Goal: Transaction & Acquisition: Book appointment/travel/reservation

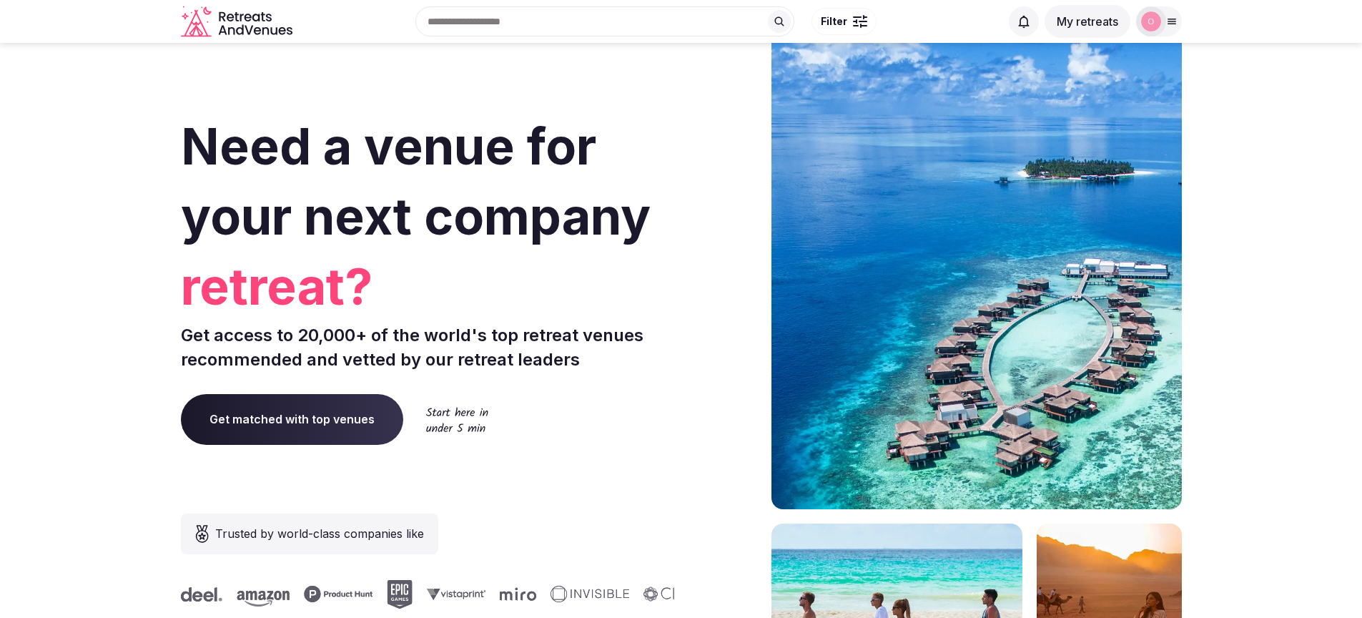
click at [1093, 22] on button "My retreats" at bounding box center [1088, 21] width 86 height 33
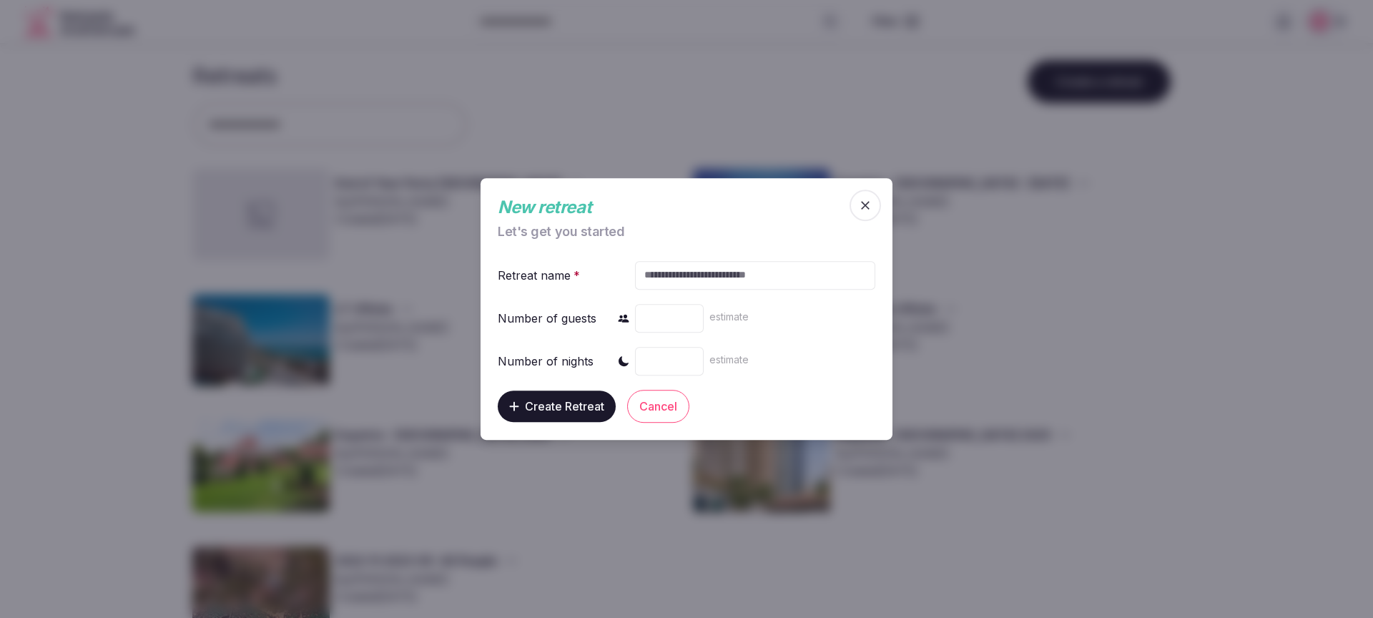
click at [867, 206] on icon "button" at bounding box center [865, 205] width 14 height 14
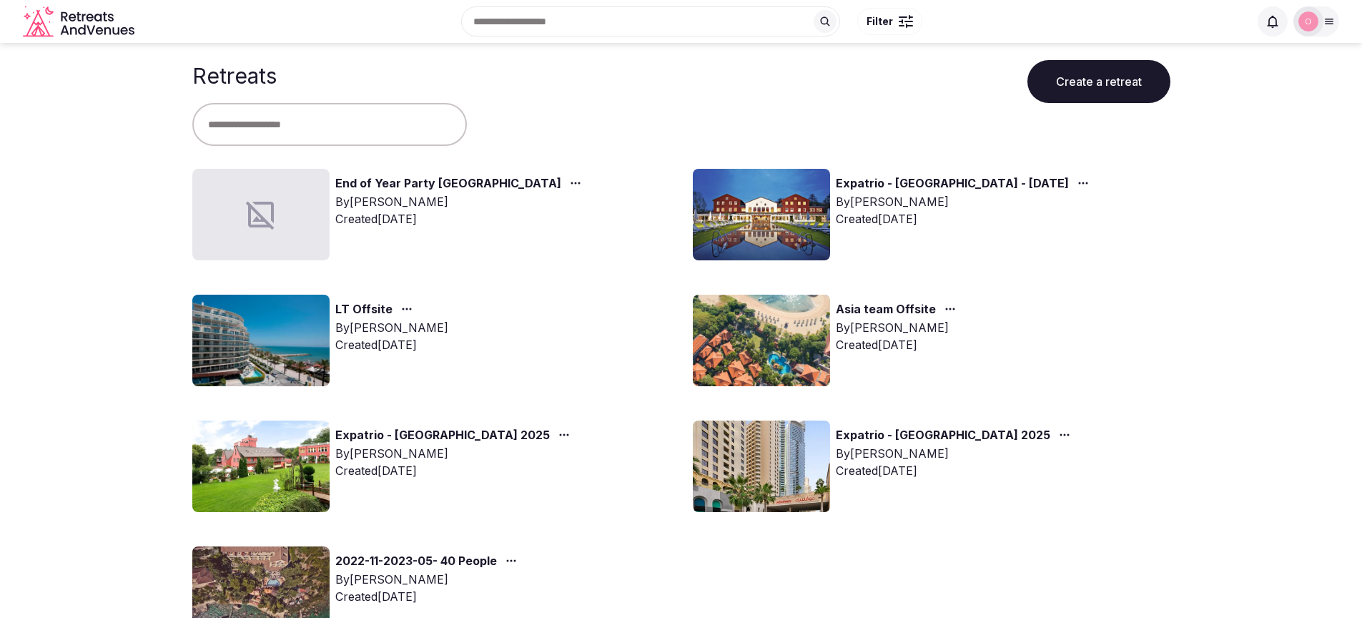
click at [370, 183] on link "End of Year Party [GEOGRAPHIC_DATA]" at bounding box center [448, 183] width 226 height 19
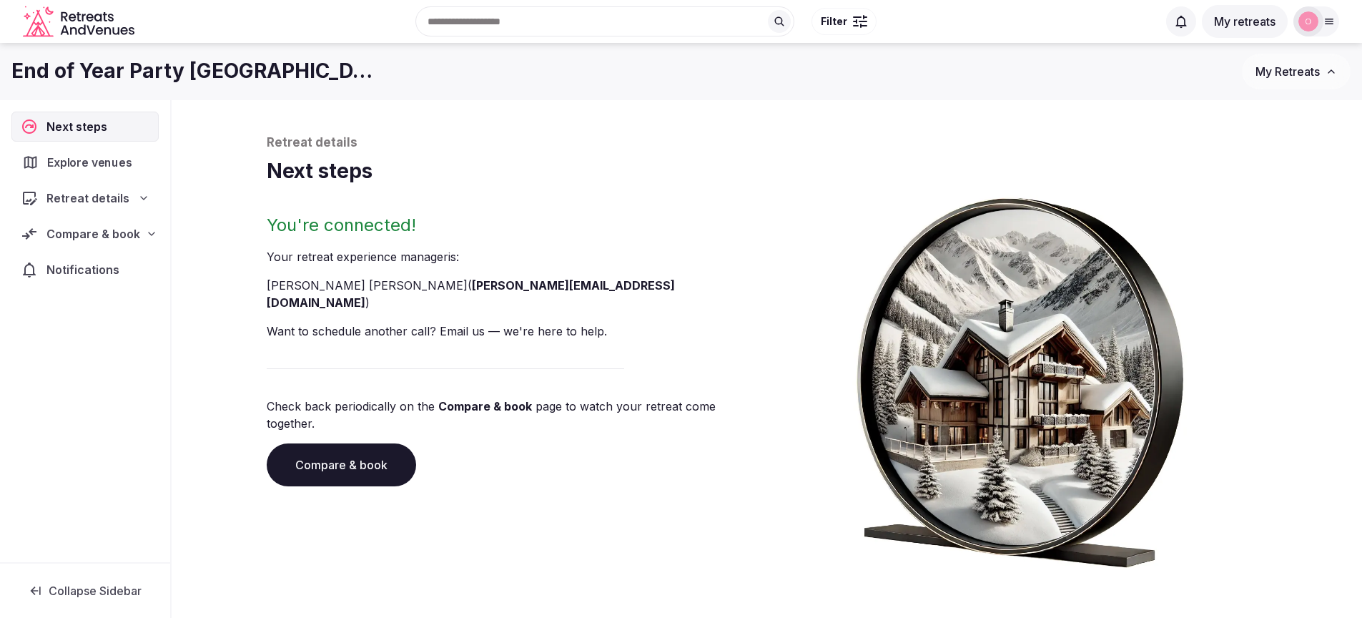
click at [77, 161] on span "Explore venues" at bounding box center [92, 162] width 90 height 17
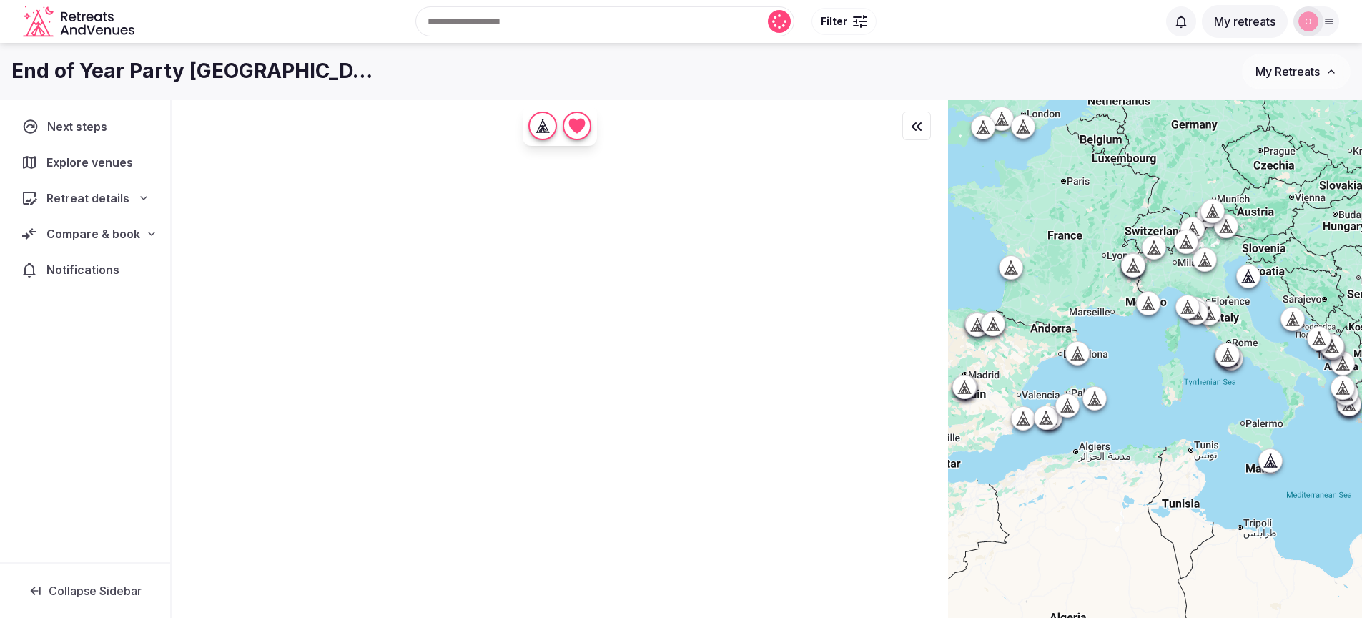
click at [64, 125] on span "Next steps" at bounding box center [79, 126] width 65 height 17
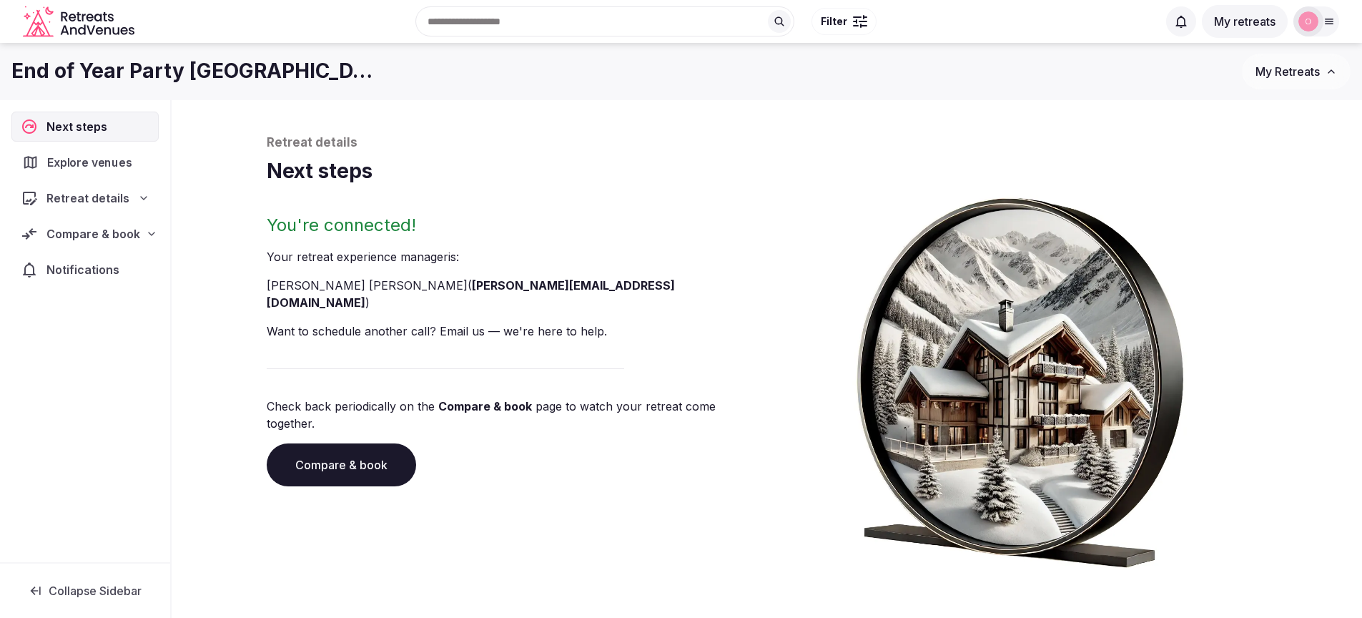
click at [96, 161] on span "Explore venues" at bounding box center [92, 162] width 90 height 17
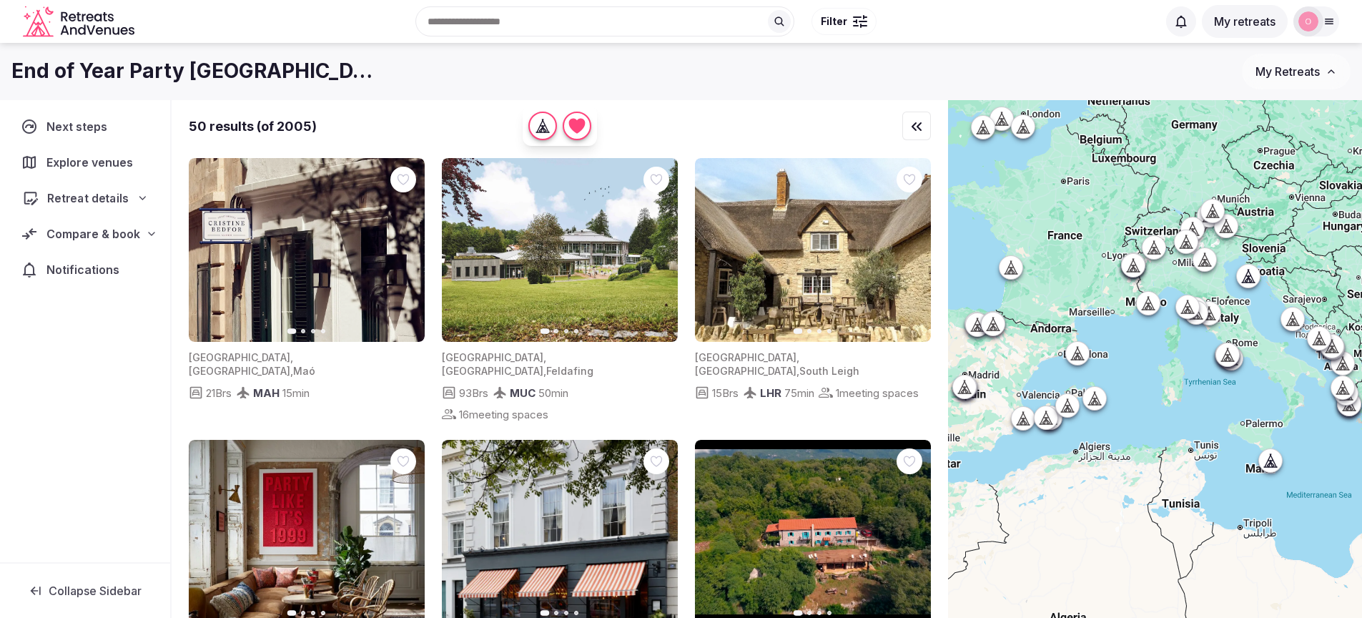
click at [84, 201] on span "Retreat details" at bounding box center [88, 197] width 82 height 17
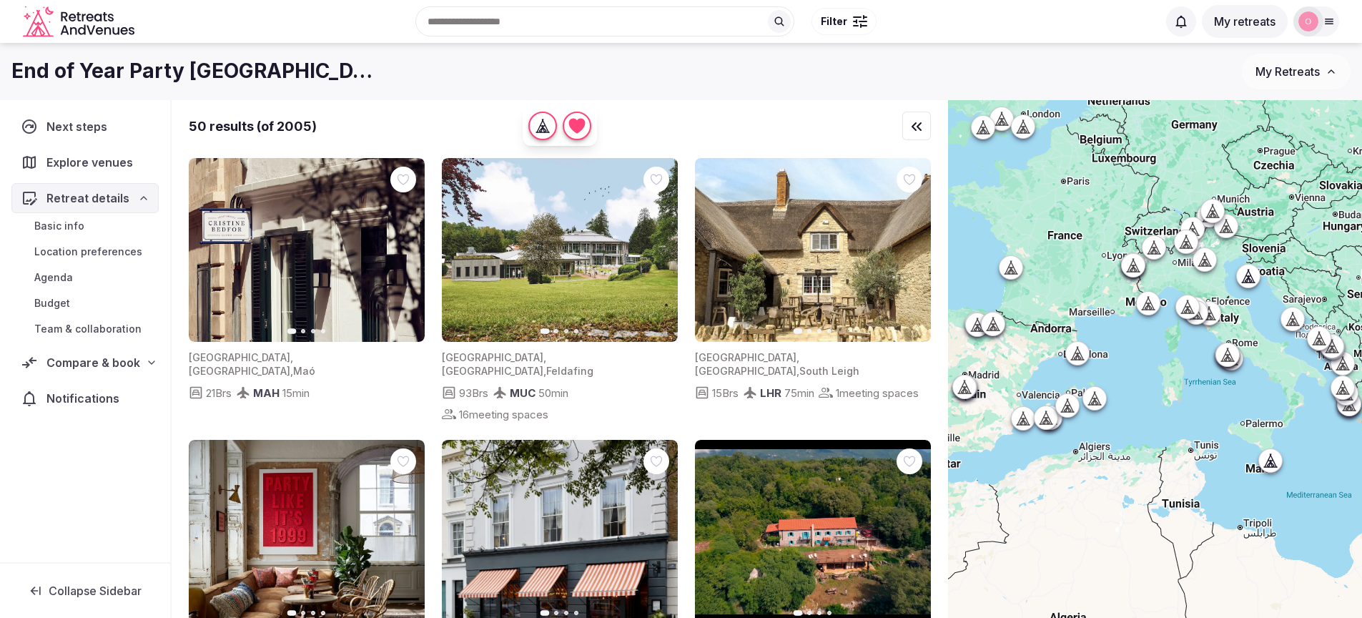
click at [62, 229] on span "Basic info" at bounding box center [59, 226] width 50 height 14
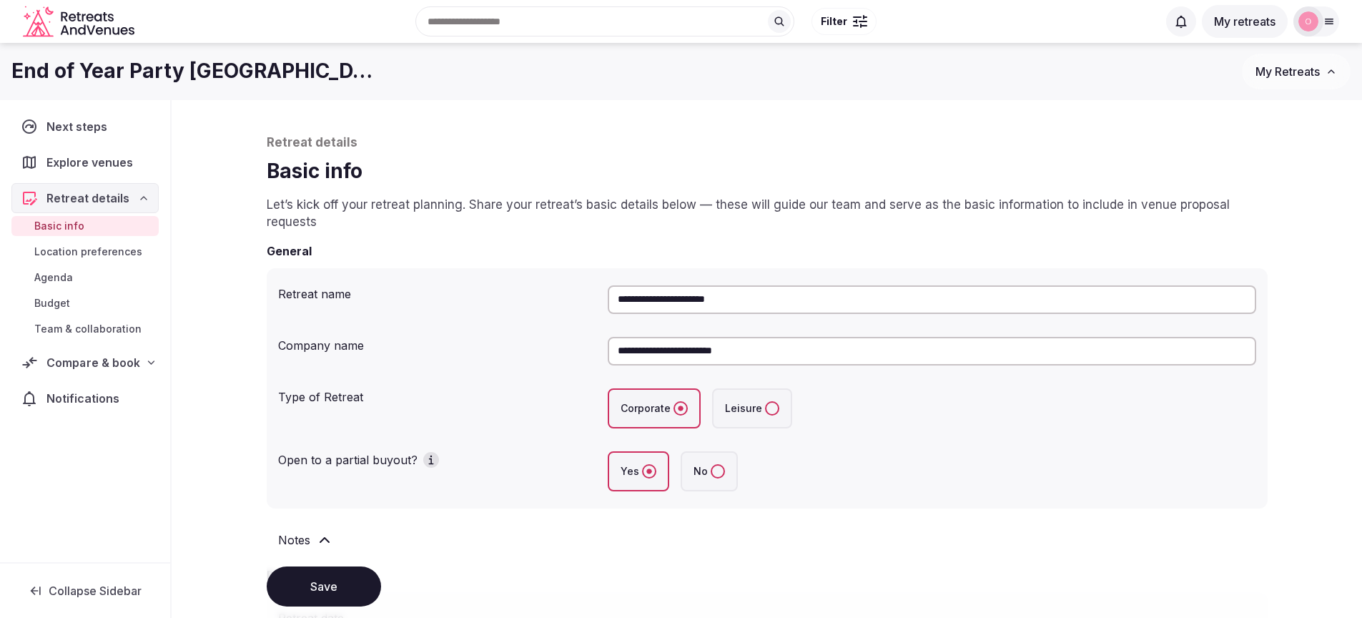
click at [101, 362] on span "Compare & book" at bounding box center [92, 362] width 93 height 17
click at [79, 392] on span "Shortlisted venues" at bounding box center [81, 390] width 94 height 14
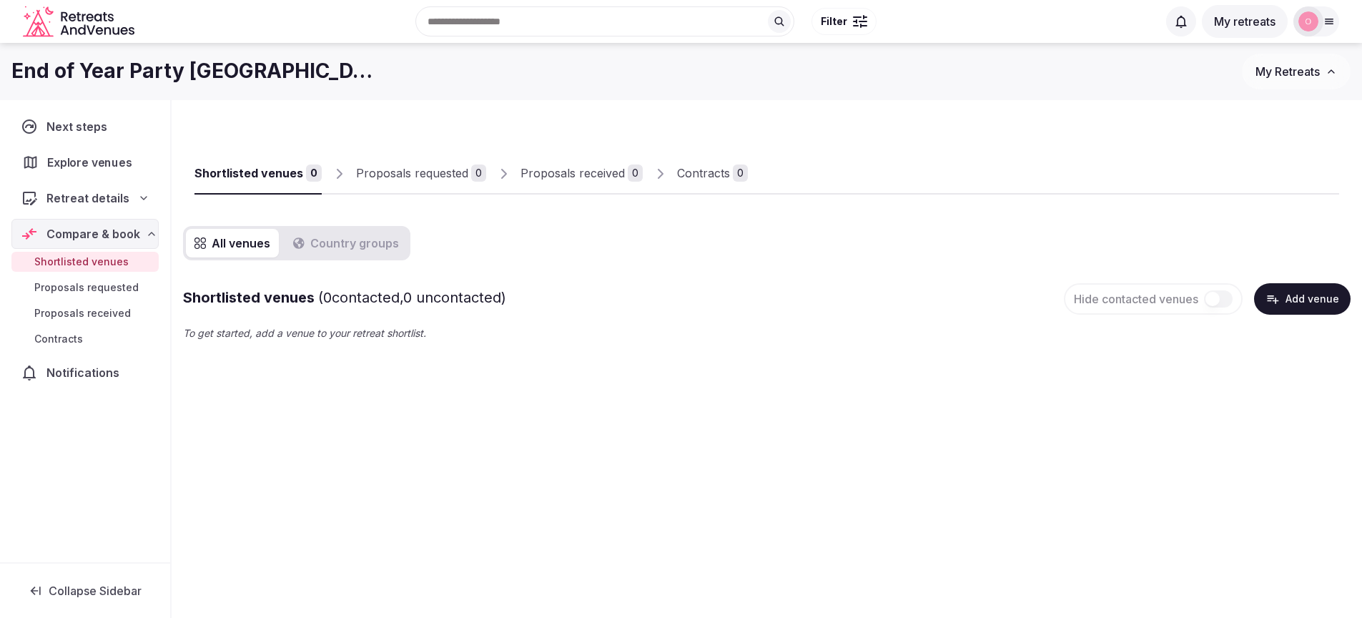
click at [71, 164] on span "Explore venues" at bounding box center [92, 162] width 90 height 17
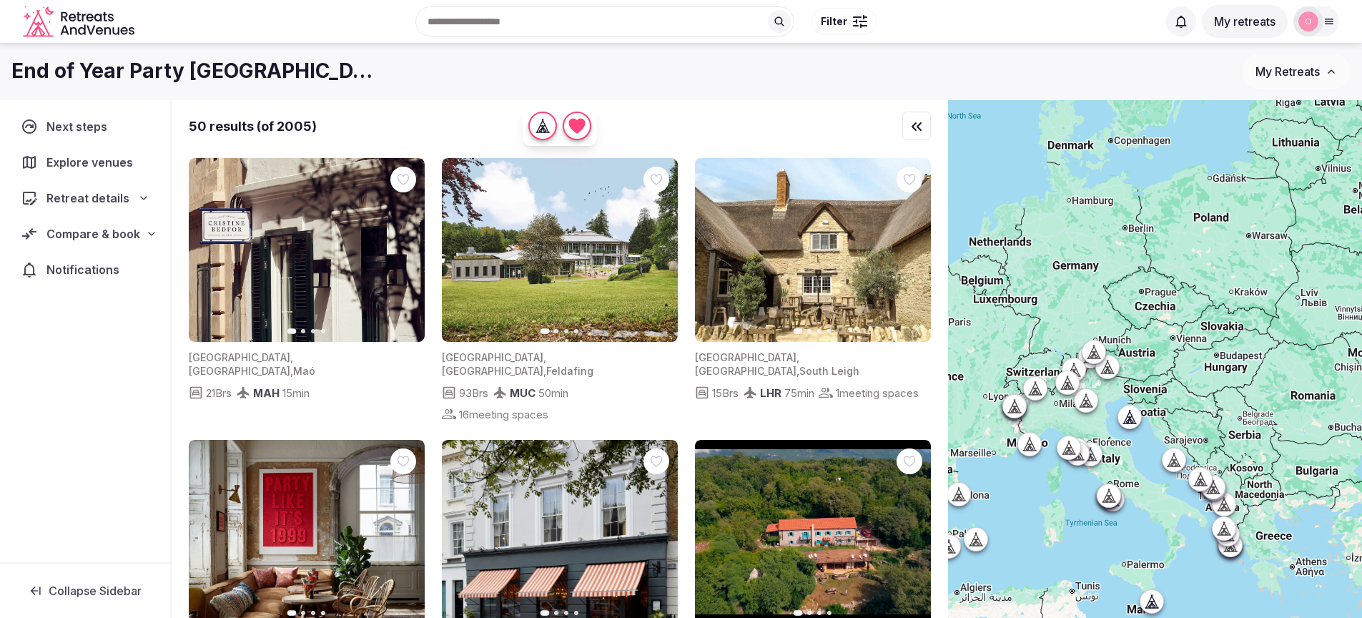
drag, startPoint x: 1167, startPoint y: 181, endPoint x: 1064, endPoint y: 314, distance: 168.2
click at [1060, 321] on div at bounding box center [1155, 383] width 414 height 566
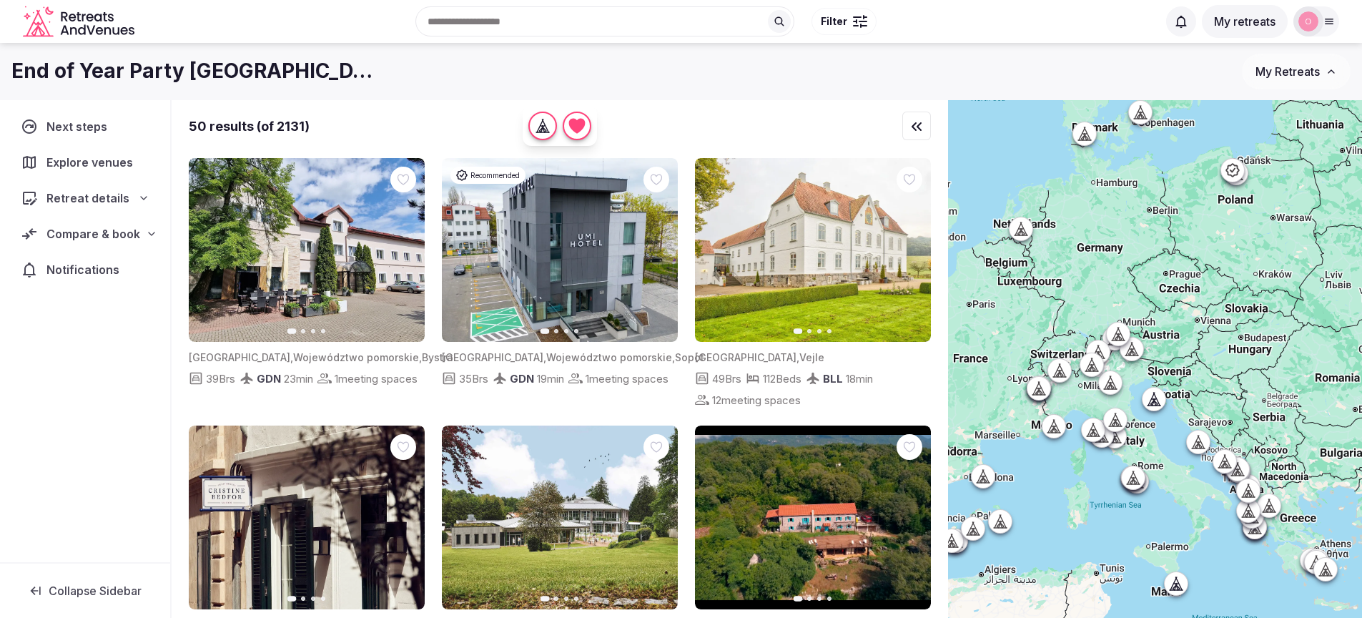
drag, startPoint x: 1113, startPoint y: 285, endPoint x: 1107, endPoint y: 269, distance: 16.7
click at [1107, 269] on div at bounding box center [1155, 383] width 414 height 566
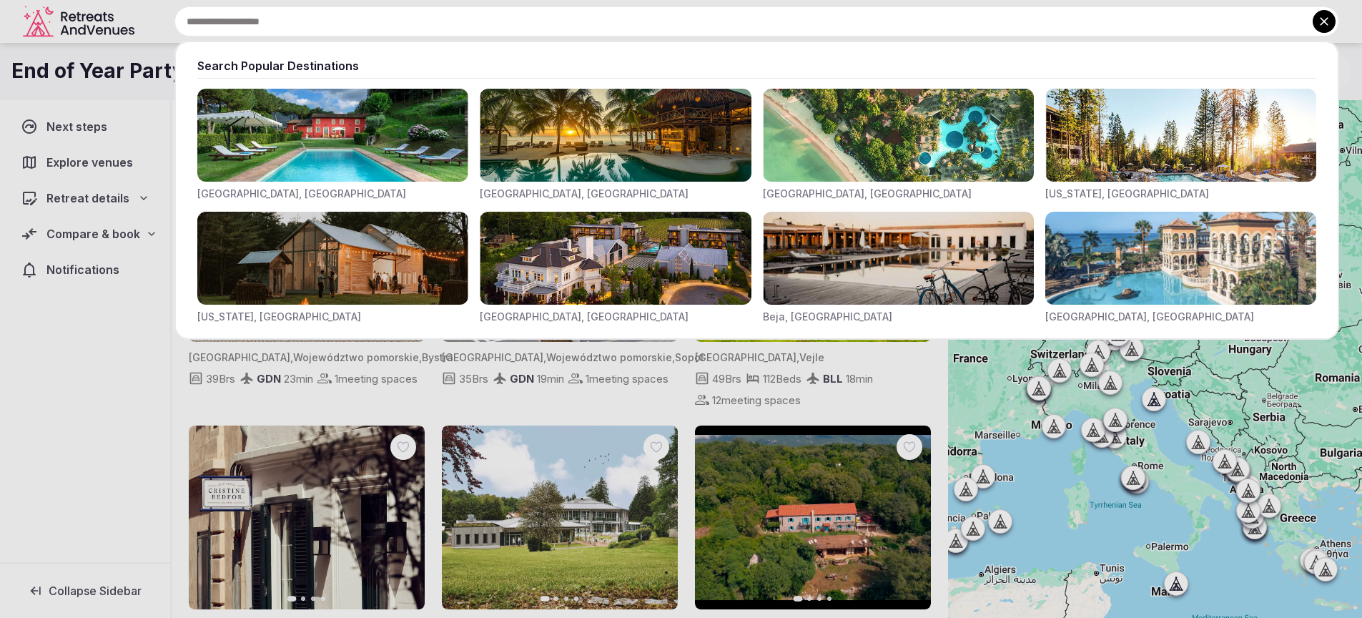
click at [506, 21] on input "text" at bounding box center [756, 21] width 1165 height 30
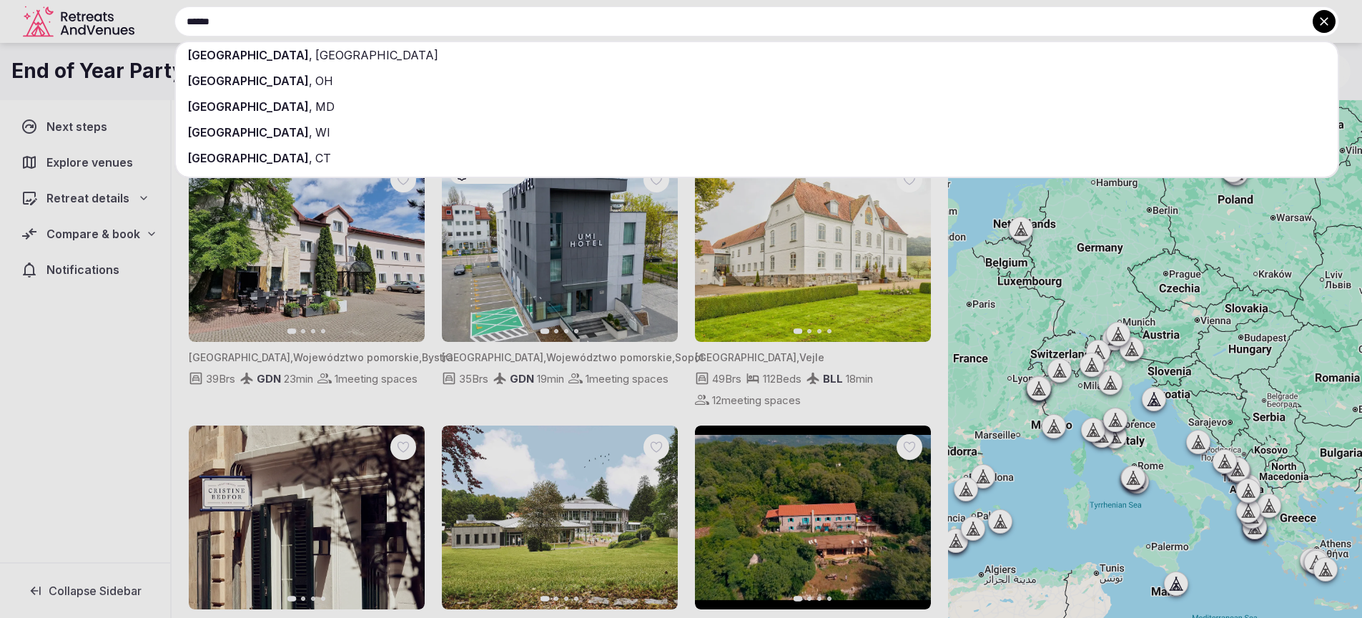
type input "******"
click at [320, 59] on div "[GEOGRAPHIC_DATA] , [GEOGRAPHIC_DATA]" at bounding box center [757, 55] width 1162 height 26
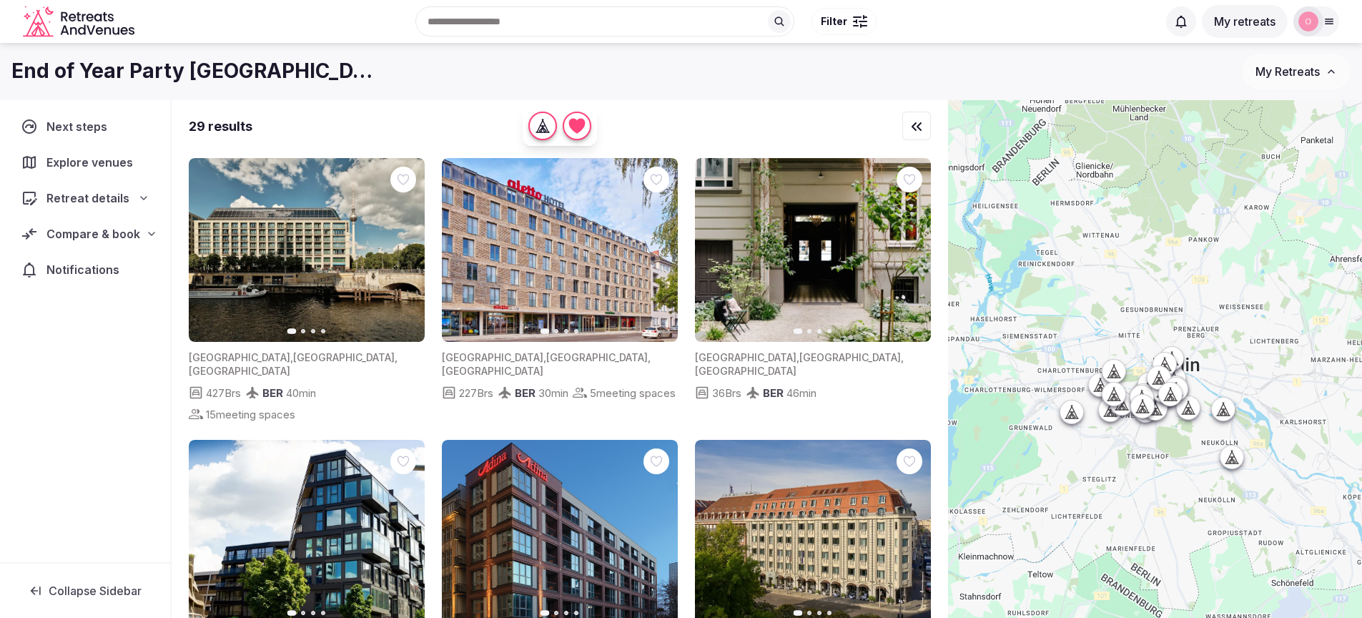
drag, startPoint x: 1142, startPoint y: 359, endPoint x: 1247, endPoint y: 379, distance: 107.0
click at [1247, 379] on div at bounding box center [1155, 383] width 414 height 566
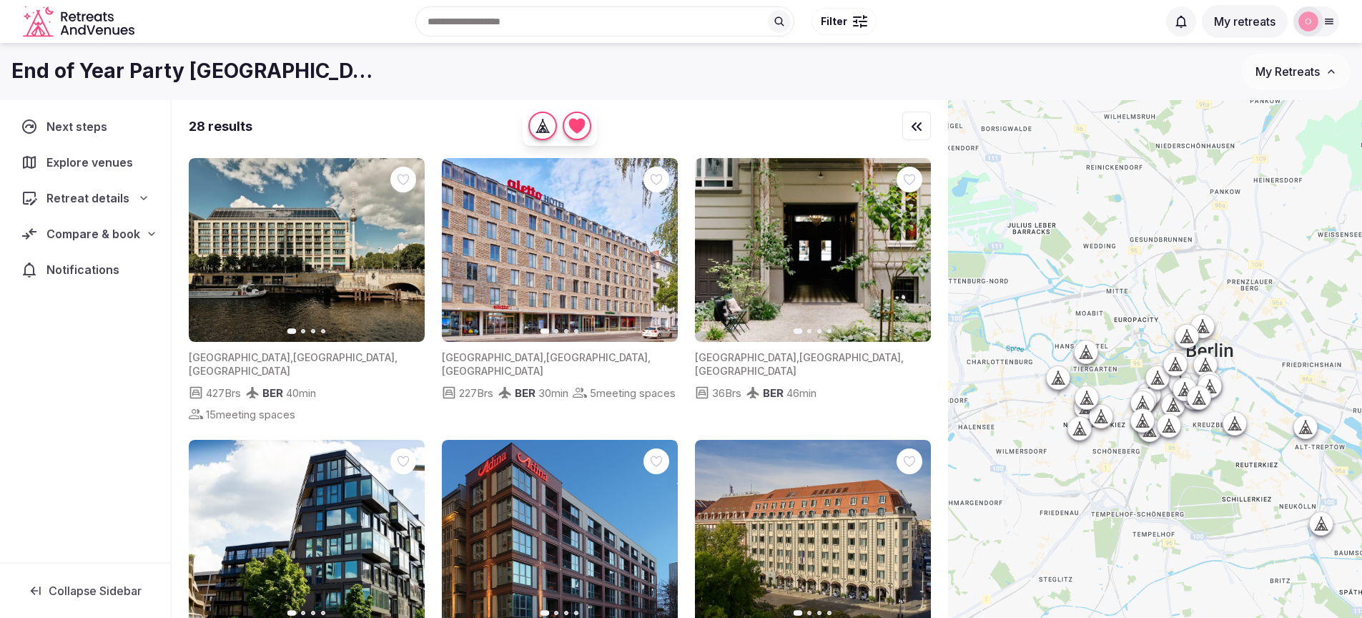
drag, startPoint x: 1203, startPoint y: 364, endPoint x: 1271, endPoint y: 370, distance: 68.9
click at [1271, 370] on div at bounding box center [1155, 383] width 414 height 566
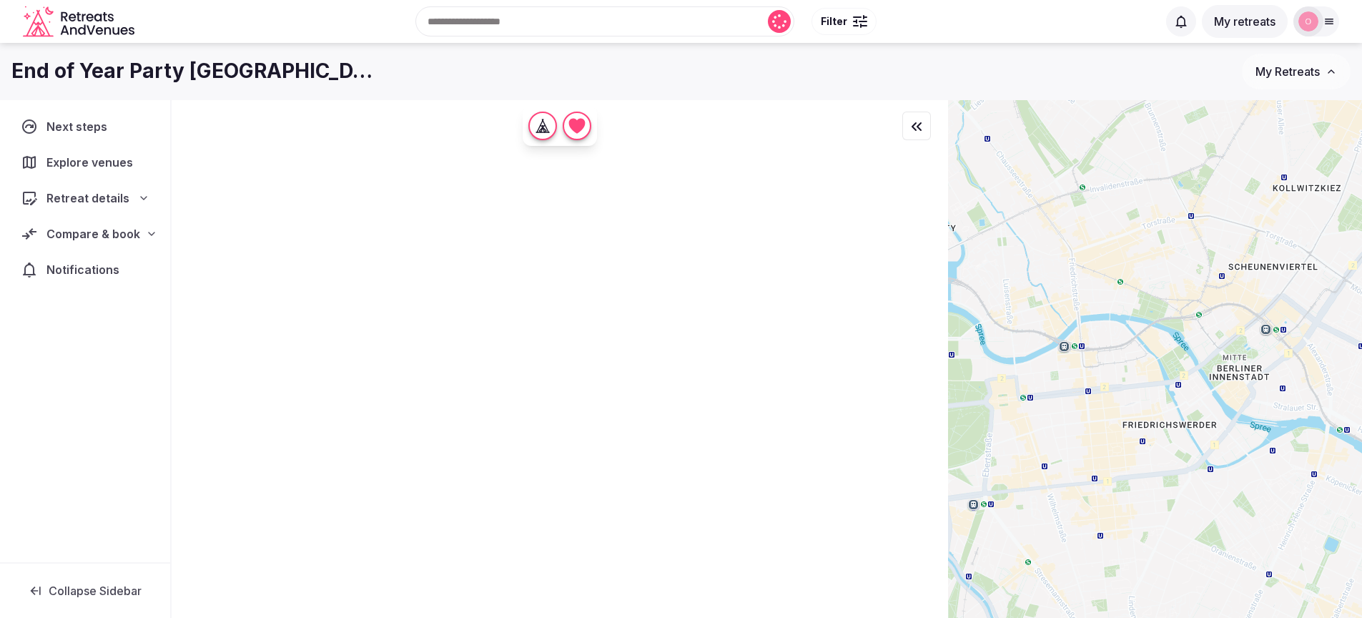
drag, startPoint x: 1165, startPoint y: 345, endPoint x: 1278, endPoint y: 413, distance: 132.8
click at [1278, 413] on div at bounding box center [1155, 383] width 414 height 566
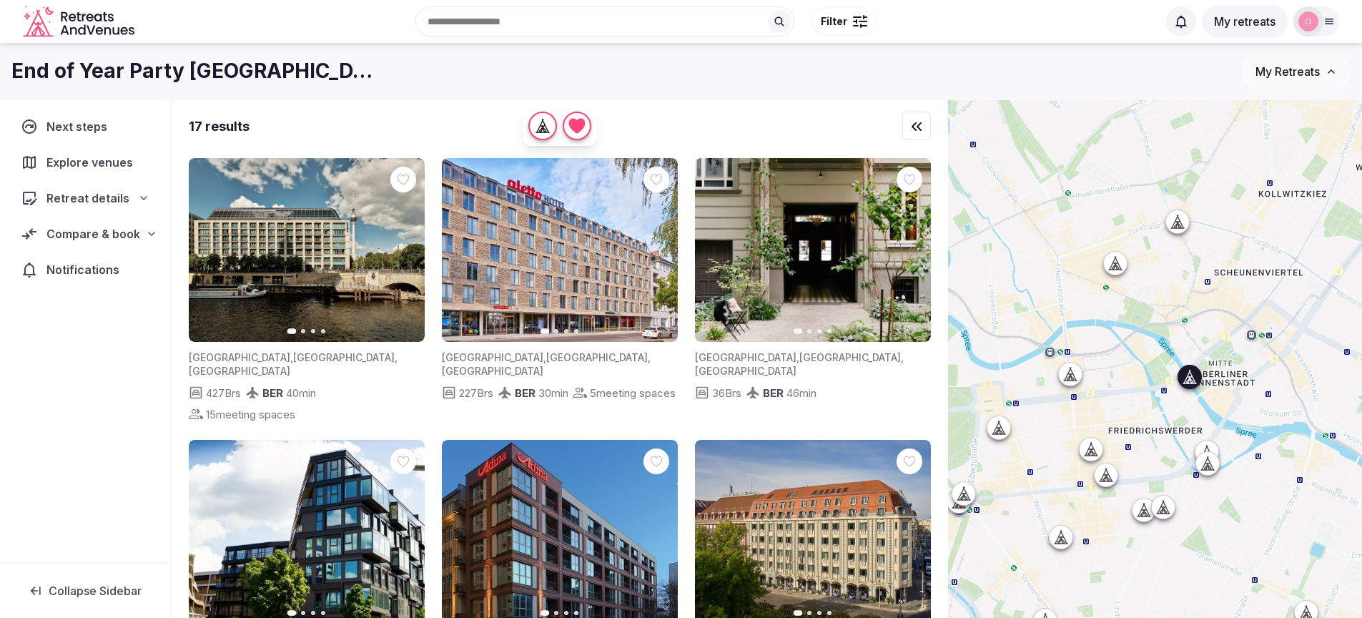
click at [331, 287] on img at bounding box center [307, 250] width 236 height 184
click at [0, 0] on icon at bounding box center [0, 0] width 0 height 0
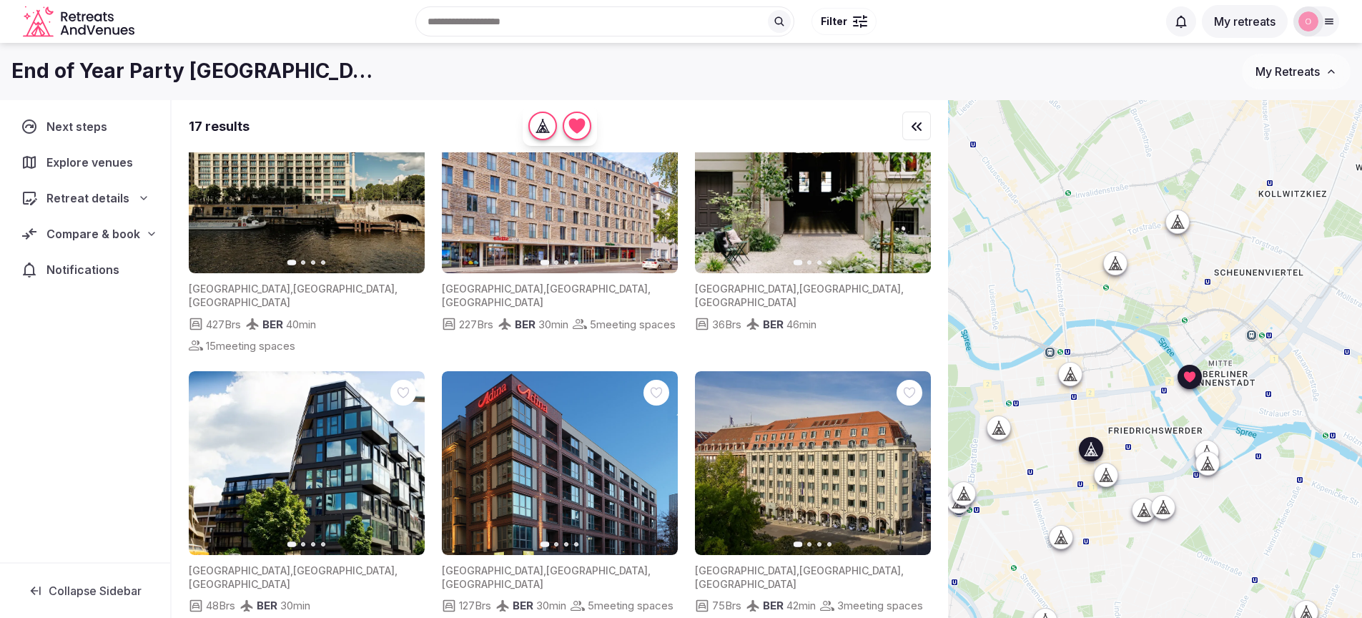
scroll to position [206, 0]
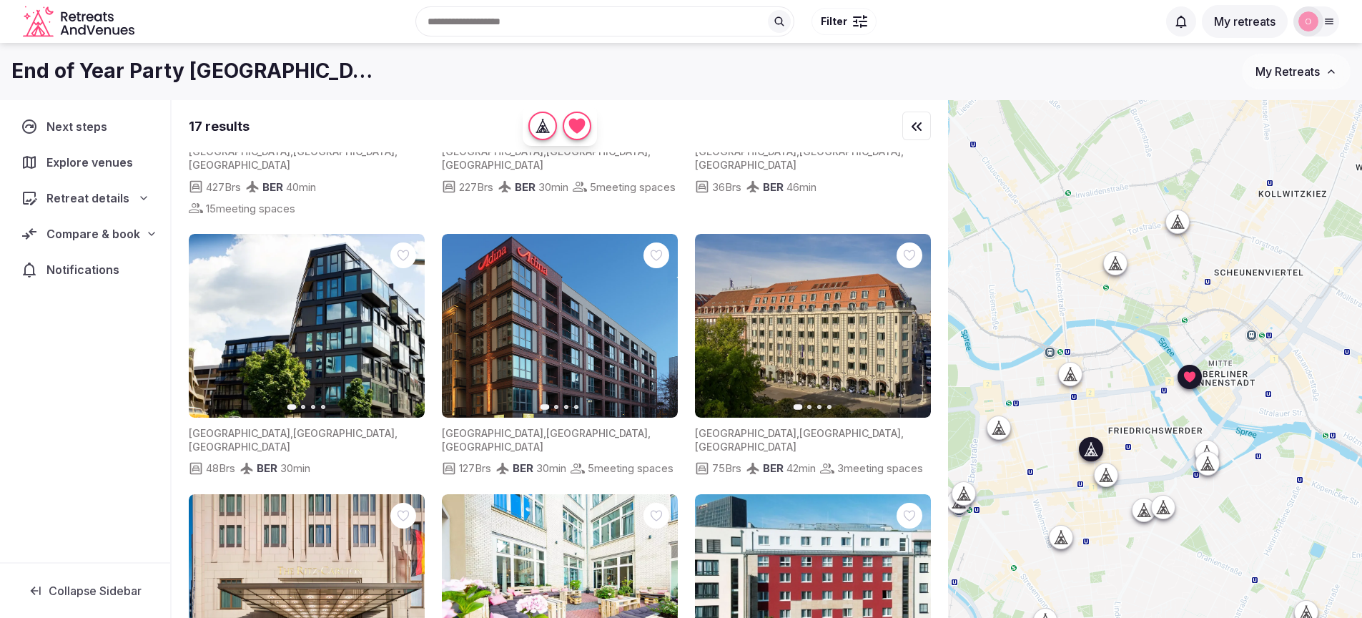
click at [0, 0] on icon at bounding box center [0, 0] width 0 height 0
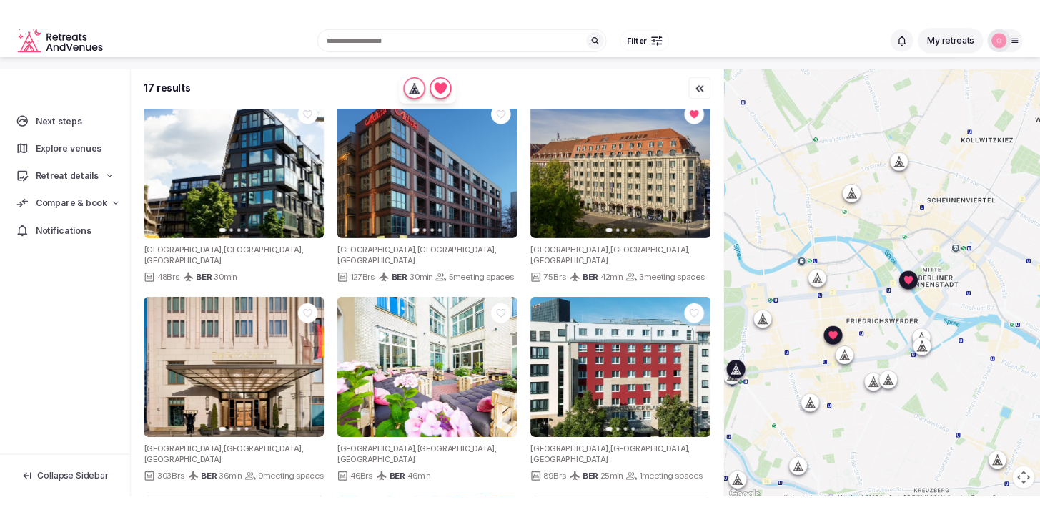
scroll to position [282, 0]
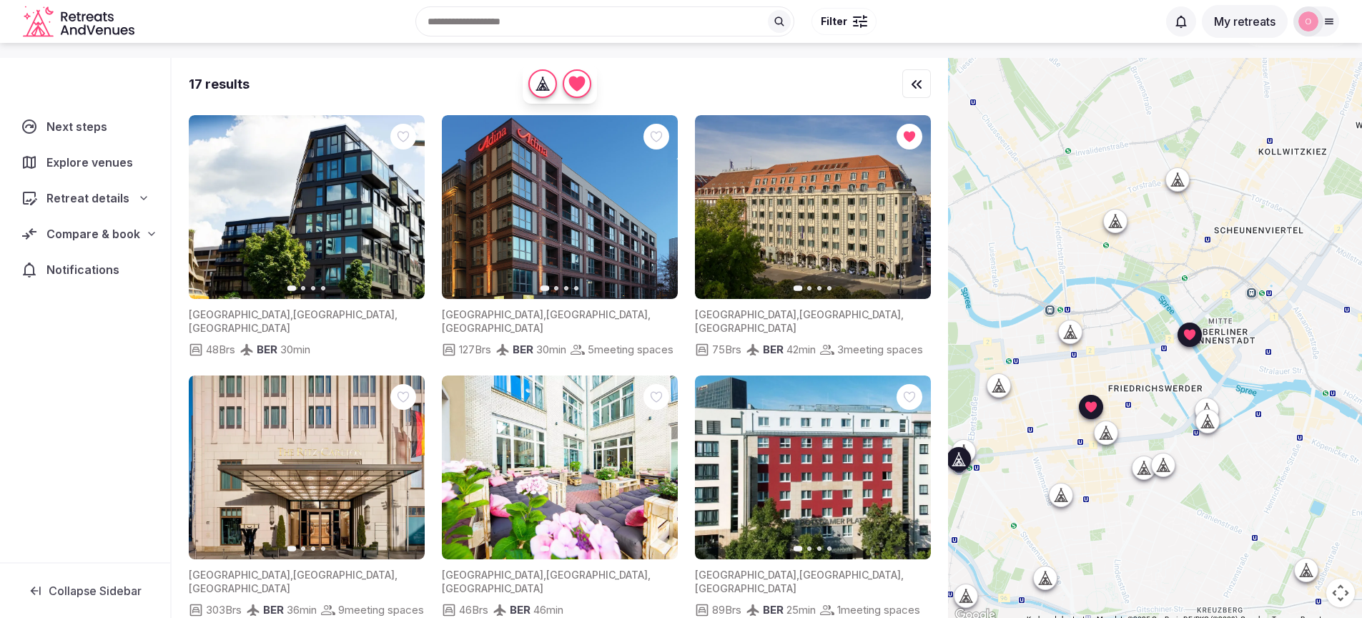
click at [0, 0] on icon at bounding box center [0, 0] width 0 height 0
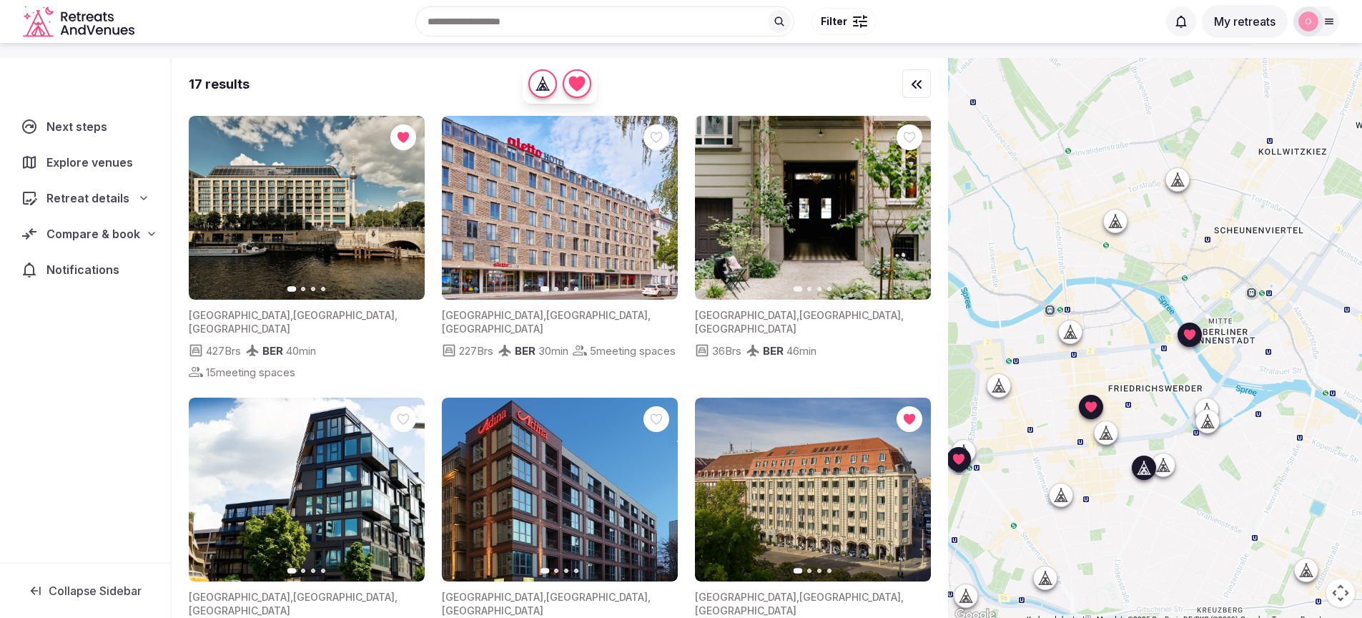
scroll to position [3, 0]
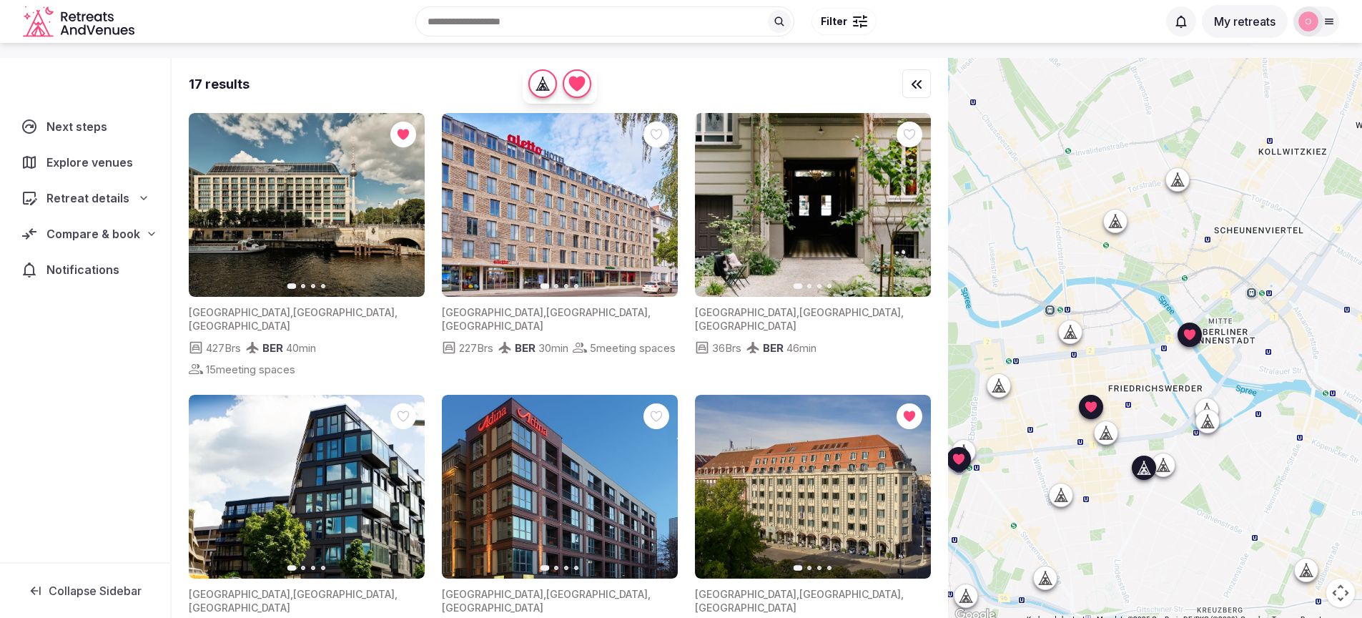
click at [0, 0] on icon at bounding box center [0, 0] width 0 height 0
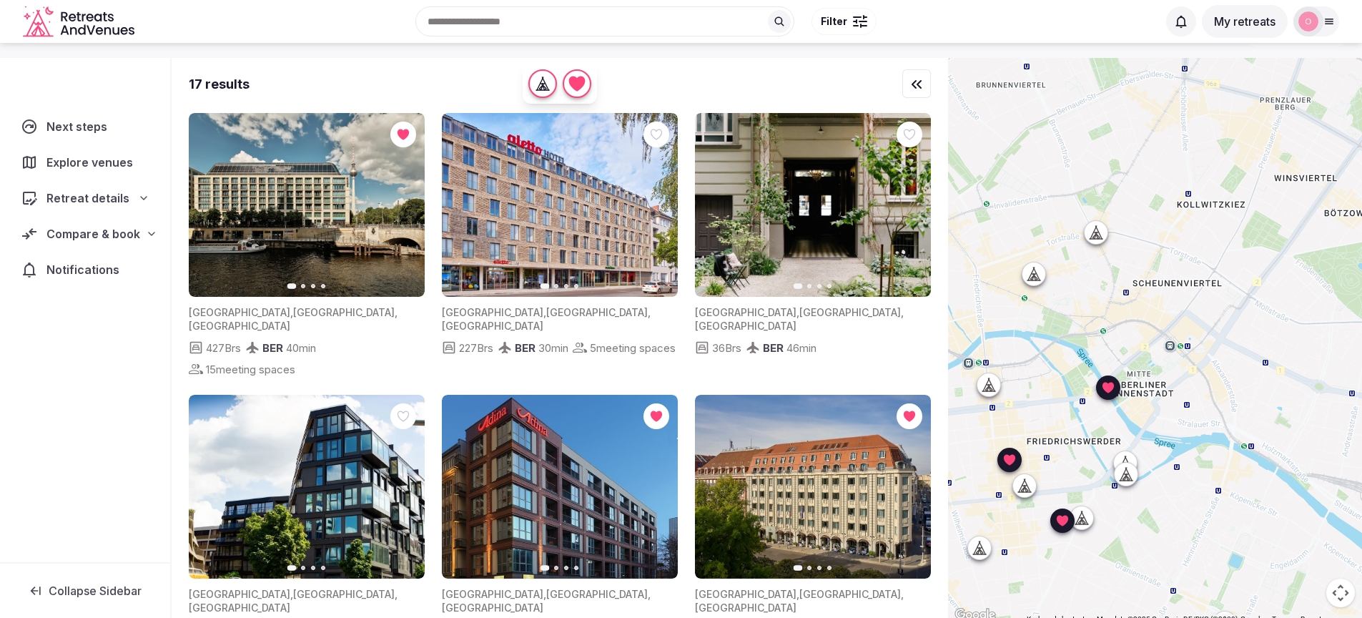
scroll to position [0, 0]
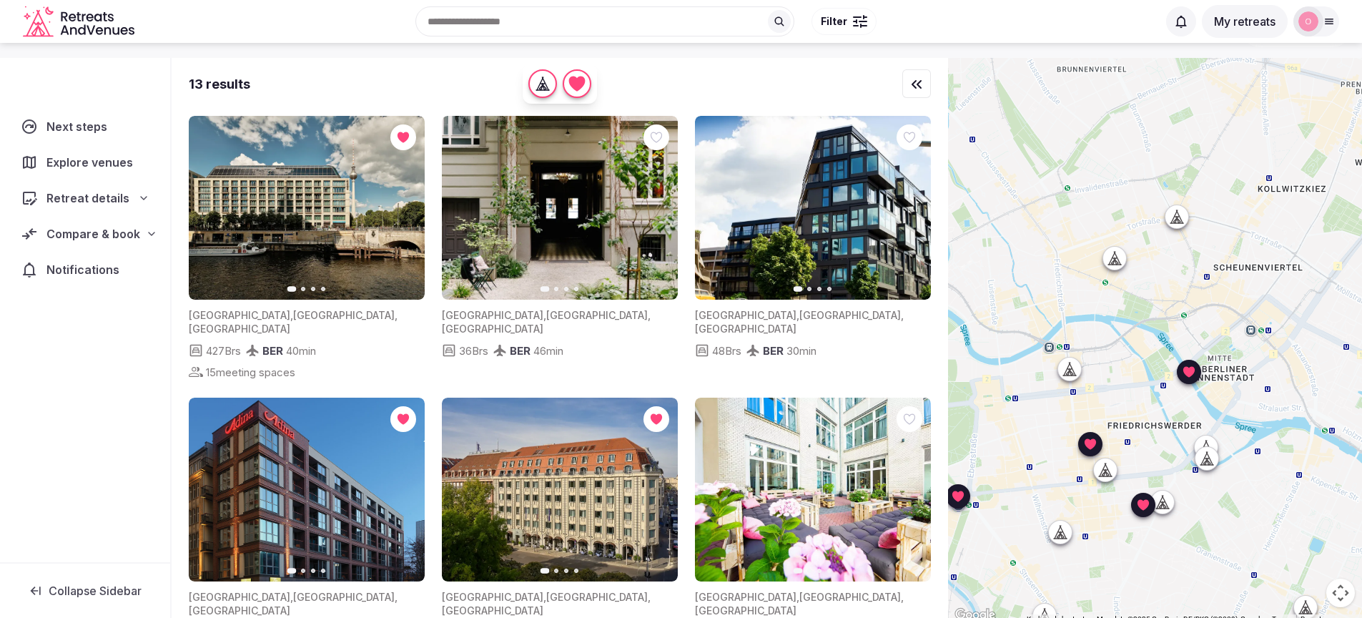
drag, startPoint x: 1183, startPoint y: 400, endPoint x: 1179, endPoint y: 439, distance: 39.5
click at [1179, 439] on div at bounding box center [1155, 341] width 414 height 566
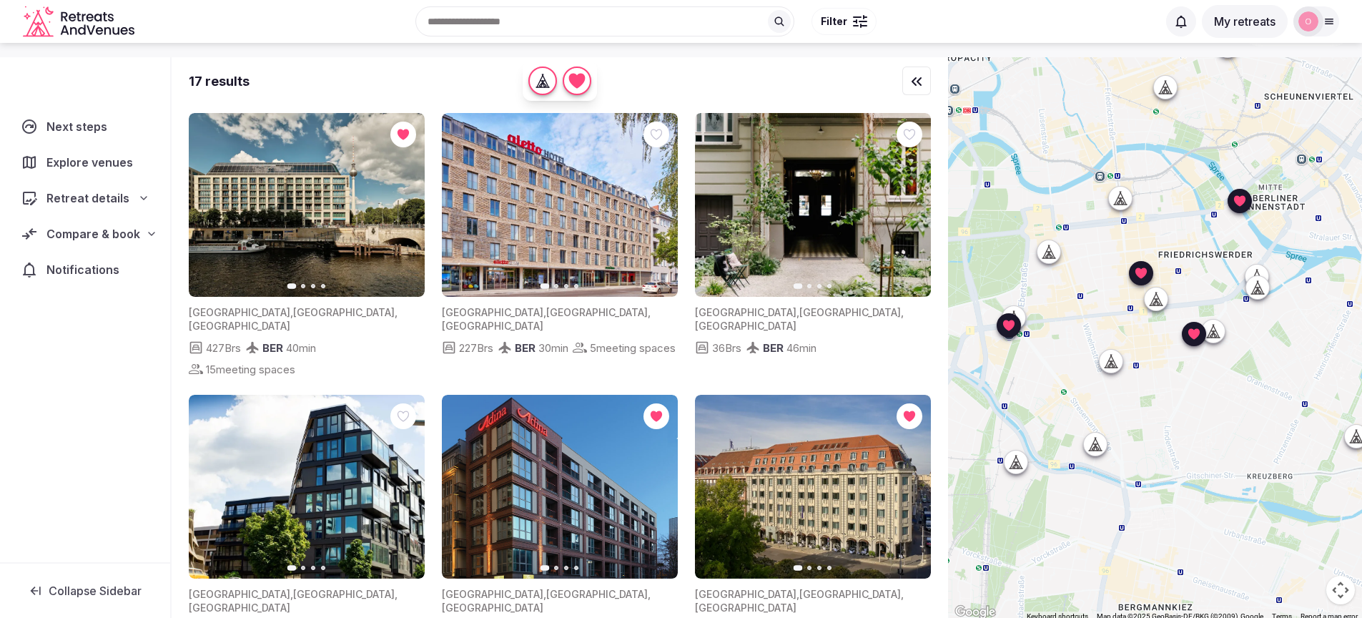
scroll to position [27, 0]
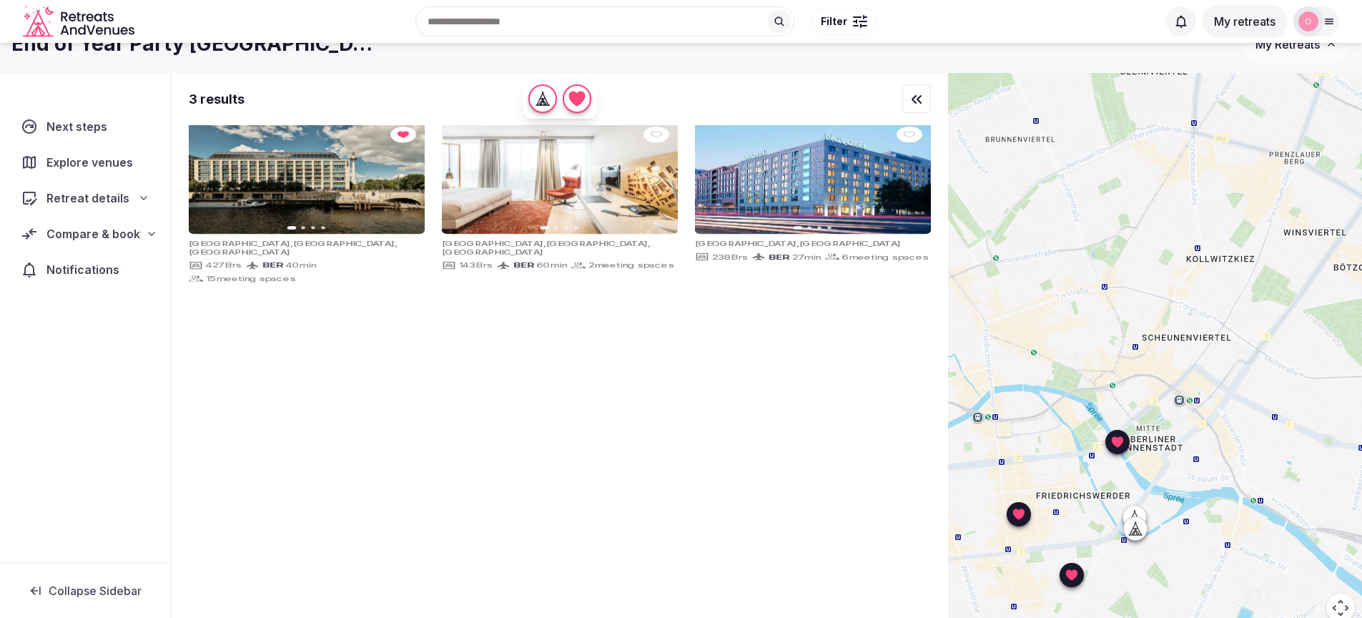
drag, startPoint x: 1173, startPoint y: 459, endPoint x: 1101, endPoint y: 531, distance: 102.1
click at [1101, 531] on div at bounding box center [1155, 356] width 414 height 566
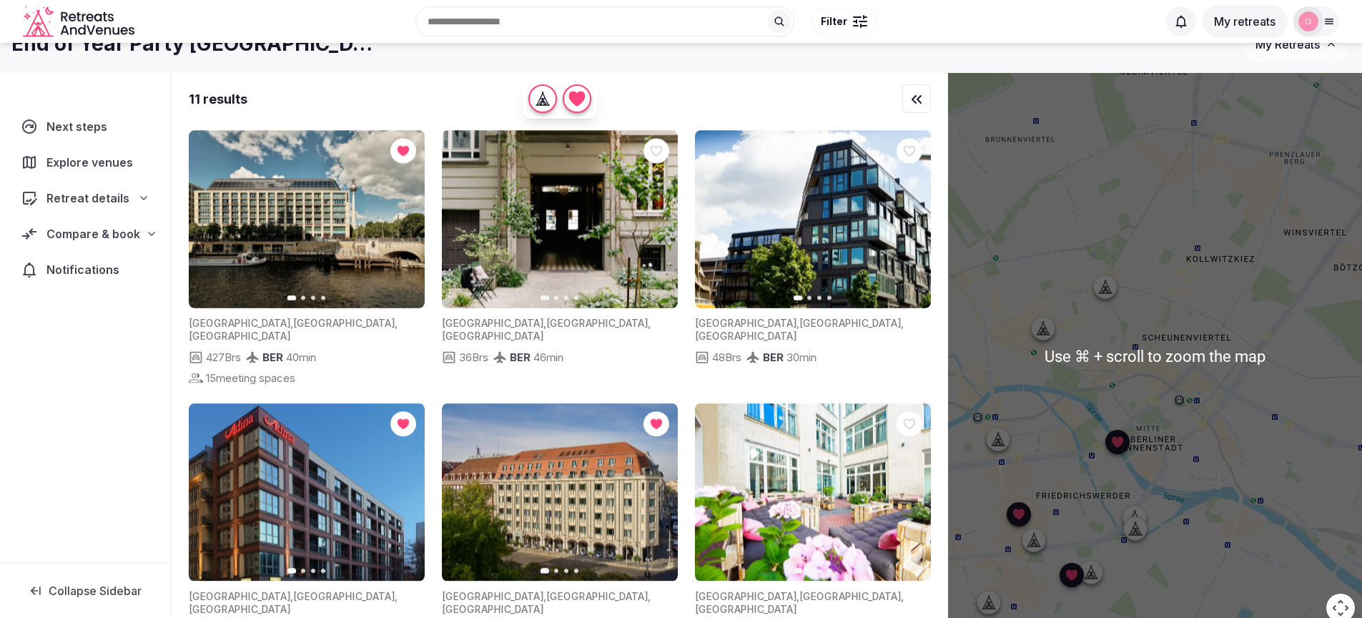
scroll to position [30, 0]
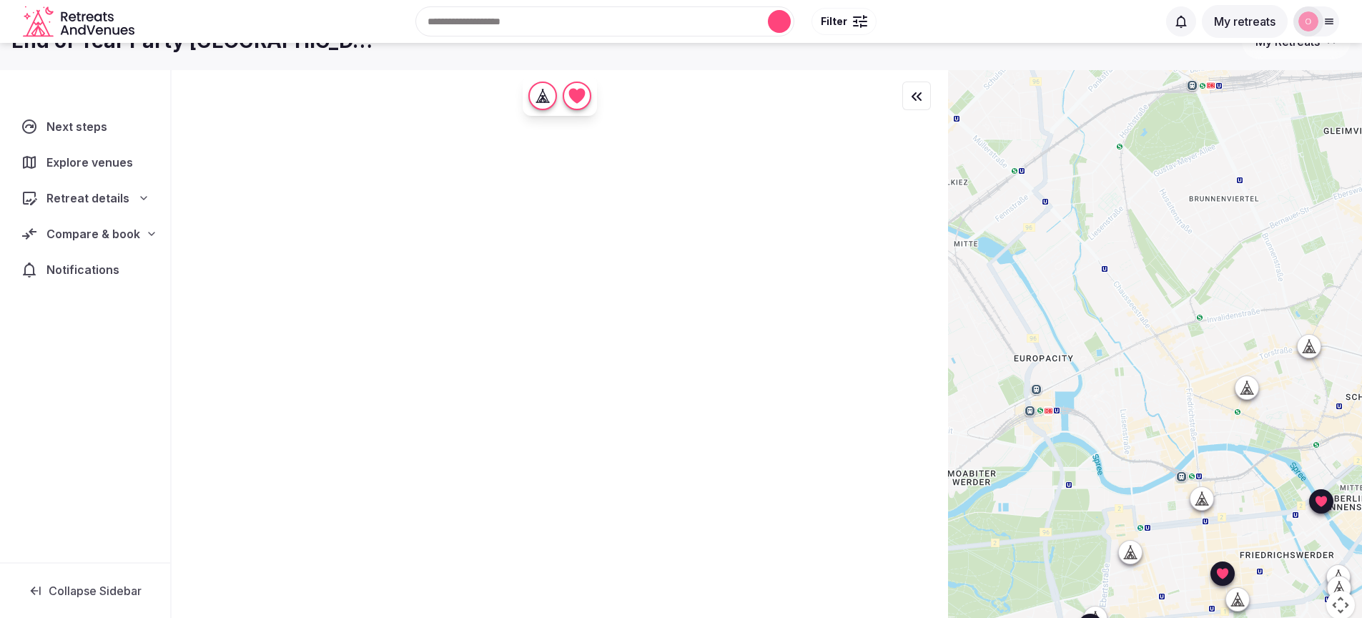
drag, startPoint x: 1085, startPoint y: 488, endPoint x: 1285, endPoint y: 544, distance: 208.0
click at [1288, 548] on div at bounding box center [1155, 353] width 414 height 566
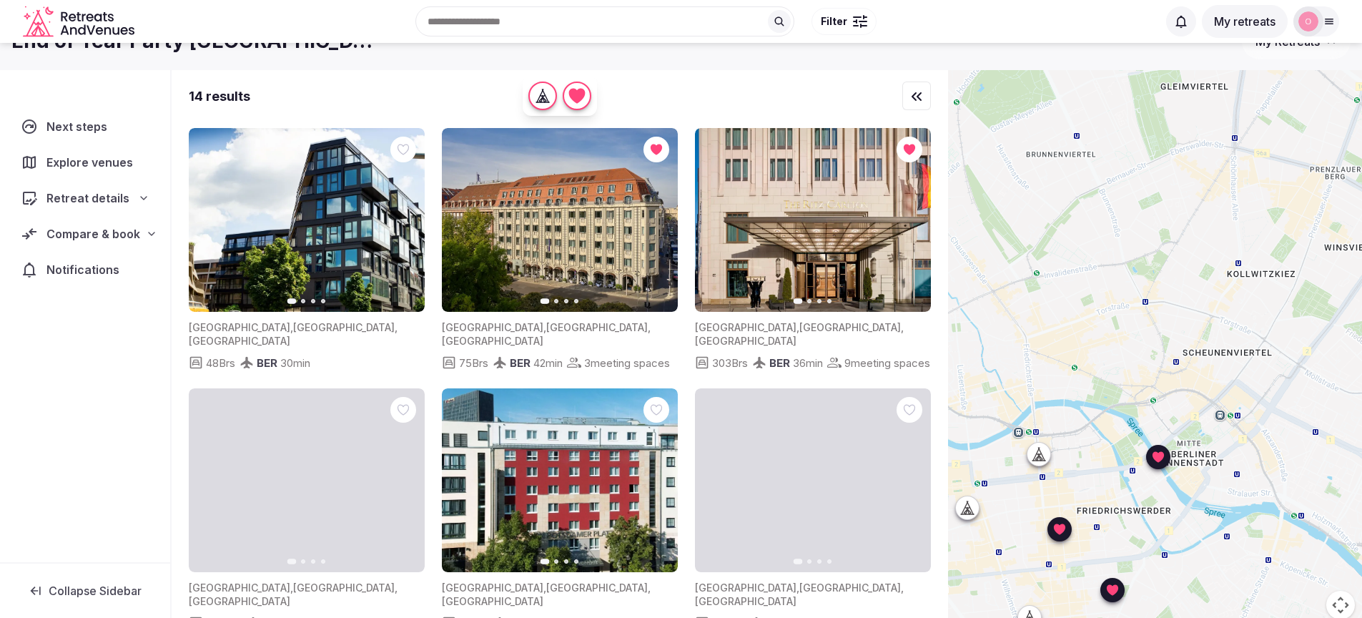
drag, startPoint x: 1238, startPoint y: 454, endPoint x: 1075, endPoint y: 413, distance: 168.2
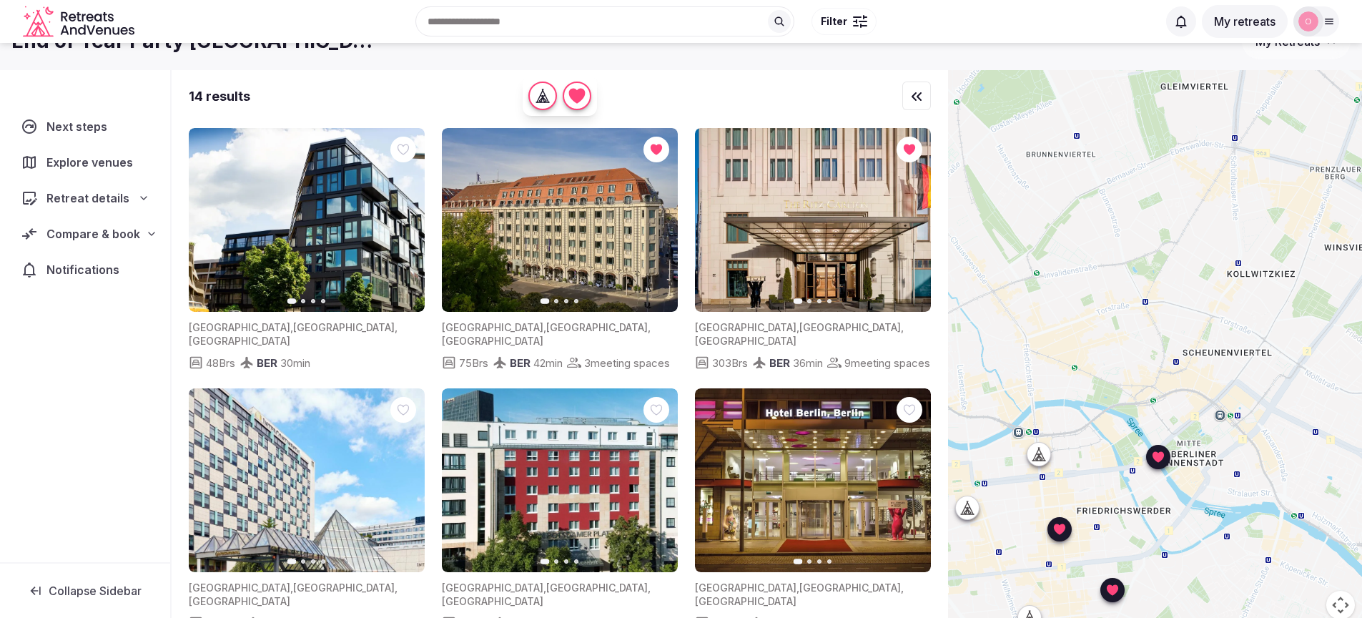
click at [1075, 413] on div at bounding box center [1155, 353] width 414 height 566
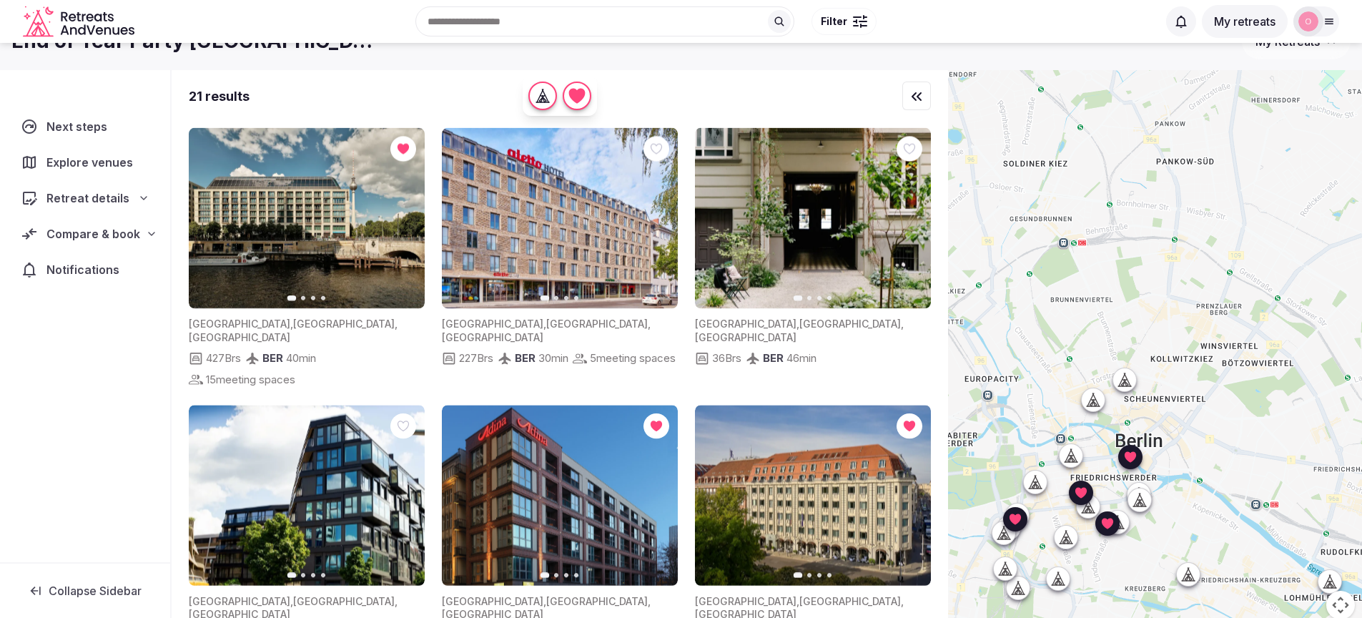
drag, startPoint x: 1236, startPoint y: 365, endPoint x: 1228, endPoint y: 408, distance: 43.7
click at [1228, 408] on div at bounding box center [1155, 353] width 414 height 566
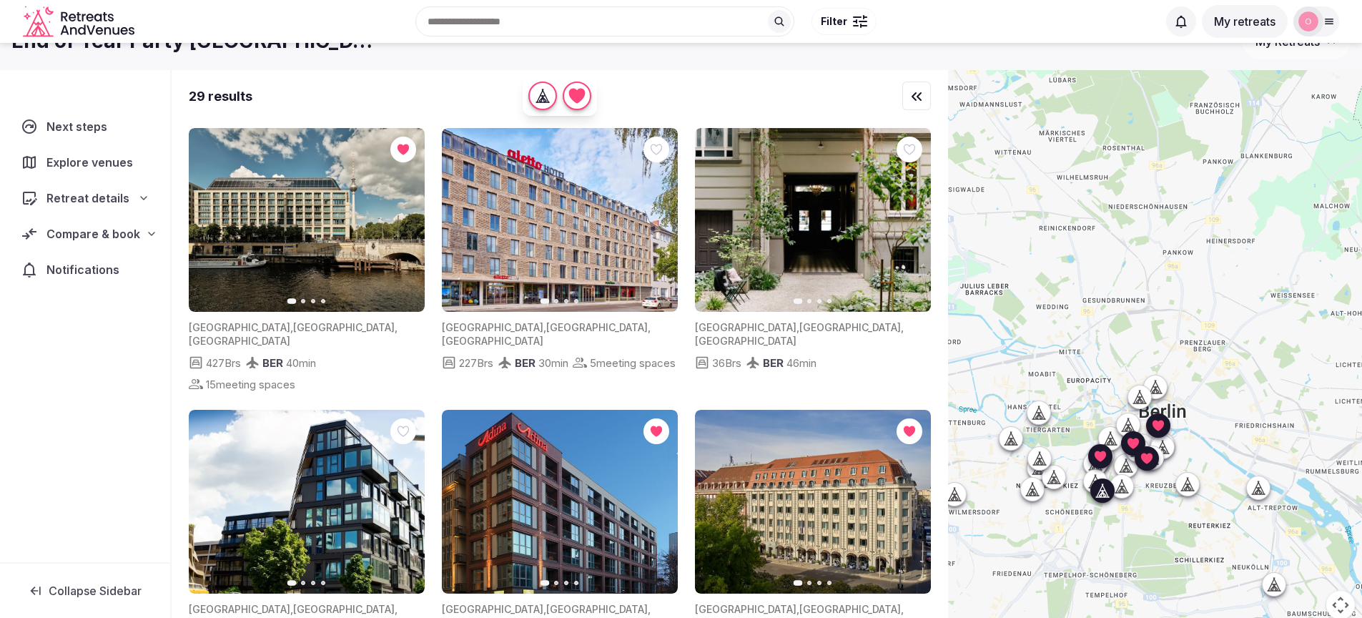
click at [658, 218] on icon "button" at bounding box center [659, 220] width 6 height 10
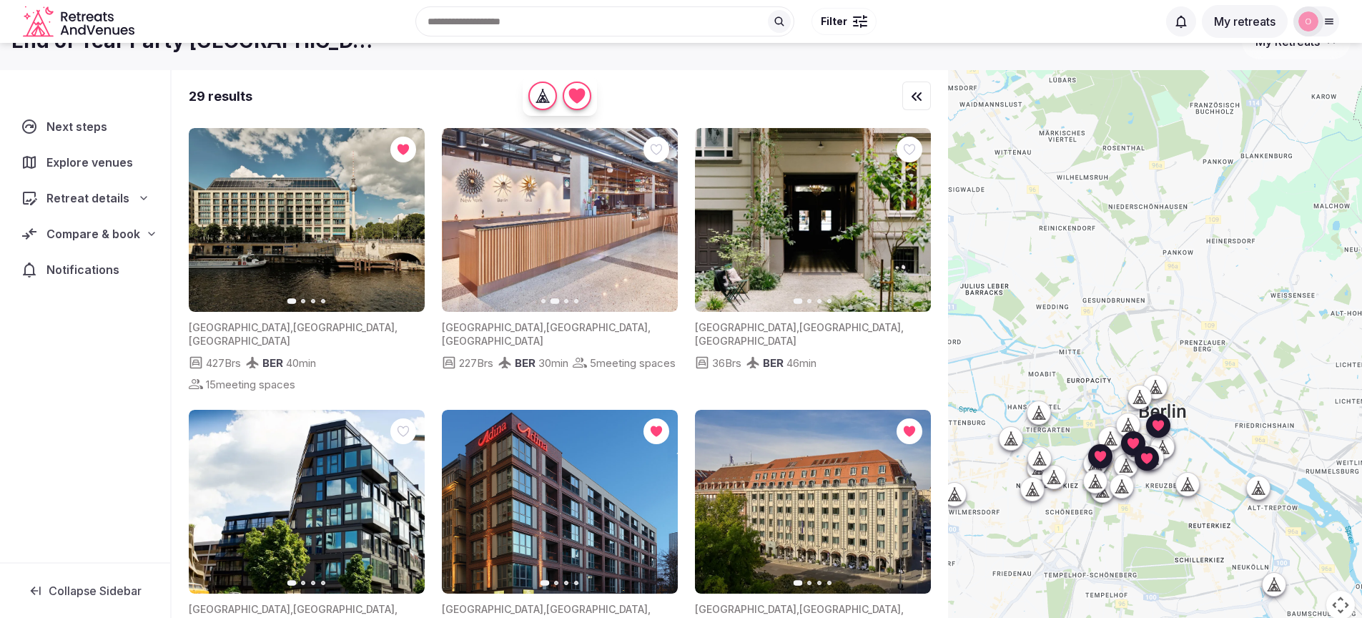
click at [661, 222] on icon "button" at bounding box center [657, 219] width 11 height 11
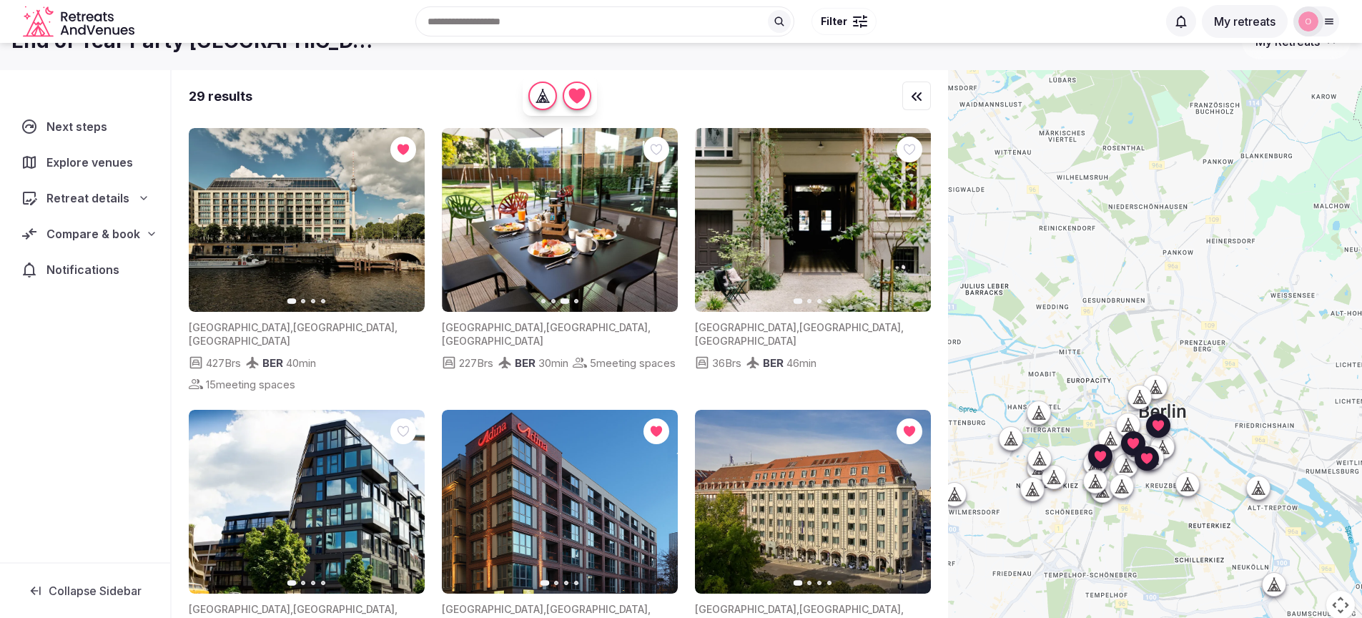
click at [661, 224] on icon "button" at bounding box center [657, 219] width 11 height 11
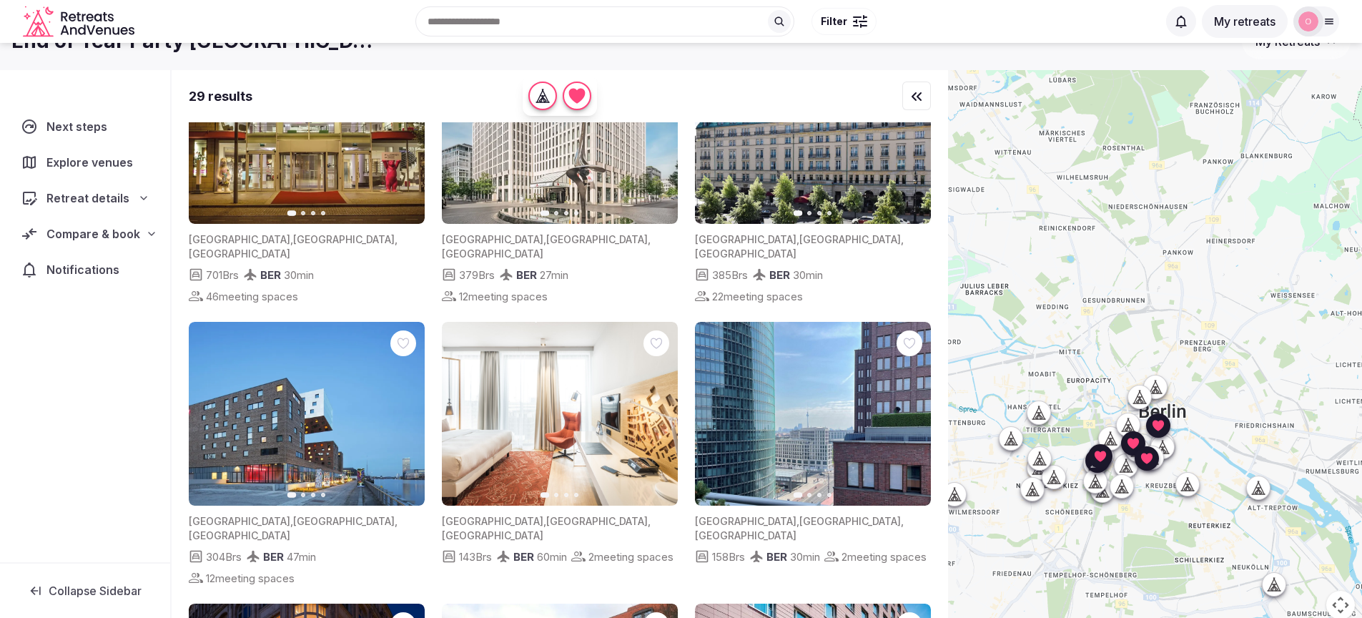
scroll to position [1172, 0]
click at [914, 402] on button "Next slide" at bounding box center [910, 413] width 23 height 23
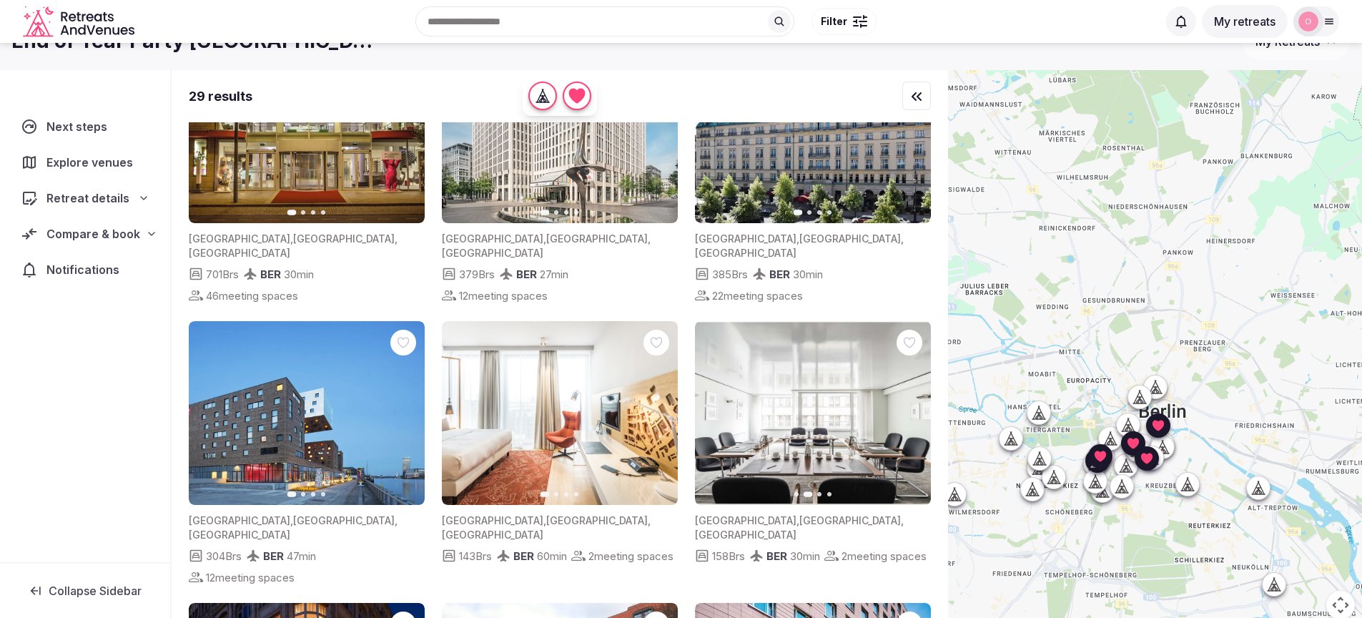
click at [914, 402] on button "Next slide" at bounding box center [910, 413] width 23 height 23
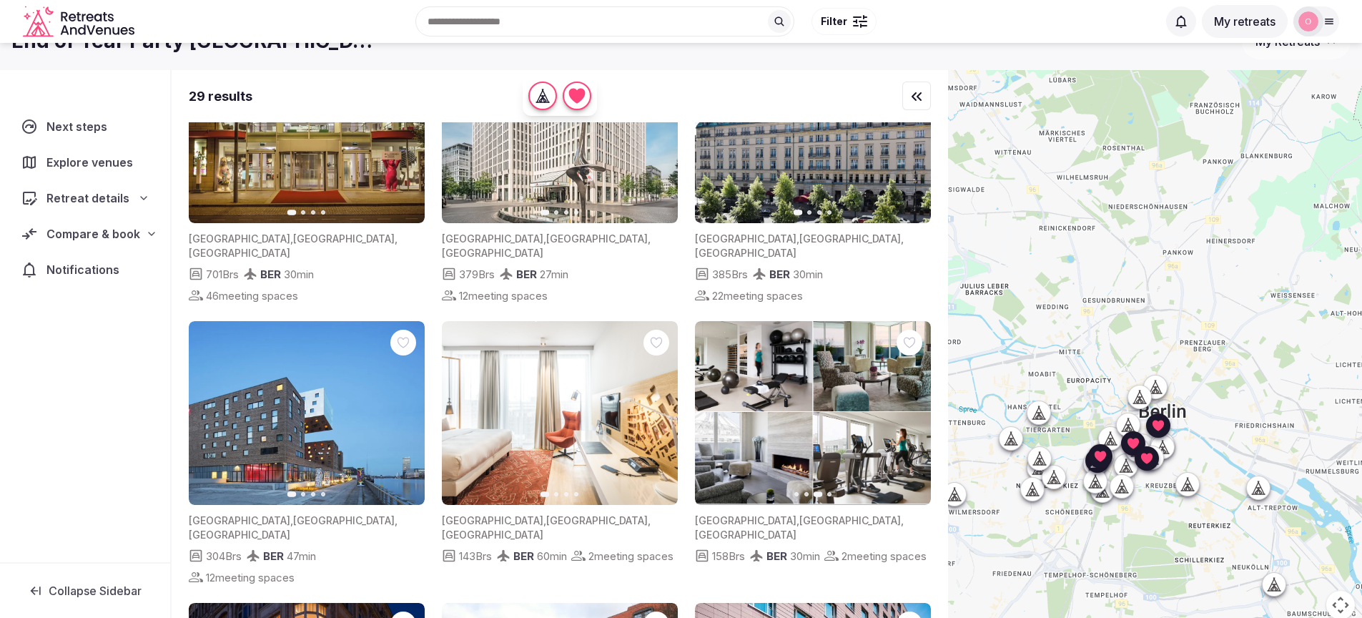
click at [914, 402] on button "Next slide" at bounding box center [910, 413] width 23 height 23
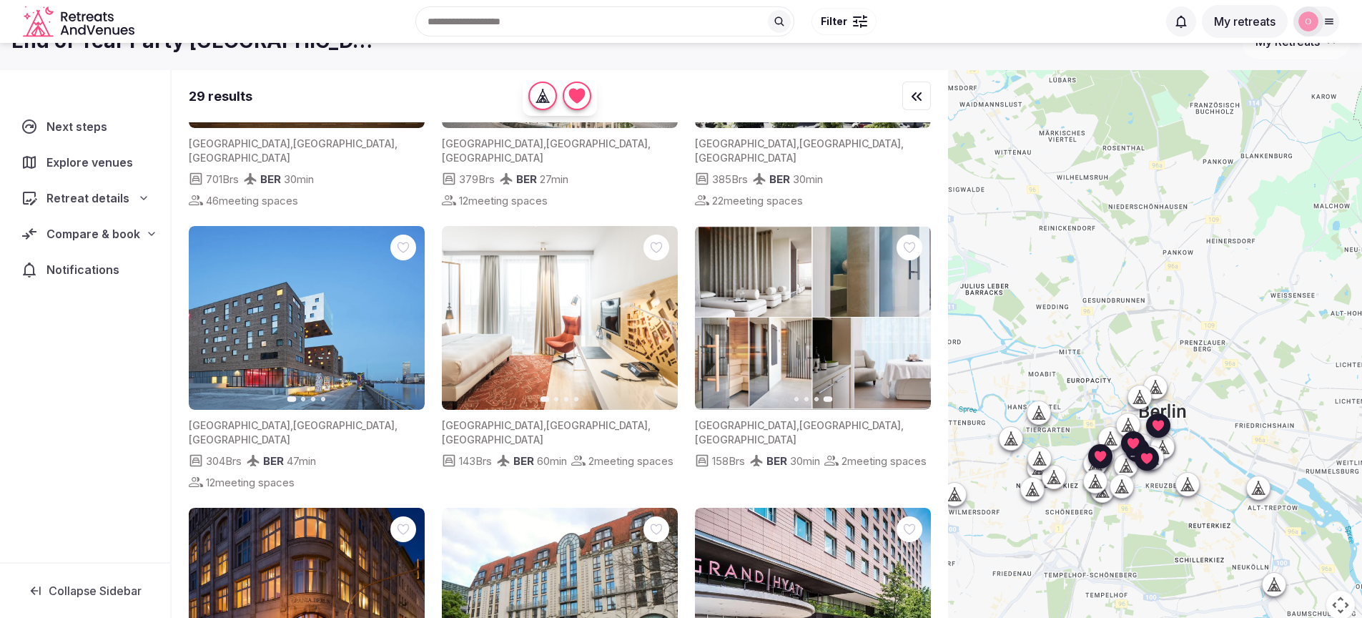
scroll to position [1340, 0]
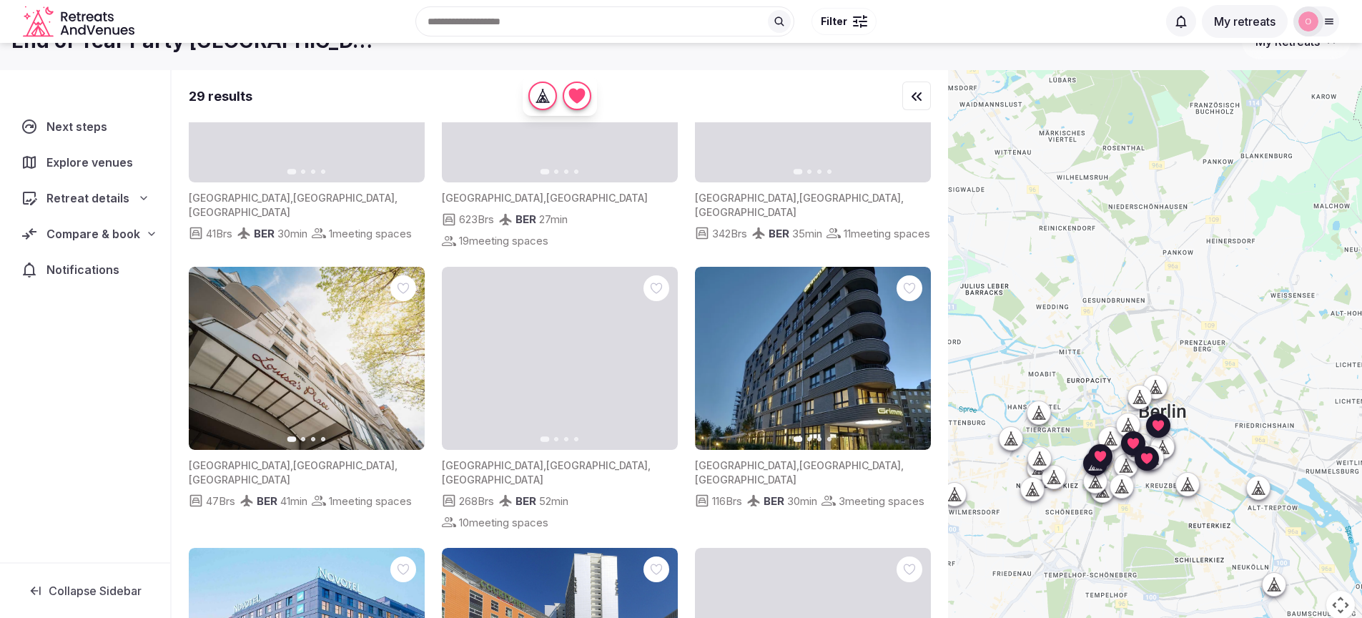
scroll to position [1786, 0]
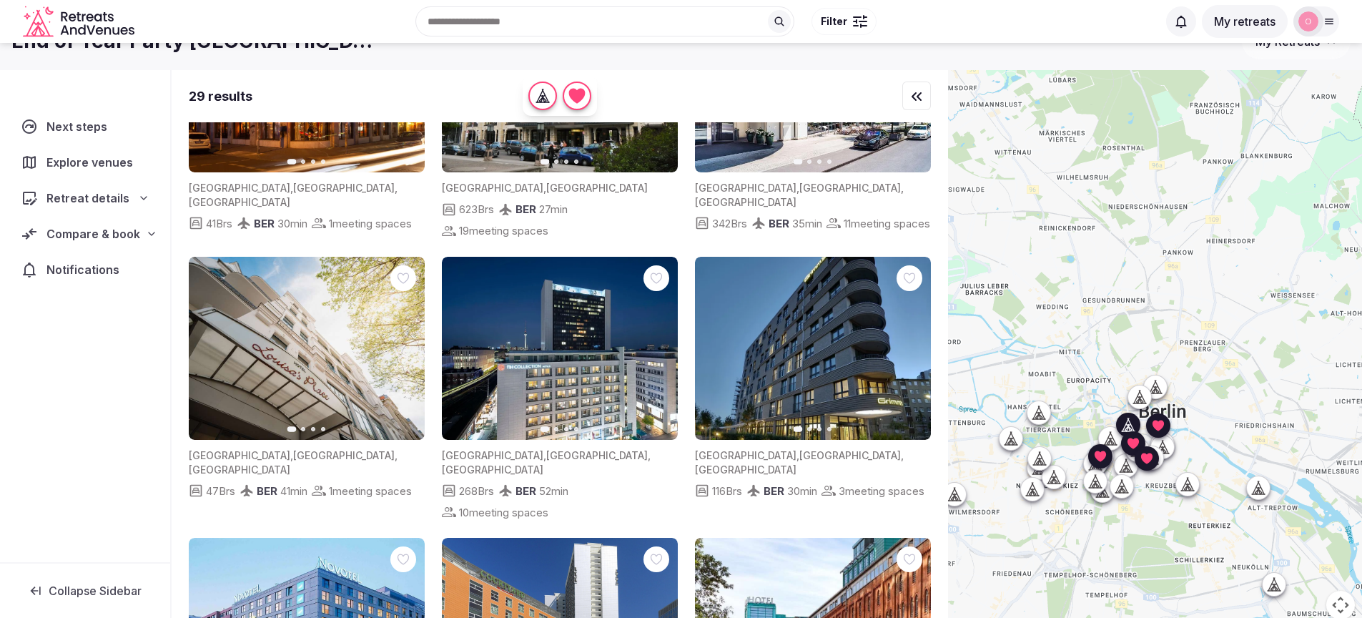
click at [664, 337] on button "Next slide" at bounding box center [657, 348] width 23 height 23
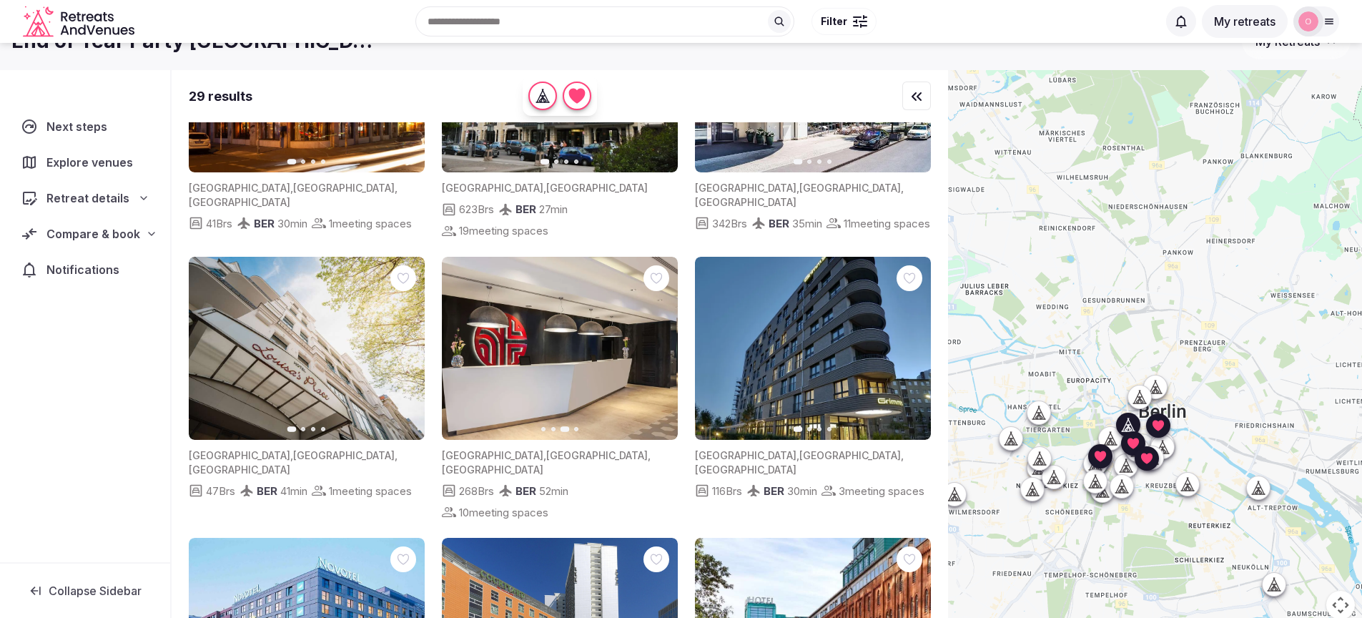
click at [664, 337] on button "Next slide" at bounding box center [657, 348] width 23 height 23
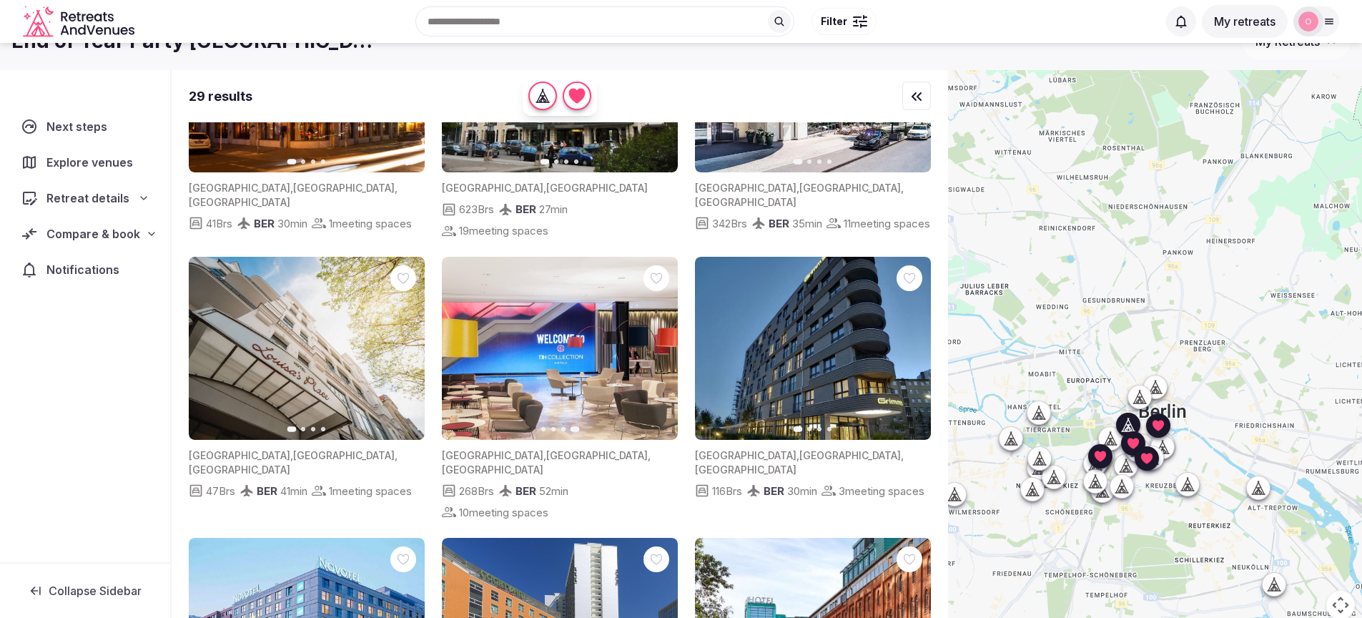
click at [0, 0] on icon at bounding box center [0, 0] width 0 height 0
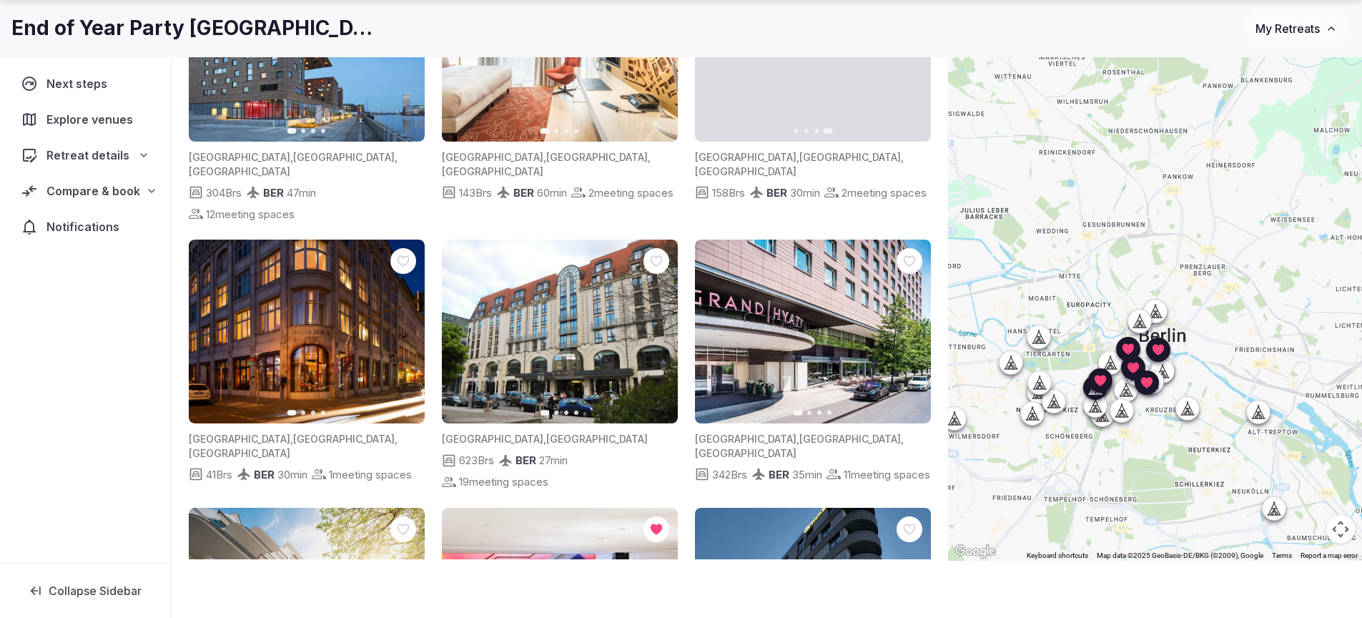
scroll to position [1534, 0]
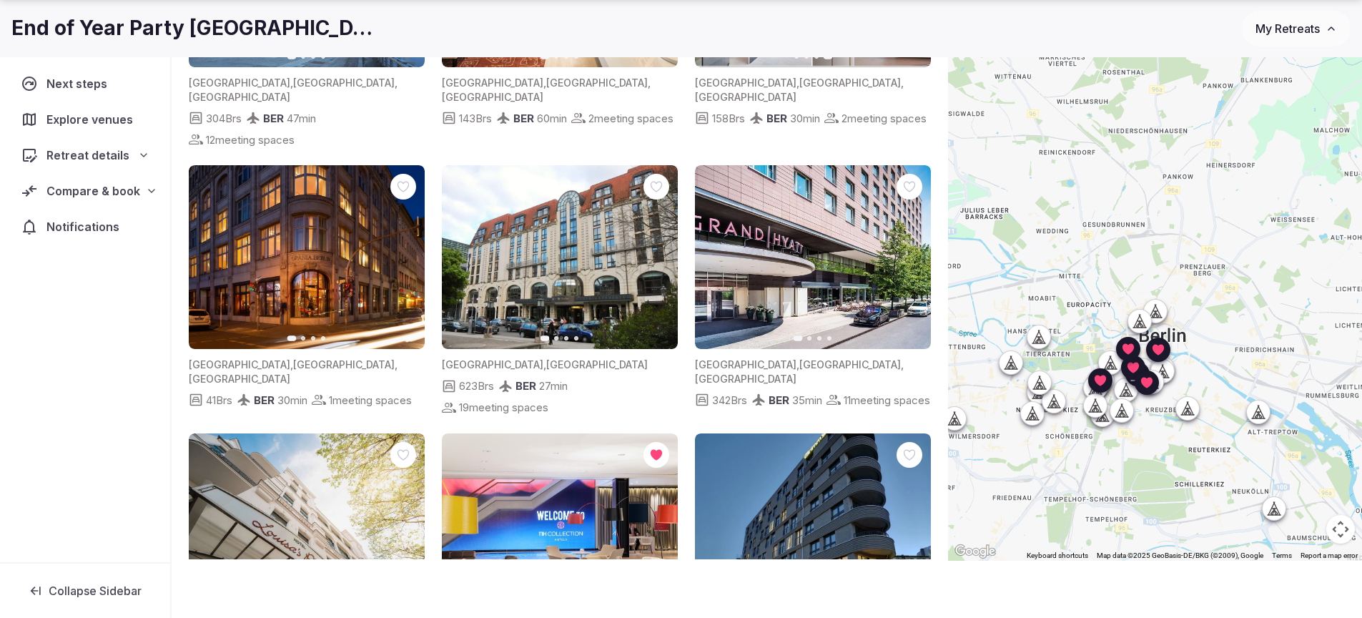
click at [655, 252] on icon "button" at bounding box center [657, 257] width 11 height 11
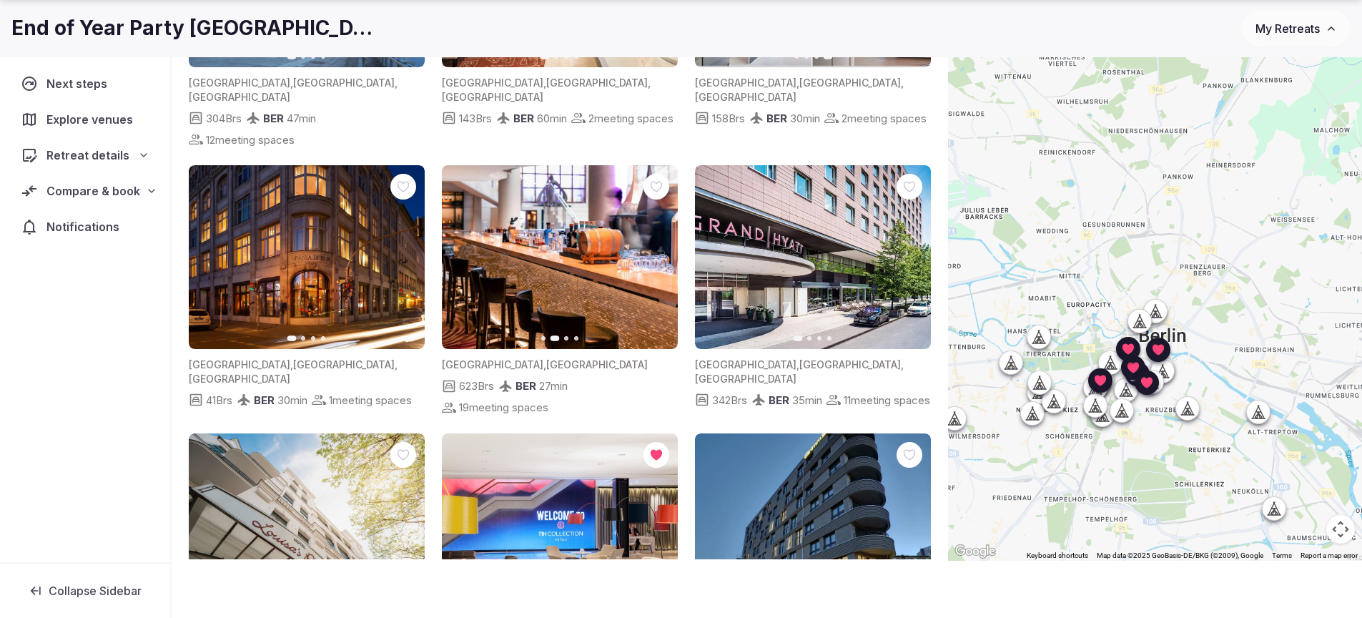
click at [656, 252] on icon "button" at bounding box center [657, 257] width 11 height 11
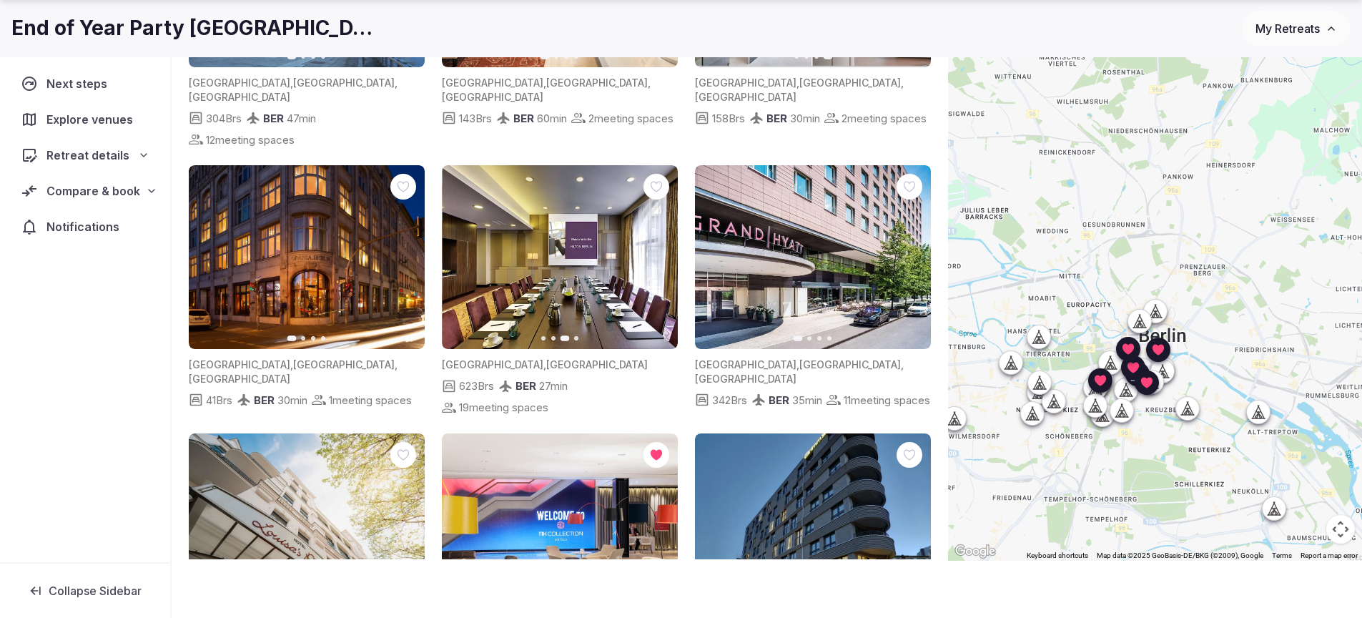
click at [656, 252] on icon "button" at bounding box center [657, 257] width 11 height 11
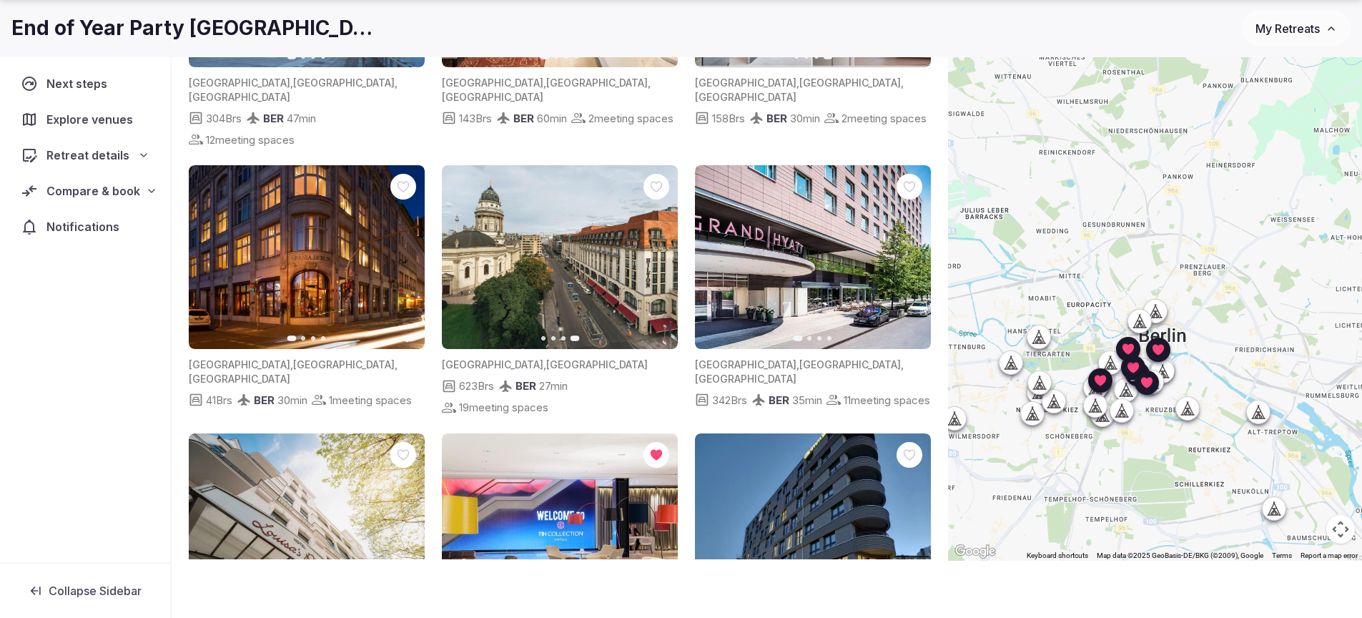
click at [664, 174] on div at bounding box center [656, 187] width 26 height 26
click at [0, 0] on icon at bounding box center [0, 0] width 0 height 0
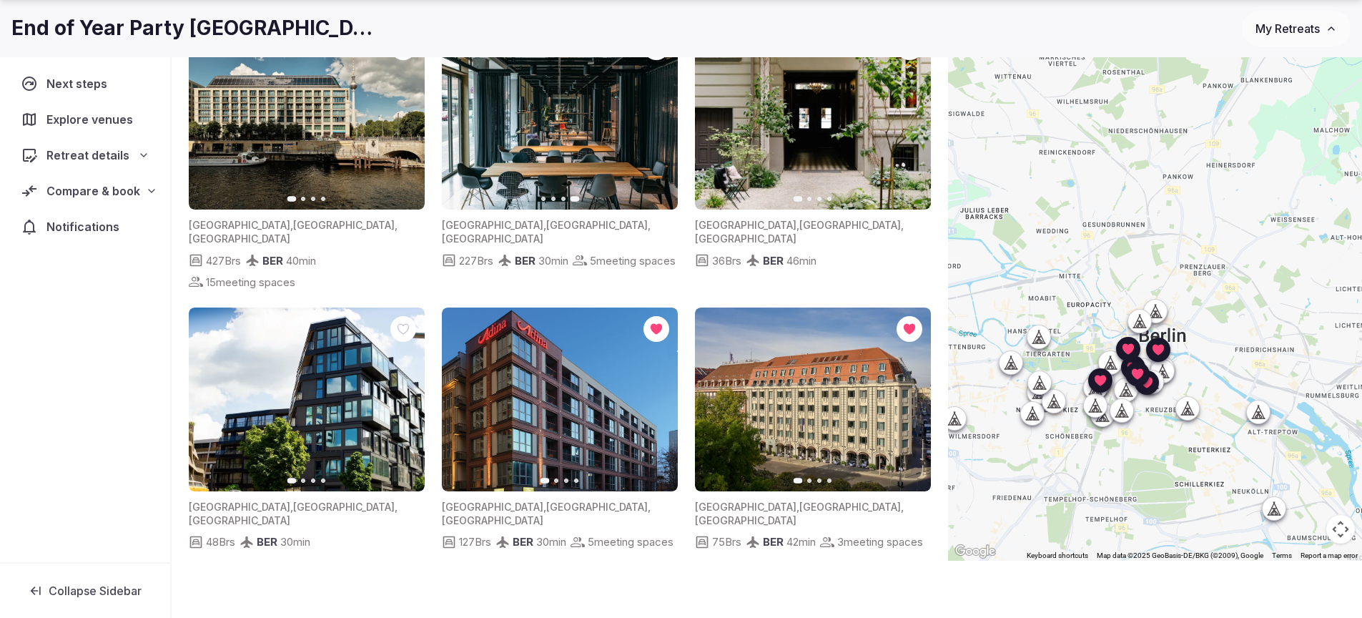
scroll to position [0, 0]
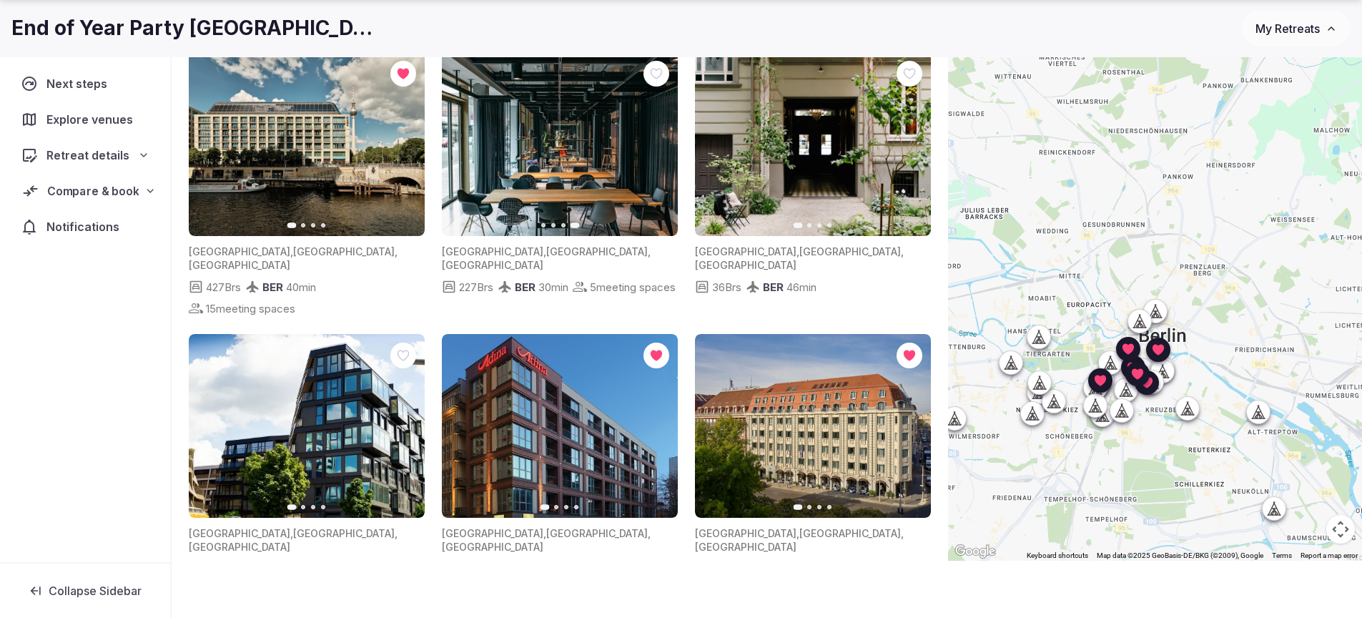
click at [91, 192] on span "Compare & book" at bounding box center [93, 190] width 92 height 17
click at [92, 240] on span "Proposals requested" at bounding box center [86, 244] width 104 height 14
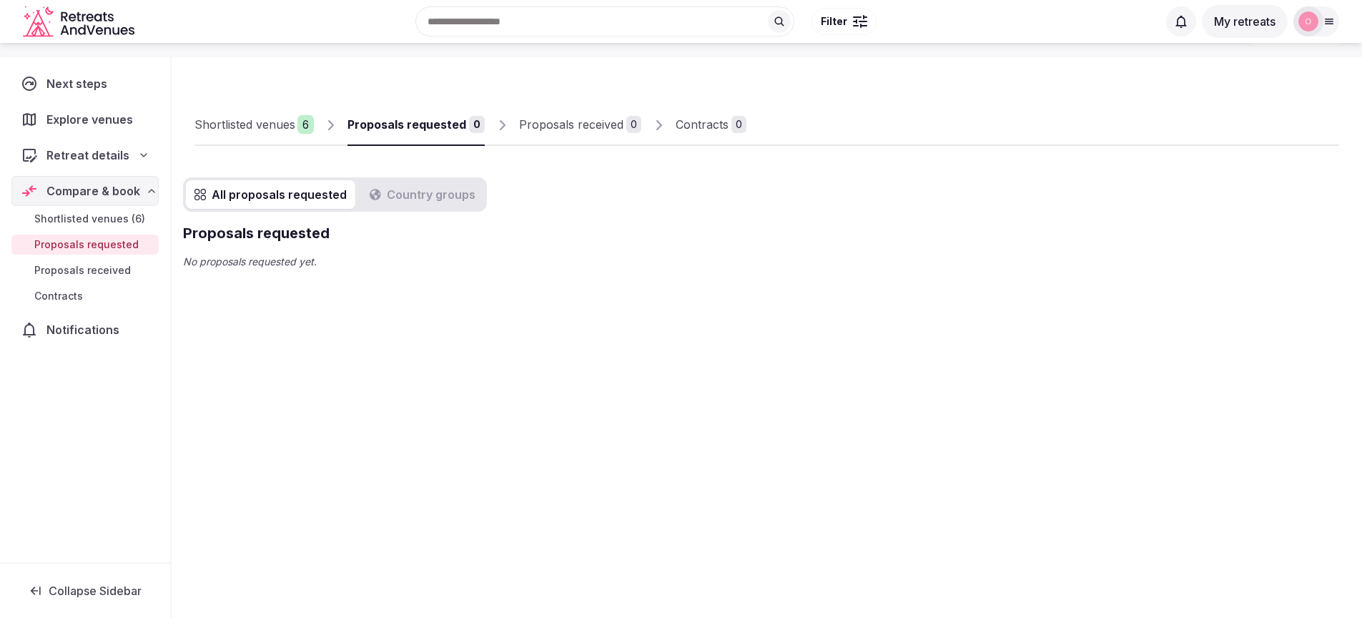
scroll to position [49, 0]
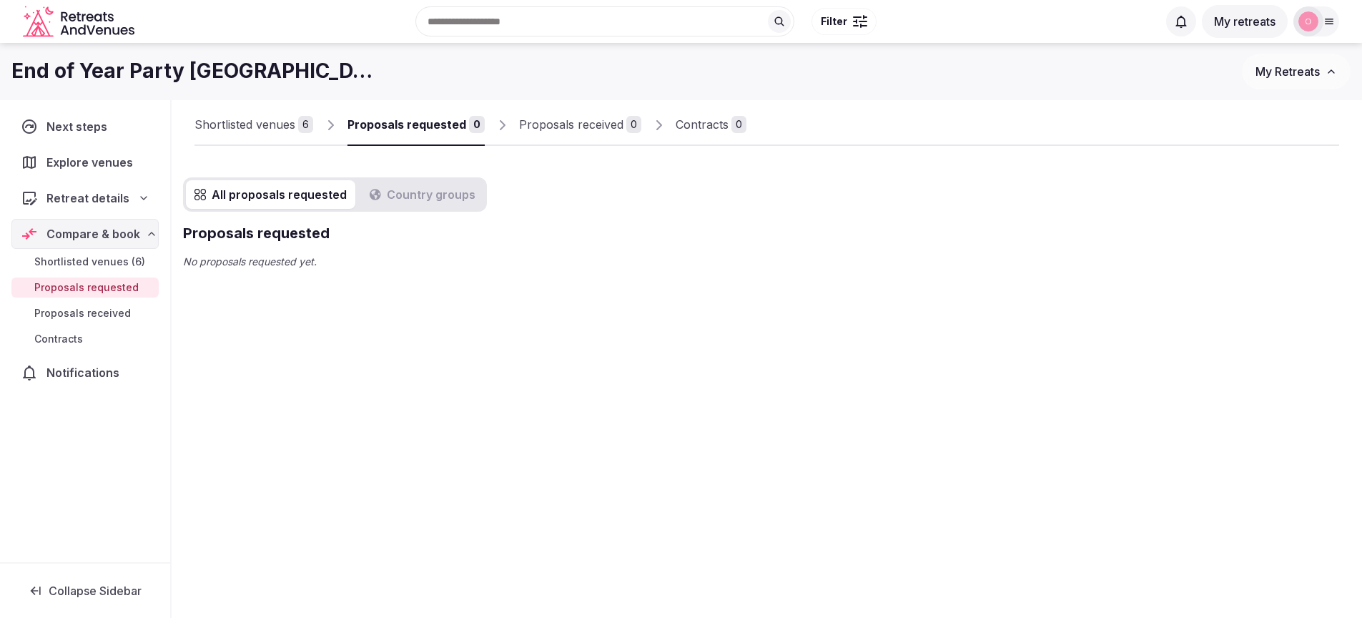
click at [94, 264] on span "Shortlisted venues (6)" at bounding box center [89, 262] width 111 height 14
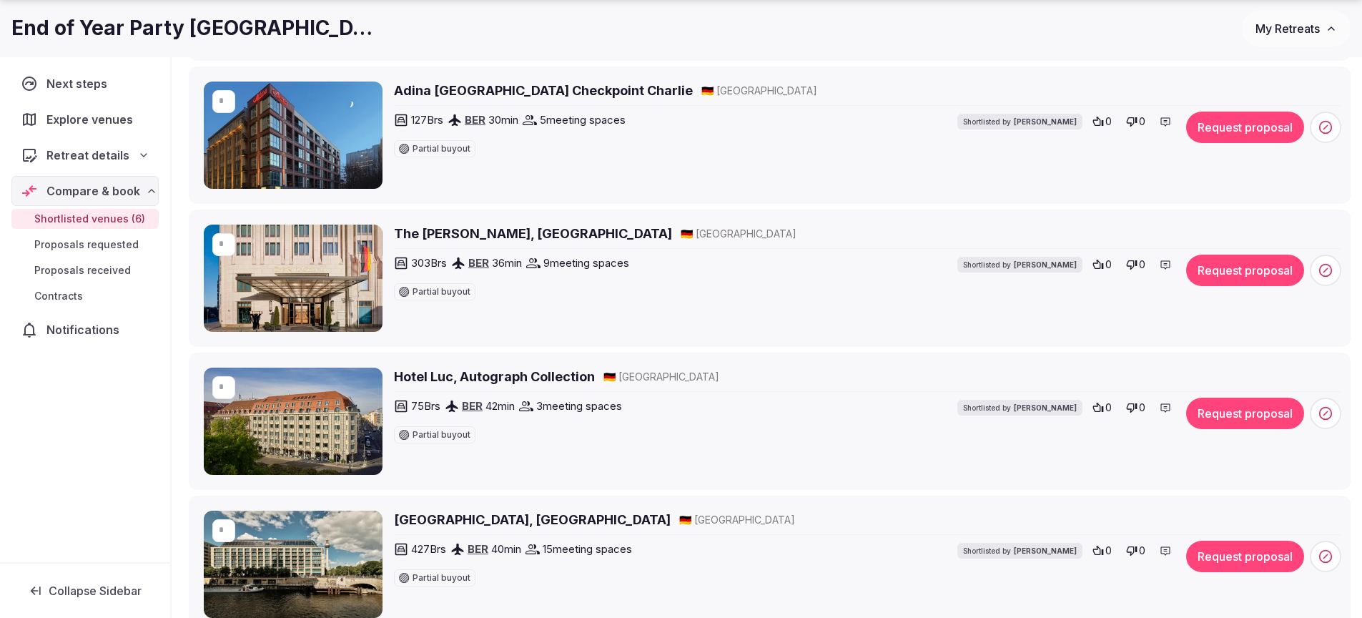
scroll to position [596, 0]
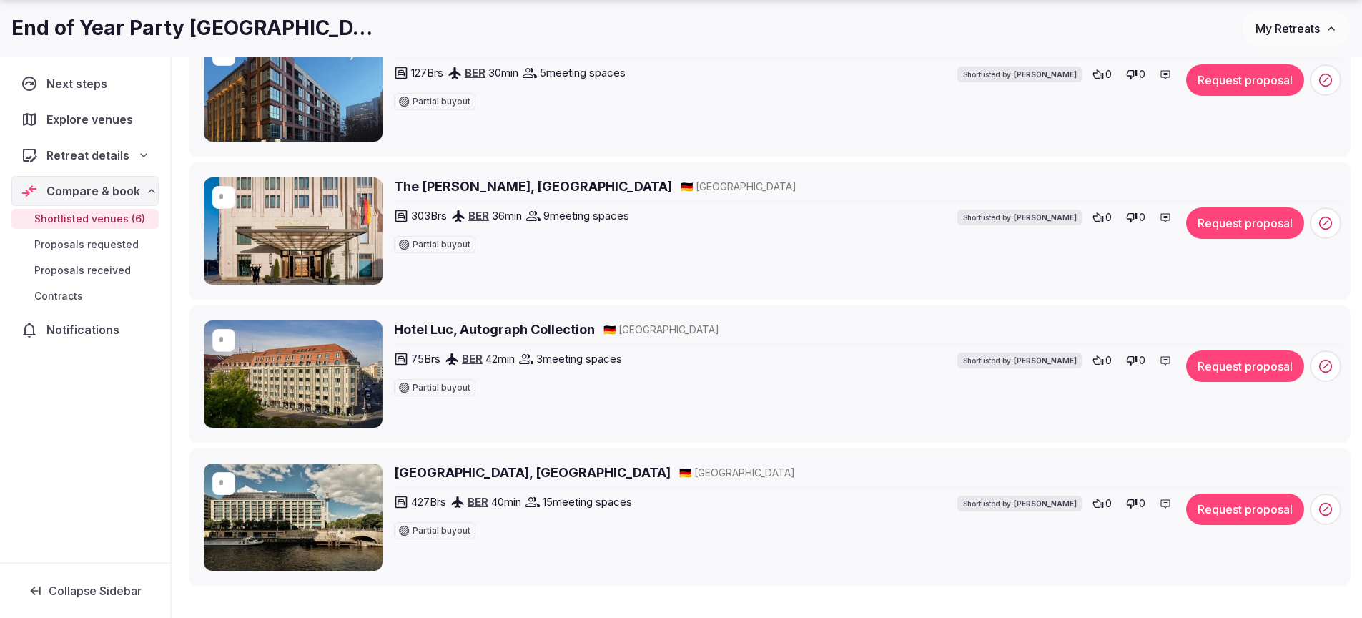
drag, startPoint x: 1326, startPoint y: 218, endPoint x: 1332, endPoint y: 226, distance: 10.2
click at [1332, 226] on icon at bounding box center [1325, 223] width 14 height 14
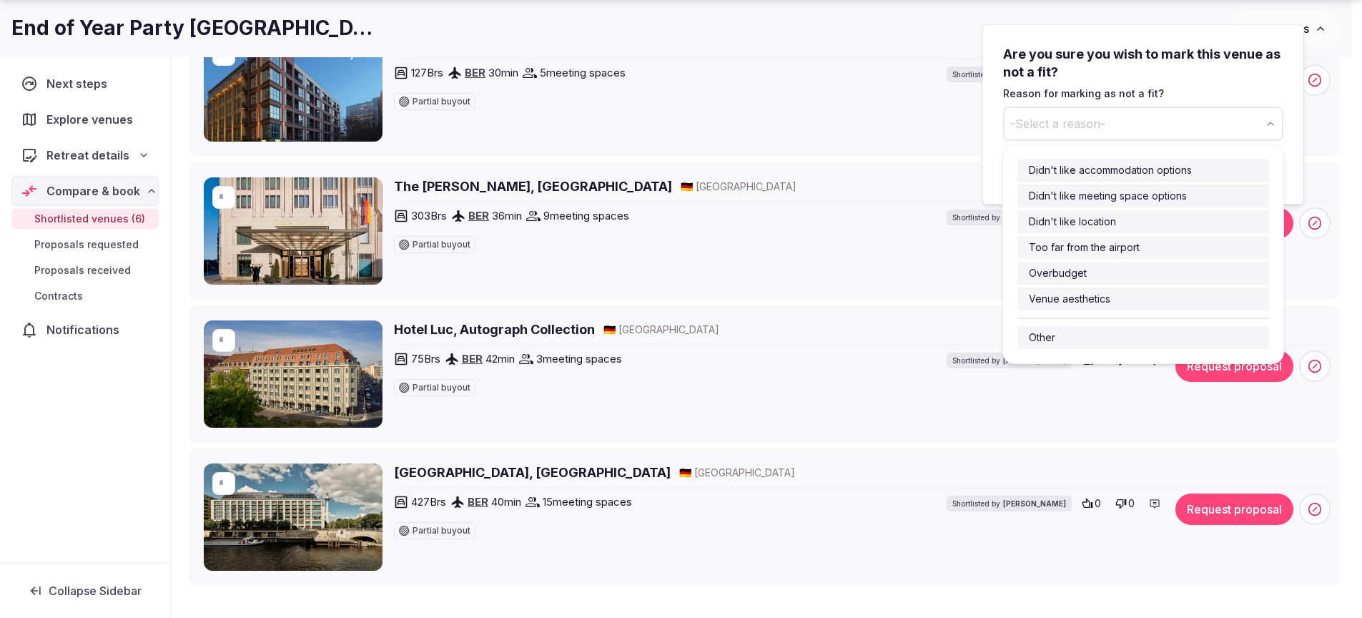
click at [1138, 132] on button "-Select a reason-" at bounding box center [1143, 124] width 280 height 34
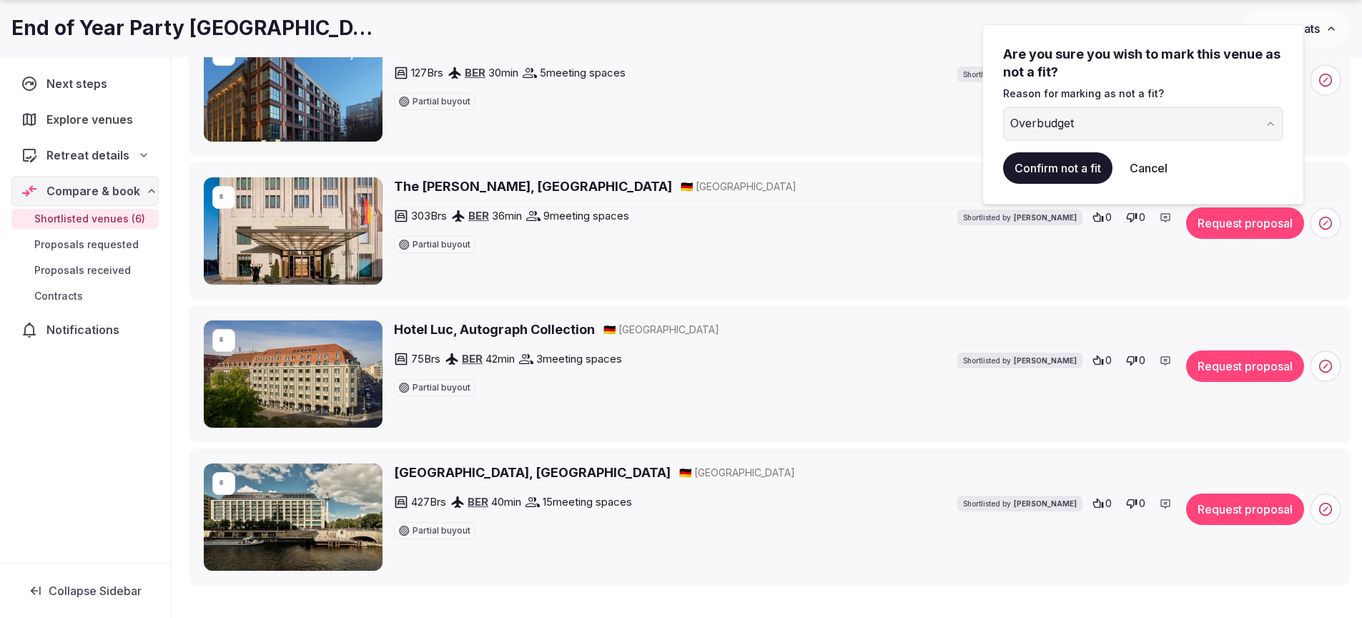
click at [1068, 169] on button "Confirm not a fit" at bounding box center [1057, 167] width 109 height 31
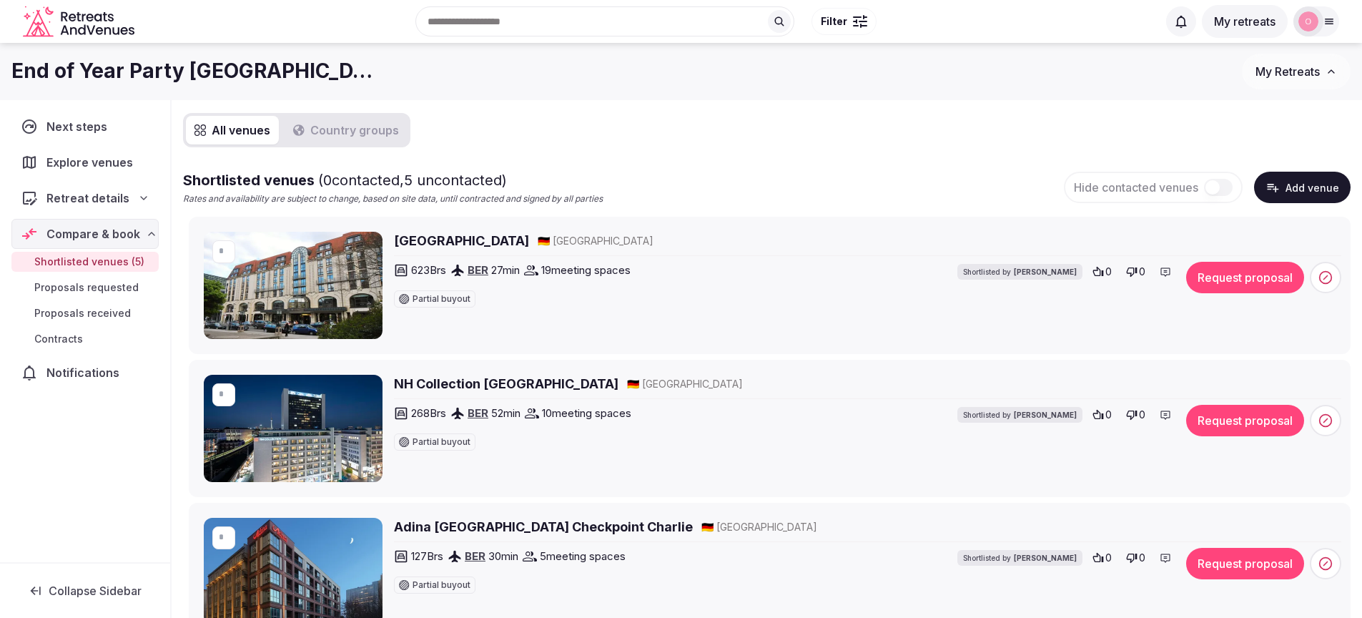
scroll to position [64, 0]
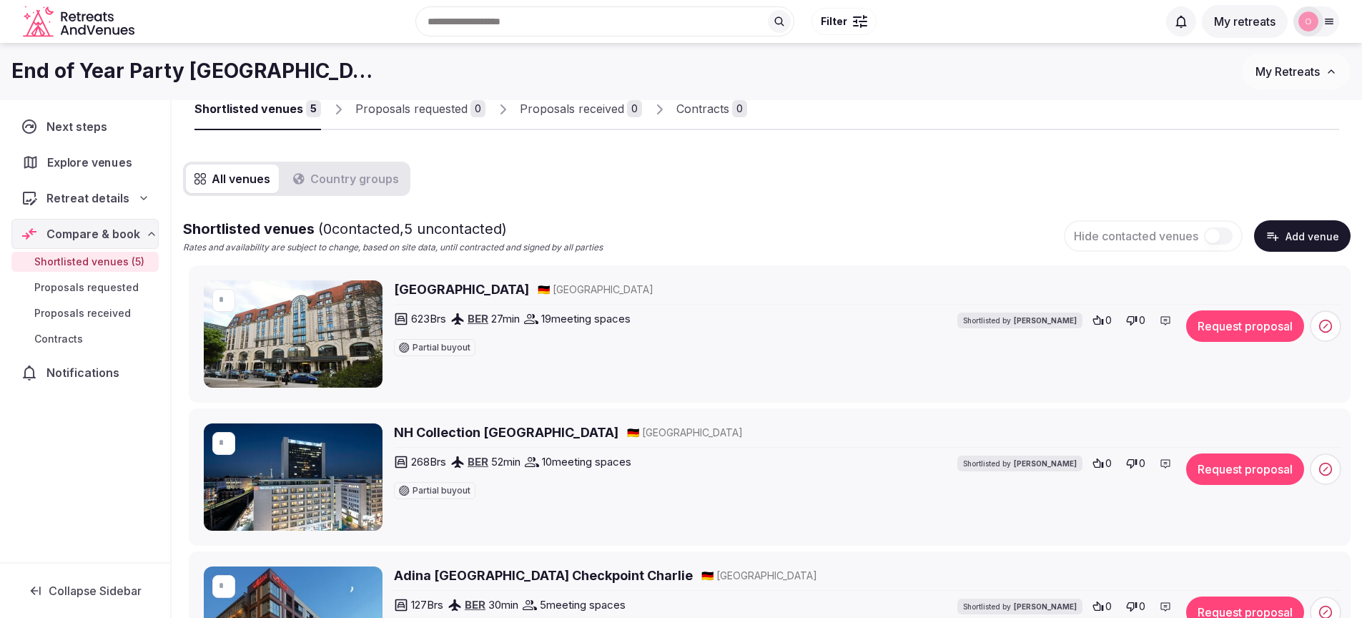
click at [77, 160] on span "Explore venues" at bounding box center [92, 162] width 90 height 17
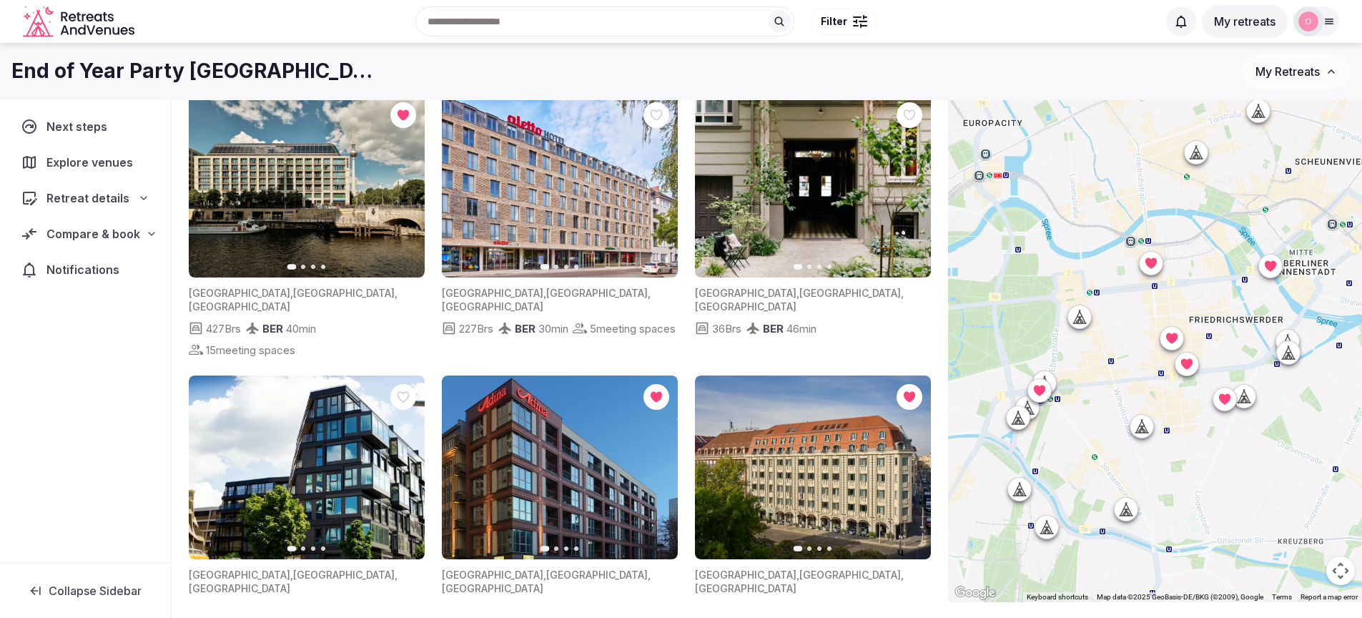
click at [1091, 321] on div at bounding box center [1079, 316] width 23 height 23
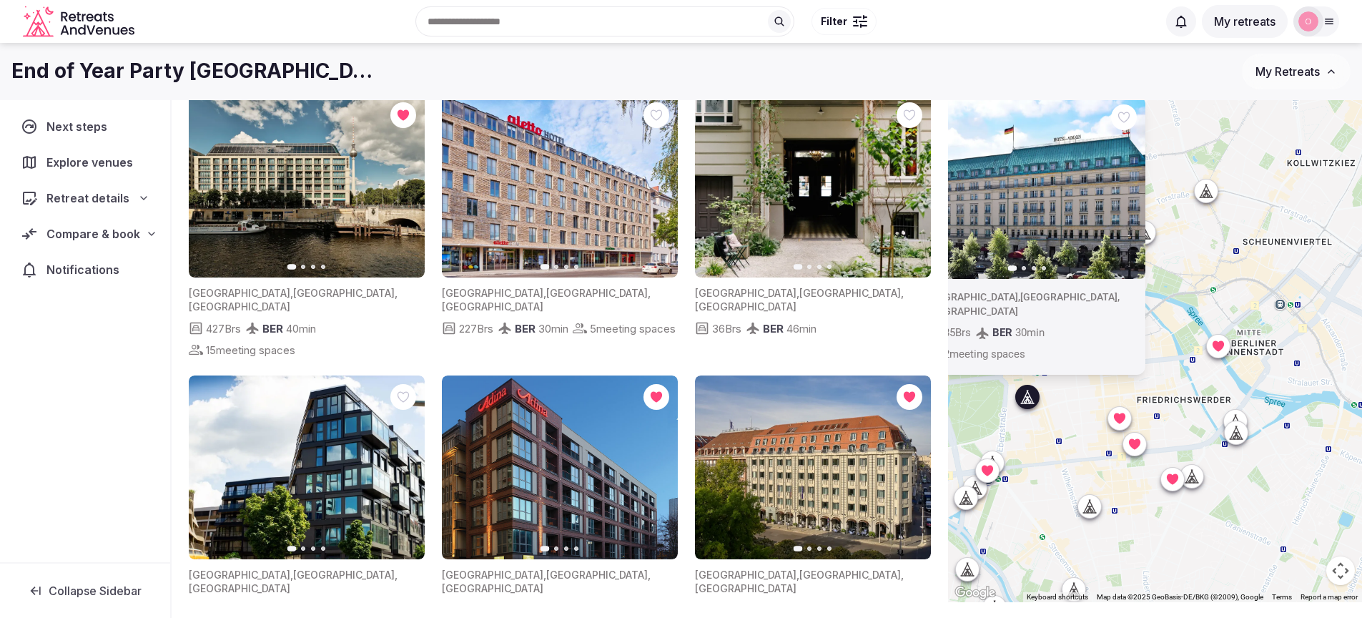
drag, startPoint x: 1303, startPoint y: 330, endPoint x: 1250, endPoint y: 413, distance: 97.4
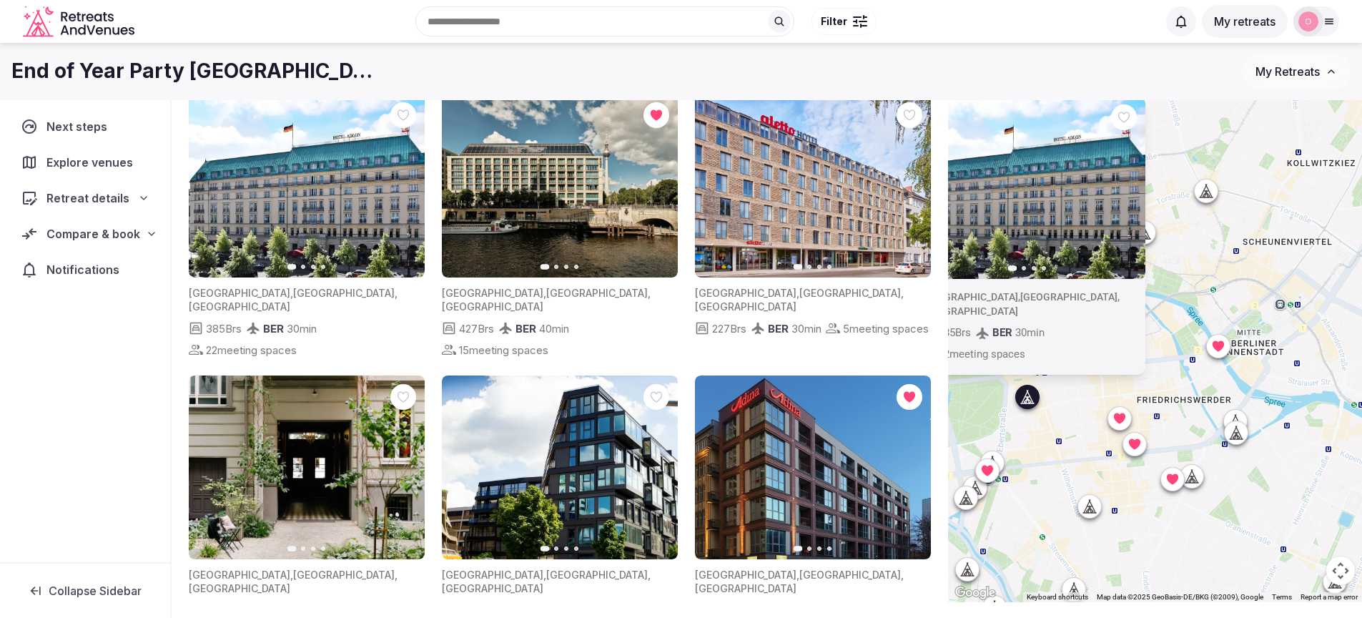
click at [1052, 250] on img at bounding box center [1027, 188] width 236 height 184
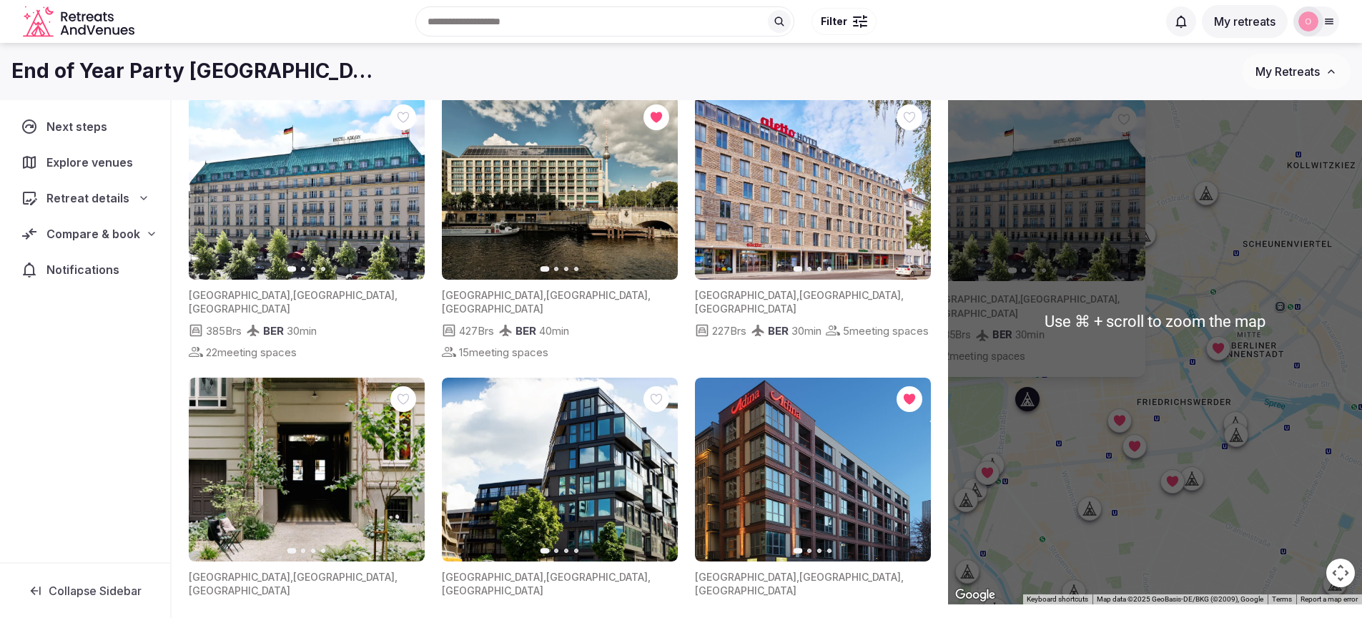
scroll to position [39, 0]
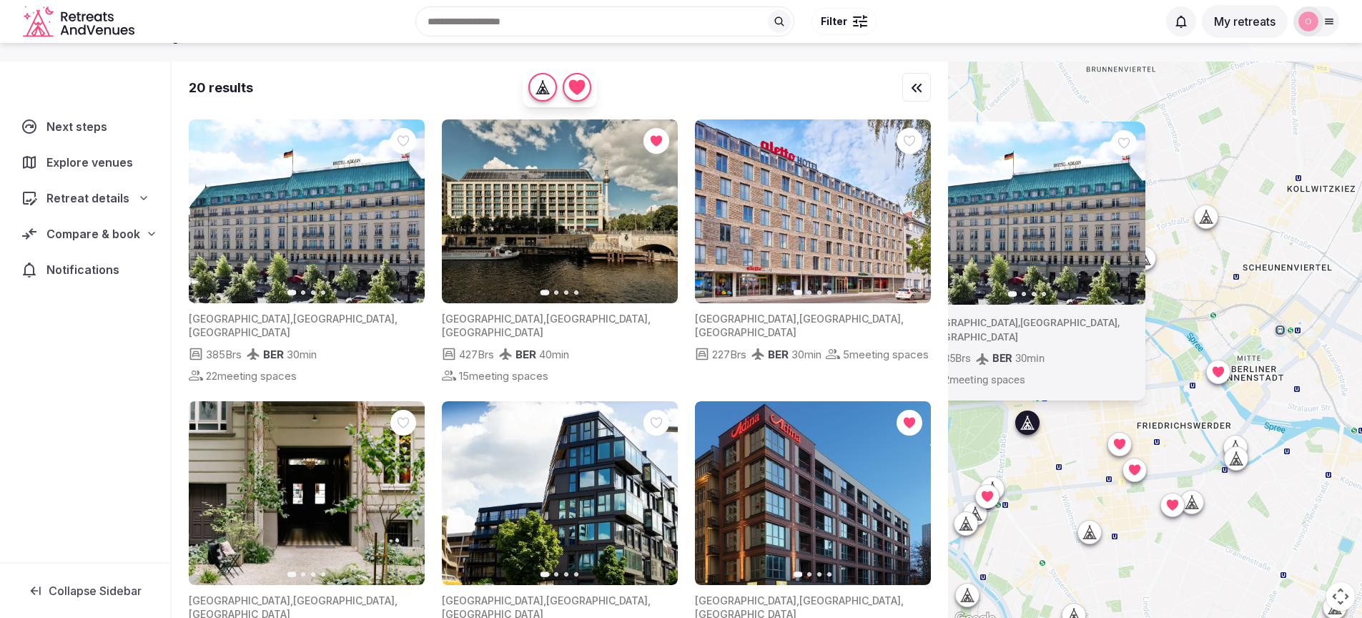
click at [0, 0] on icon at bounding box center [0, 0] width 0 height 0
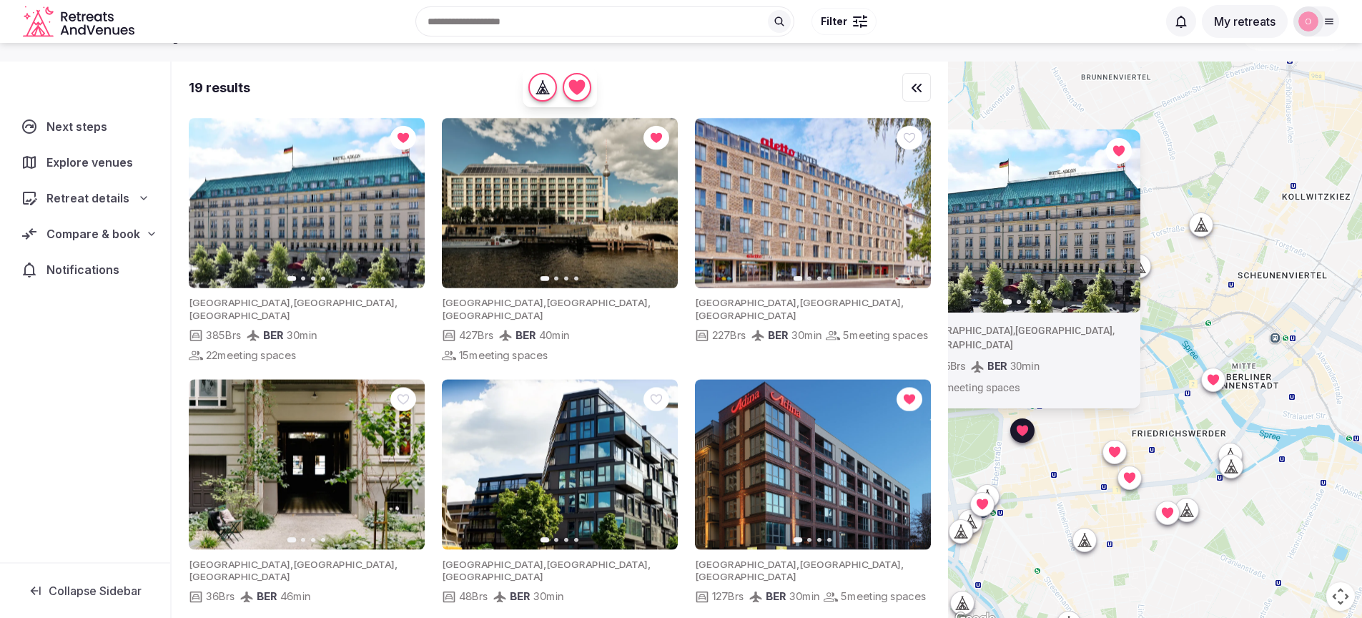
drag, startPoint x: 1167, startPoint y: 421, endPoint x: 1164, endPoint y: 429, distance: 8.4
click at [1164, 429] on div "Previous slide Next slide Germany , Berlin , Berlin 385 Brs BER 30 min 22 meeti…" at bounding box center [1155, 344] width 414 height 566
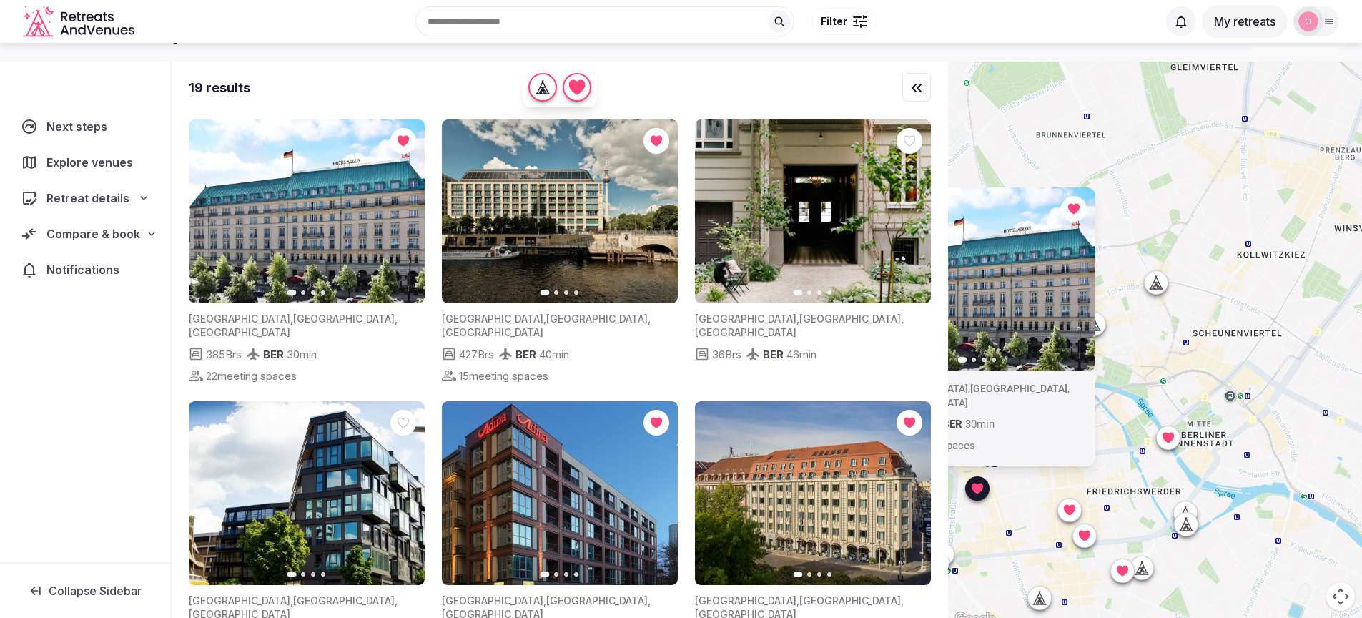
drag, startPoint x: 1259, startPoint y: 317, endPoint x: 1208, endPoint y: 378, distance: 79.7
click at [1208, 378] on div "Previous slide Next slide Germany , Berlin , Berlin 385 Brs BER 30 min 22 meeti…" at bounding box center [1155, 344] width 414 height 566
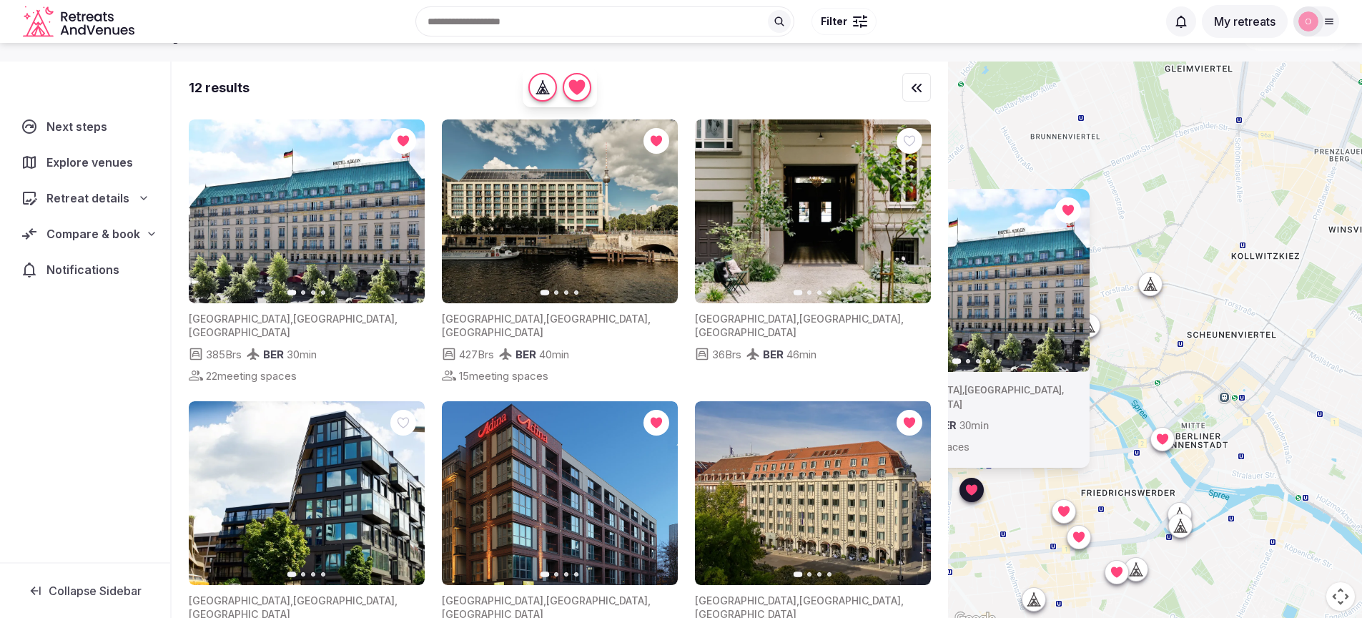
click at [1158, 283] on icon at bounding box center [1150, 284] width 14 height 14
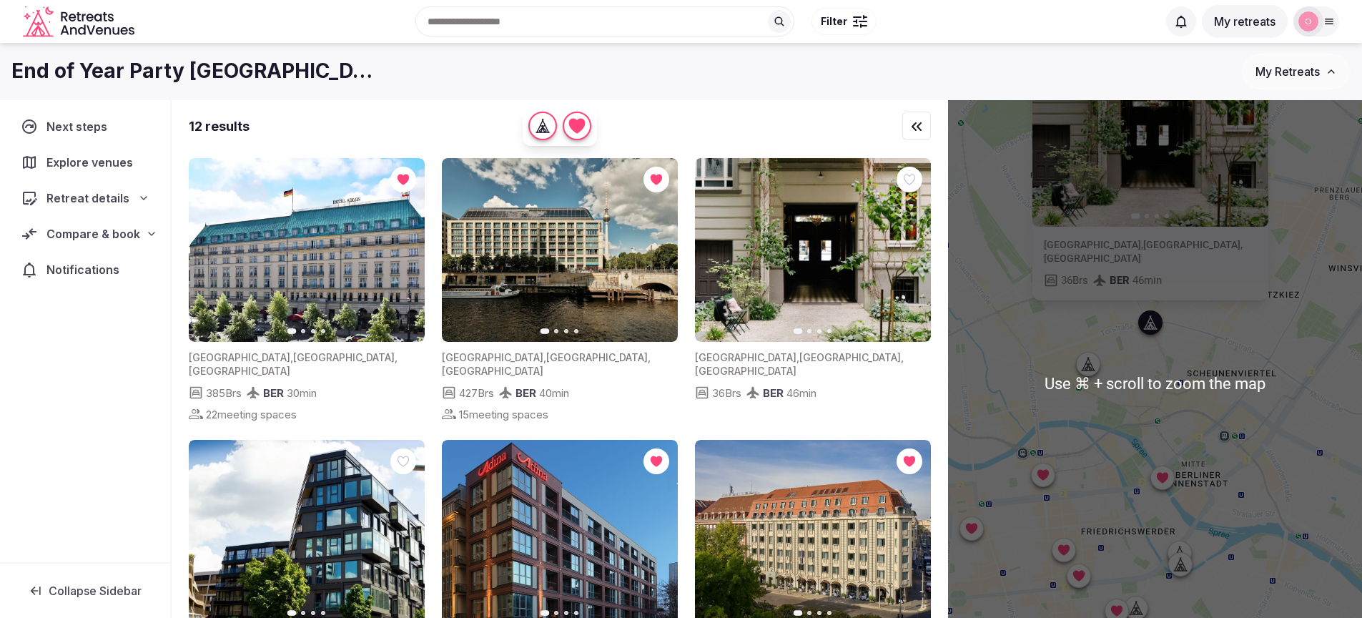
scroll to position [3, 0]
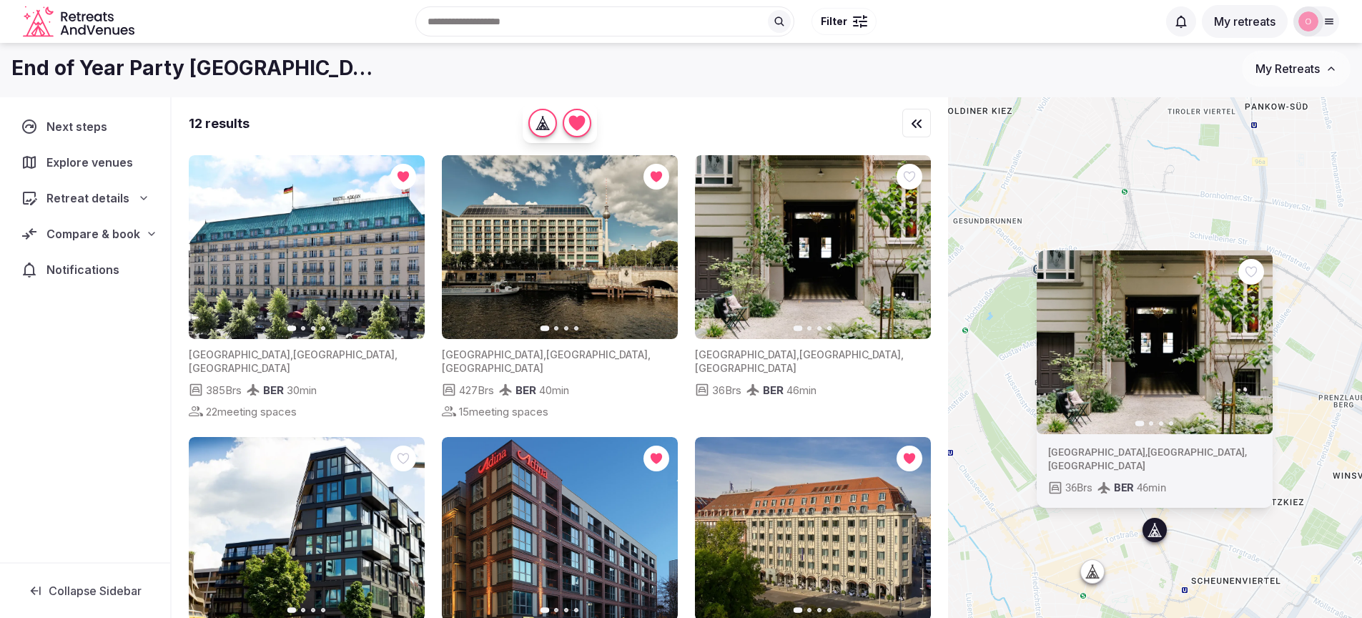
drag, startPoint x: 1297, startPoint y: 408, endPoint x: 1300, endPoint y: 619, distance: 211.6
click at [1300, 615] on html "Recent searches Berlin, Germany Search Popular Destinations Toscana, Italy Rivi…" at bounding box center [681, 306] width 1362 height 618
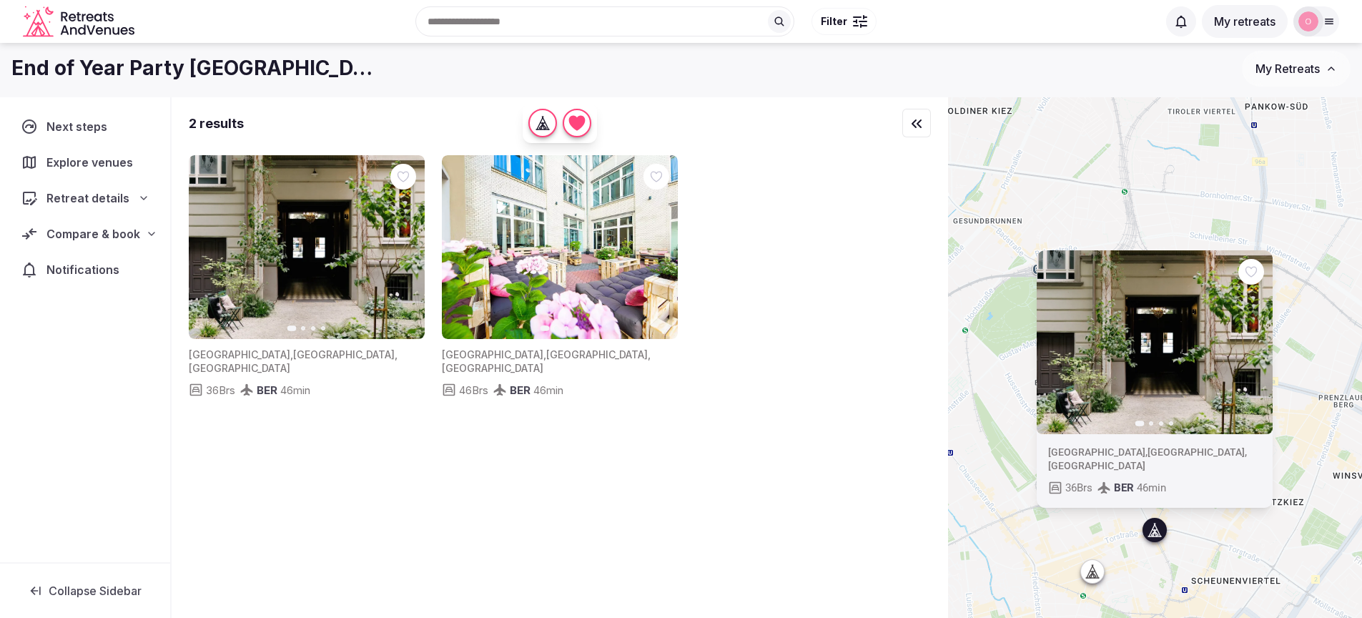
click at [1258, 348] on icon "button" at bounding box center [1252, 342] width 11 height 11
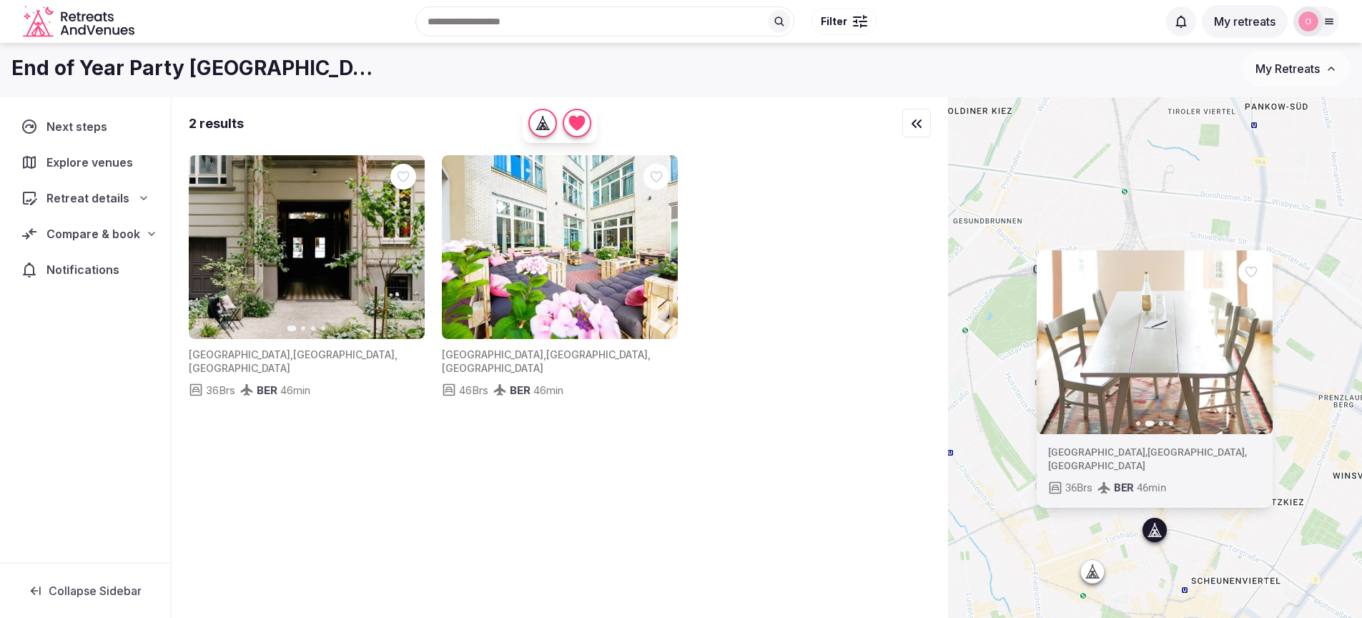
click at [1258, 348] on icon "button" at bounding box center [1252, 342] width 11 height 11
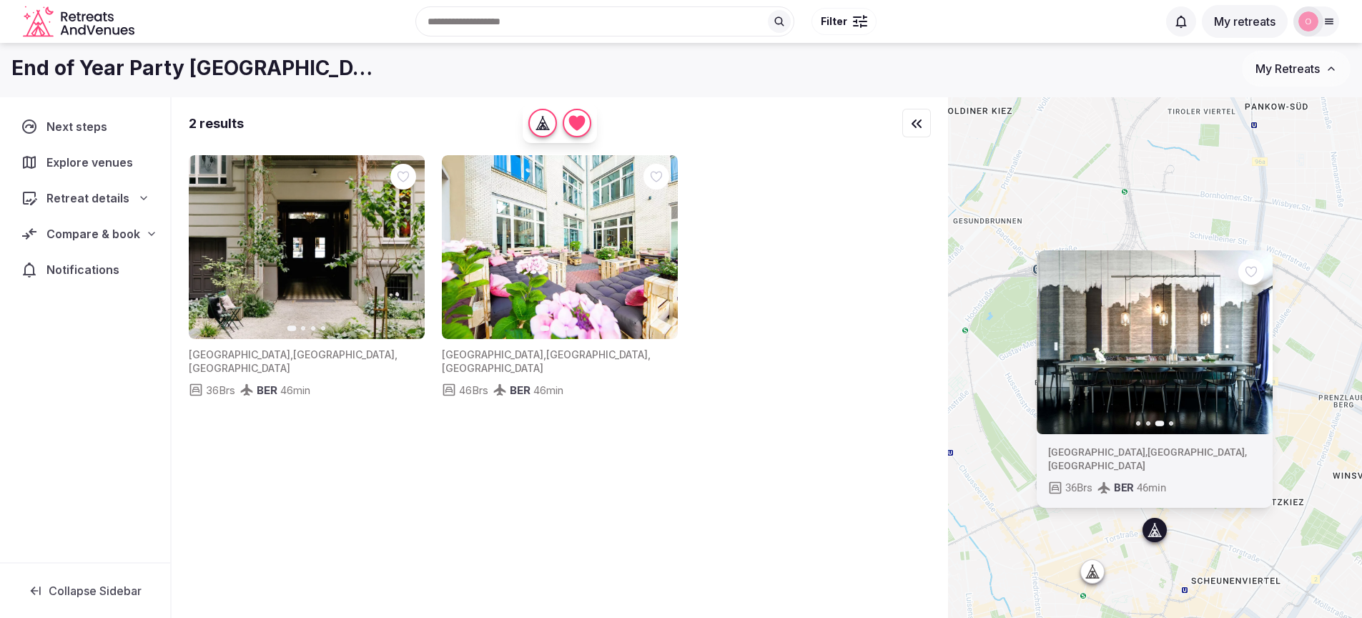
click at [1258, 348] on icon "button" at bounding box center [1252, 342] width 11 height 11
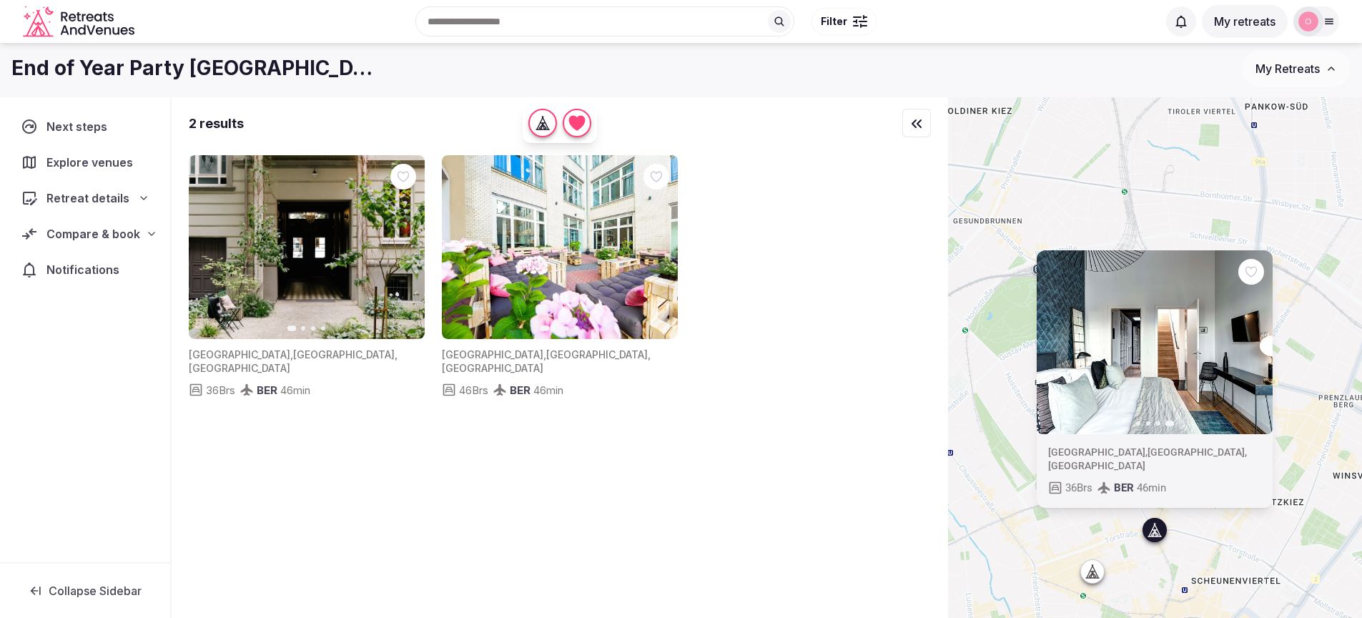
click at [1333, 327] on div "Previous slide Next slide Germany , Berlin , Berlin 36 Brs BER 46 min" at bounding box center [1155, 380] width 414 height 566
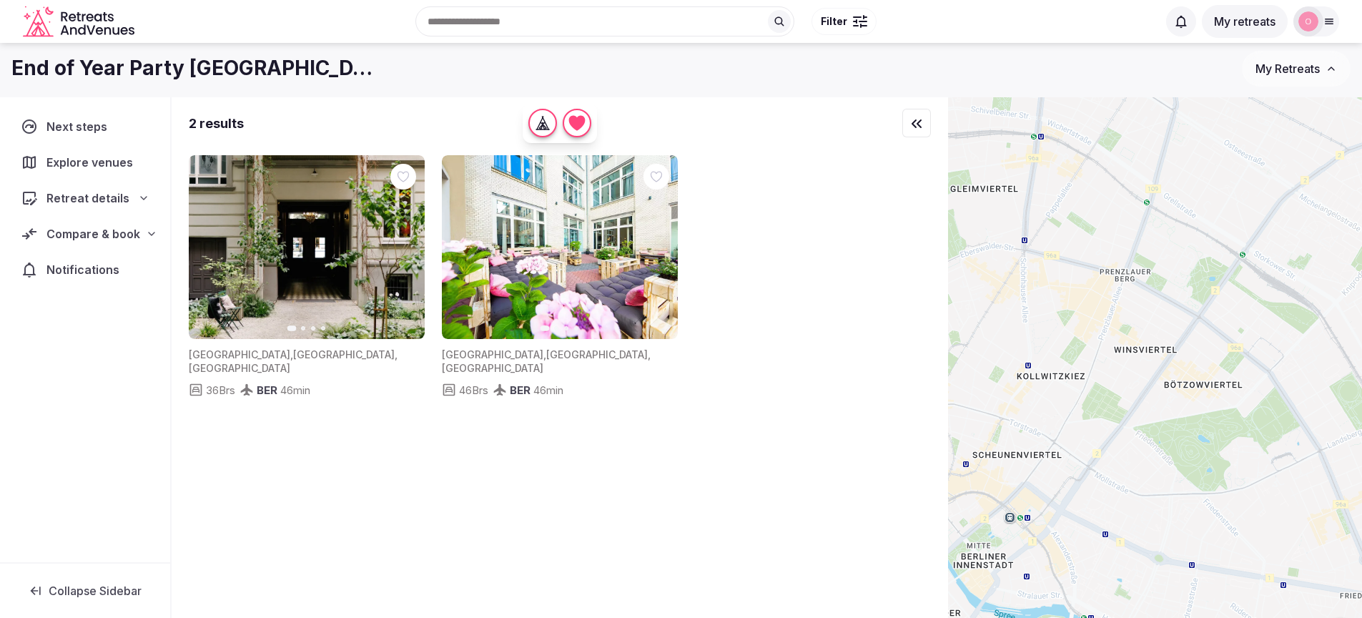
drag, startPoint x: 1291, startPoint y: 412, endPoint x: 1065, endPoint y: 276, distance: 263.6
click at [1065, 277] on div at bounding box center [1155, 380] width 414 height 566
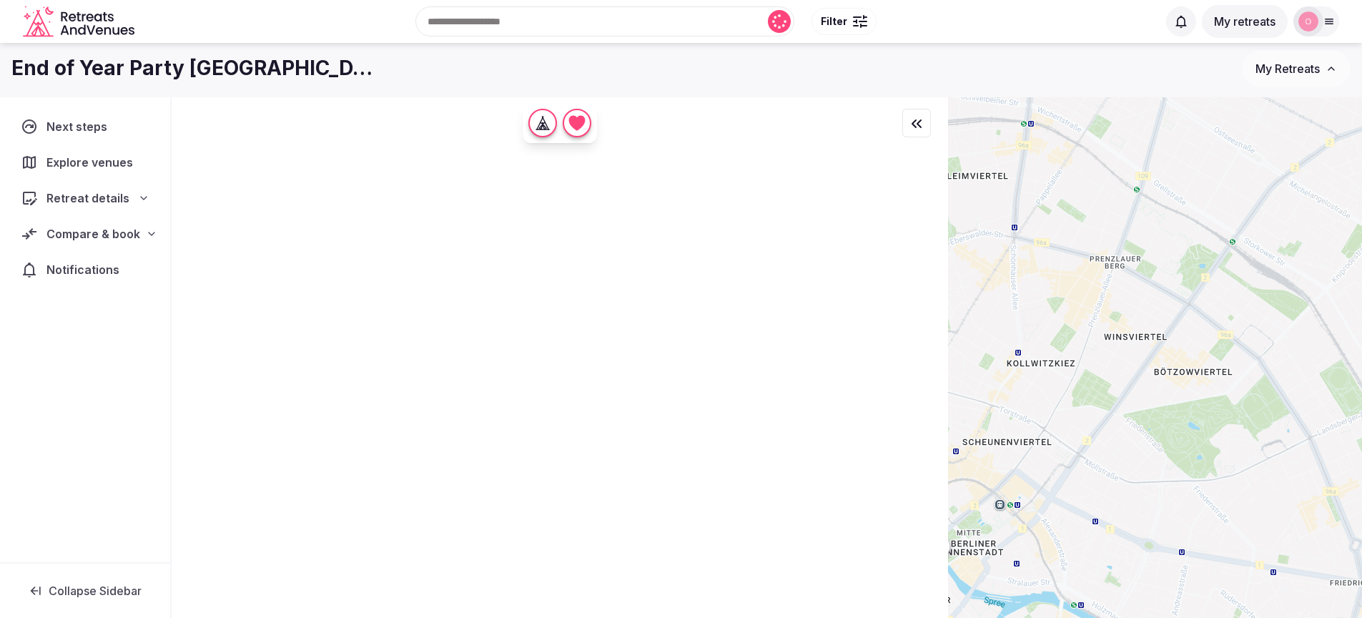
scroll to position [6, 0]
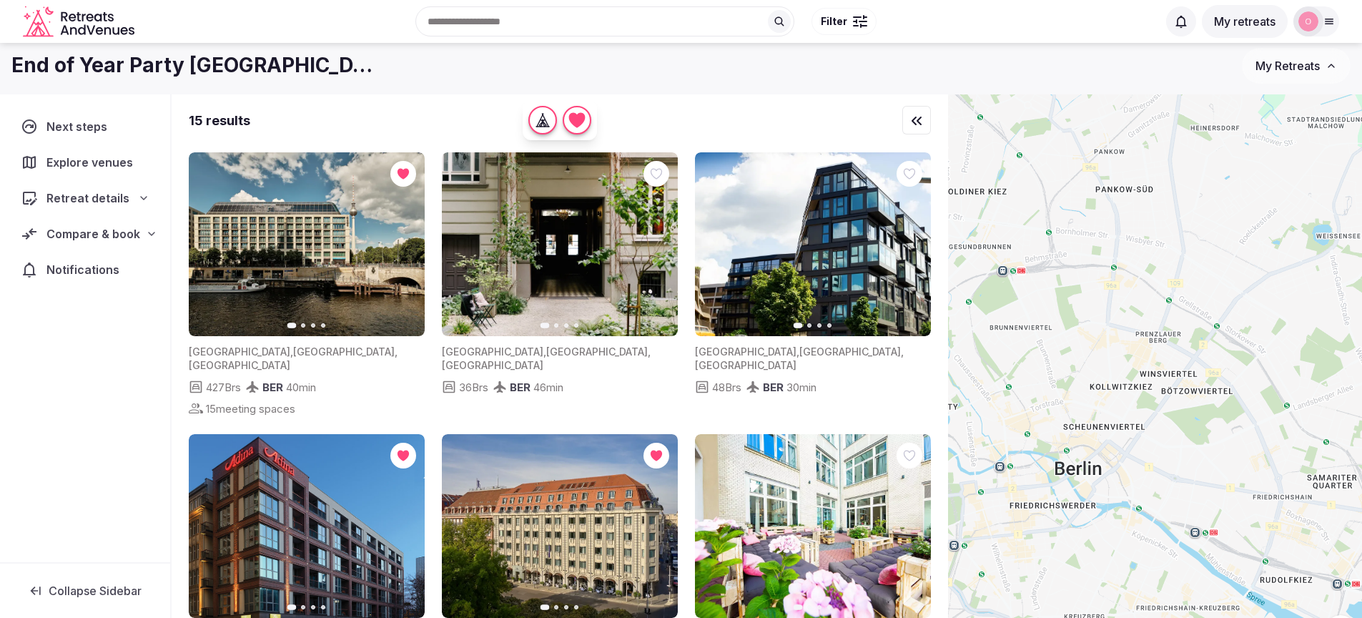
drag, startPoint x: 1182, startPoint y: 458, endPoint x: 1194, endPoint y: 433, distance: 27.2
click at [1194, 433] on div at bounding box center [1155, 377] width 414 height 566
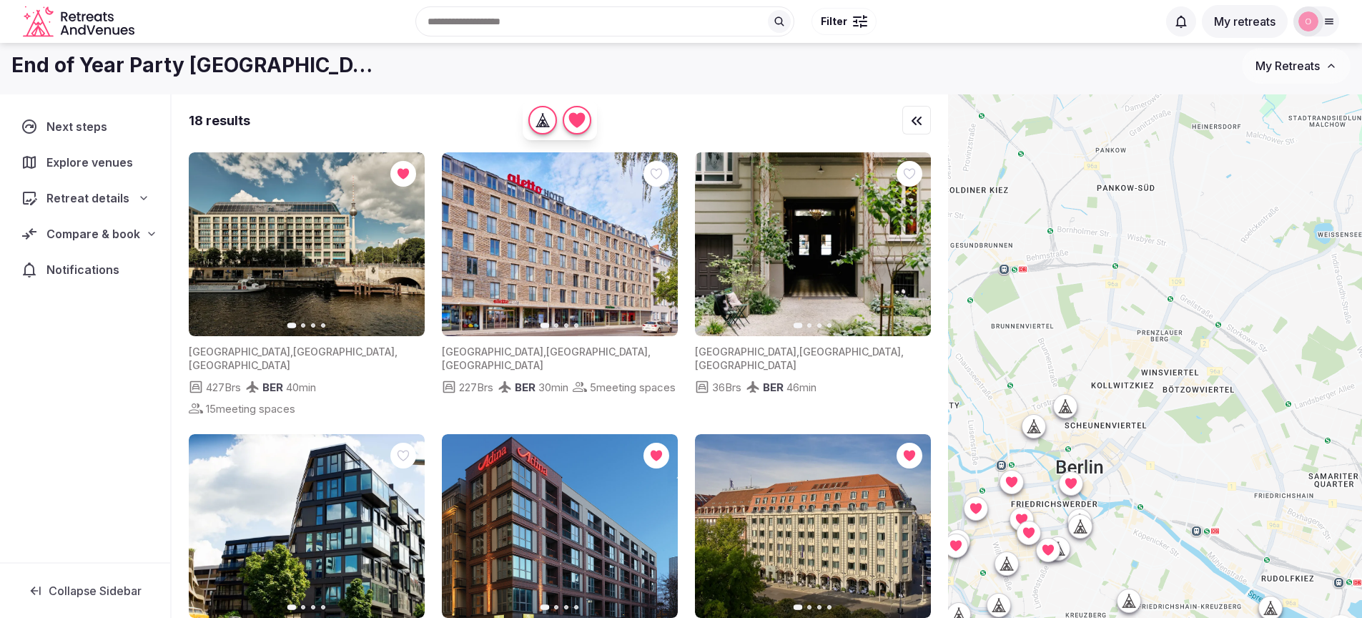
click at [1068, 408] on icon at bounding box center [1067, 410] width 4 height 5
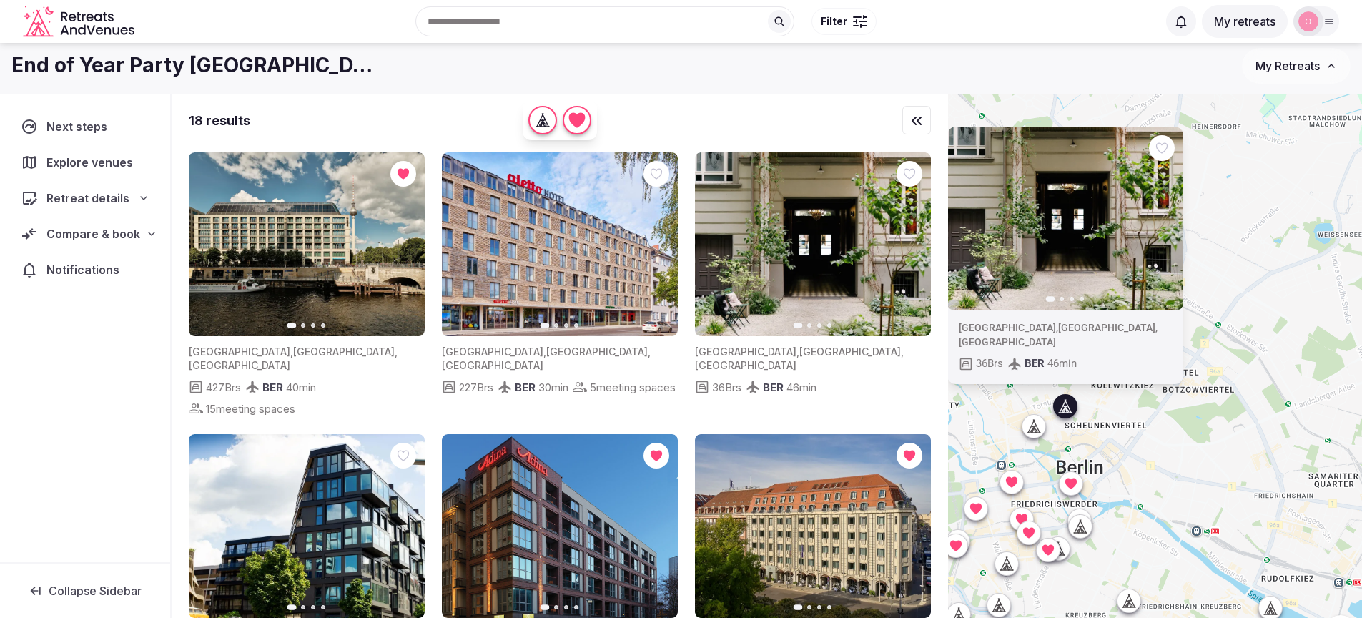
click at [1045, 425] on div at bounding box center [1033, 426] width 23 height 23
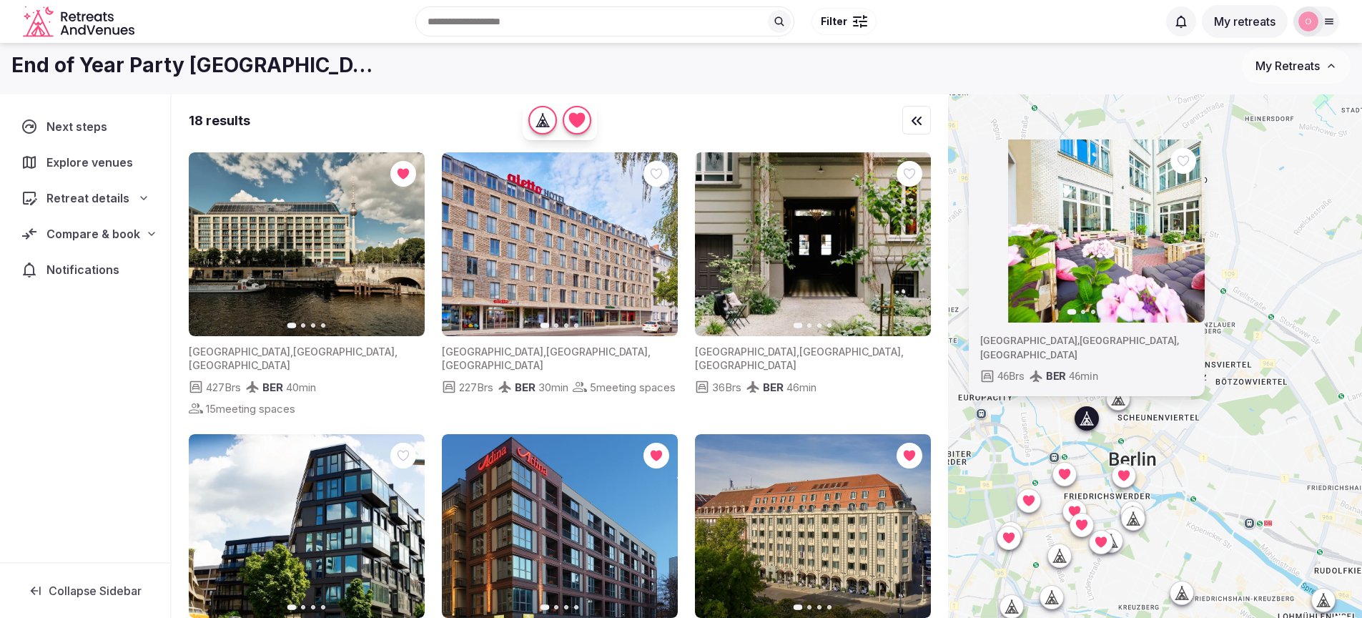
drag, startPoint x: 1097, startPoint y: 300, endPoint x: 1151, endPoint y: 292, distance: 54.8
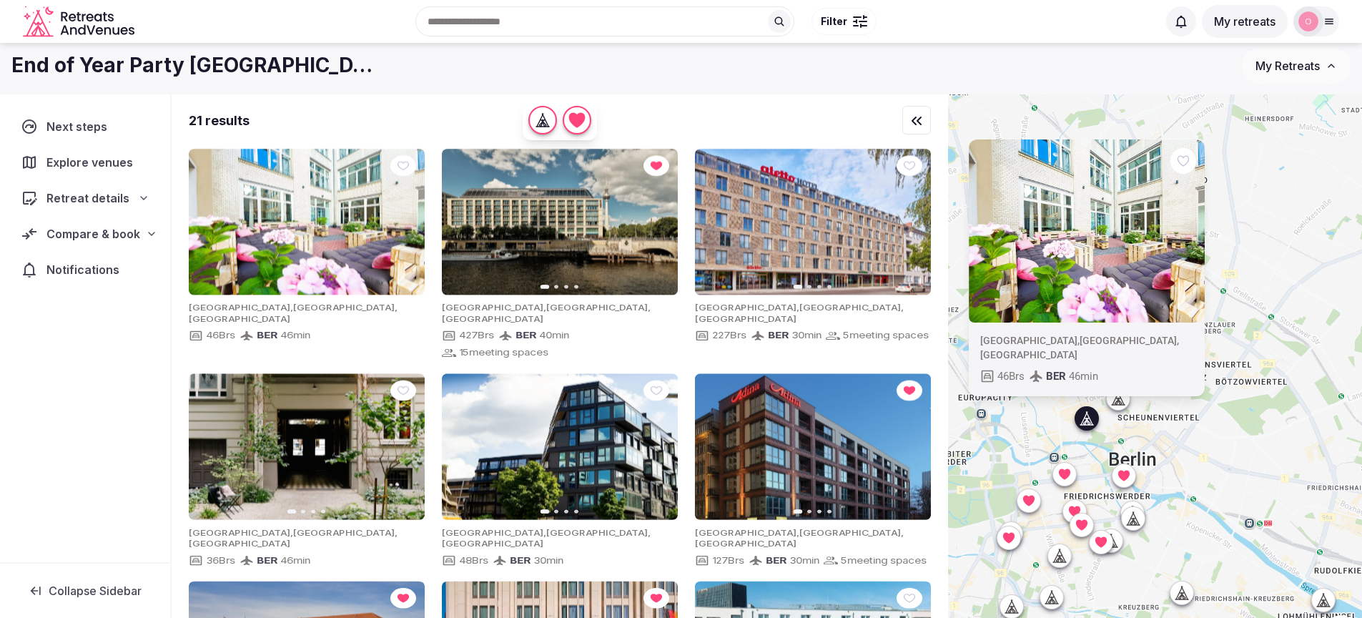
click at [1188, 236] on icon "button" at bounding box center [1186, 231] width 6 height 10
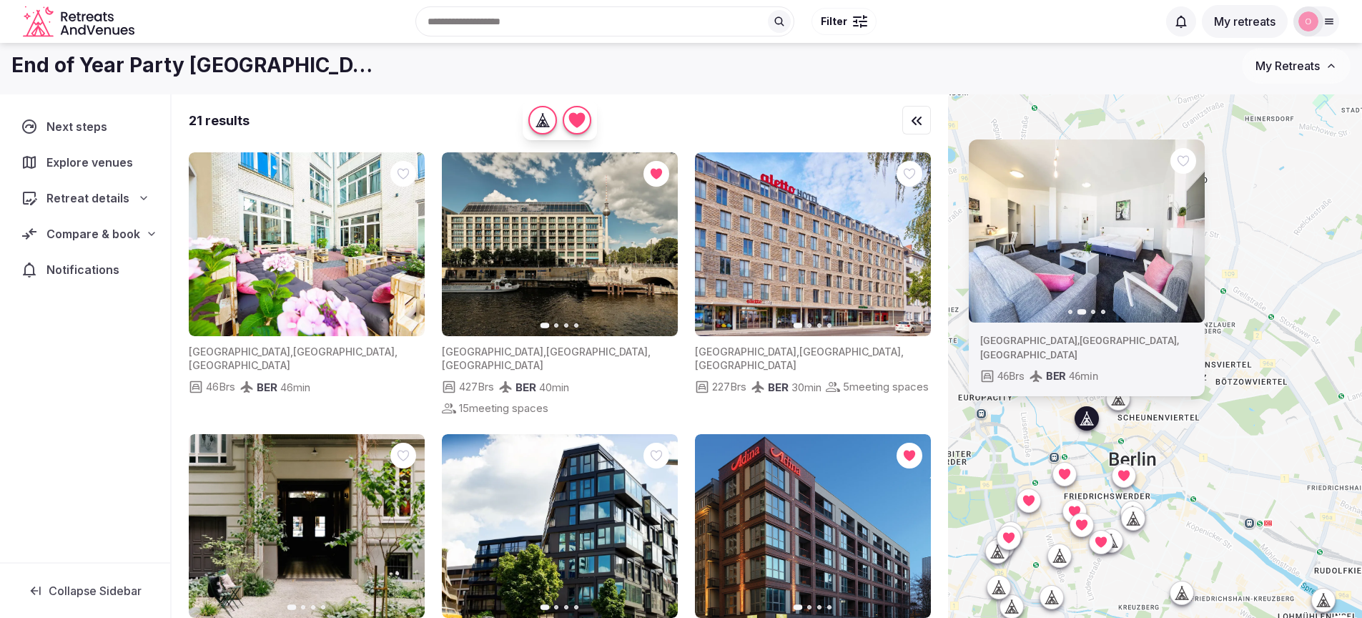
click at [1188, 236] on icon "button" at bounding box center [1186, 231] width 6 height 10
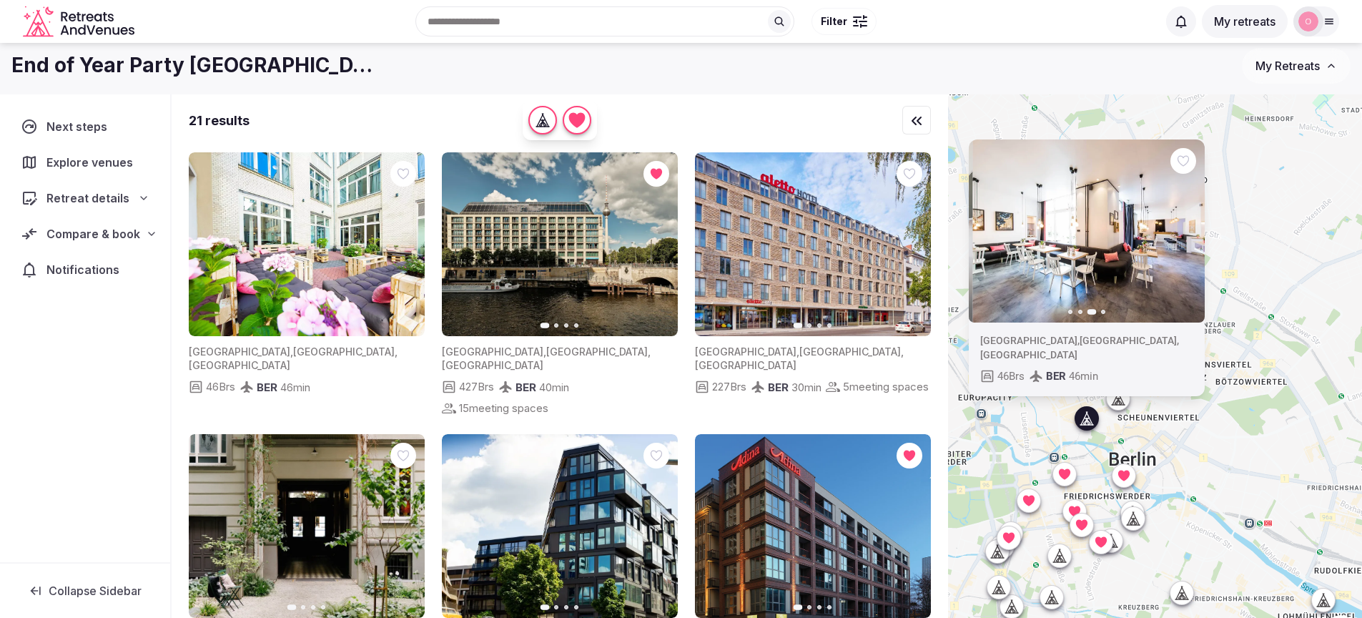
click at [1188, 236] on icon "button" at bounding box center [1186, 231] width 6 height 10
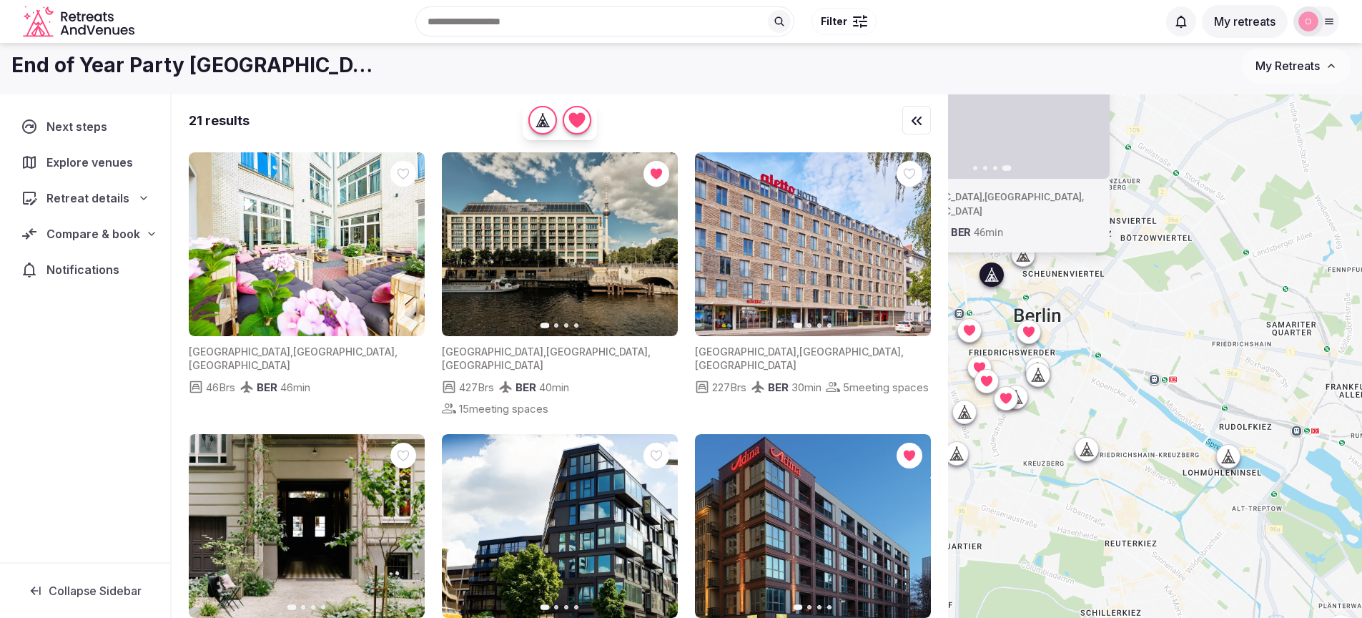
drag, startPoint x: 1269, startPoint y: 420, endPoint x: 1180, endPoint y: 269, distance: 175.6
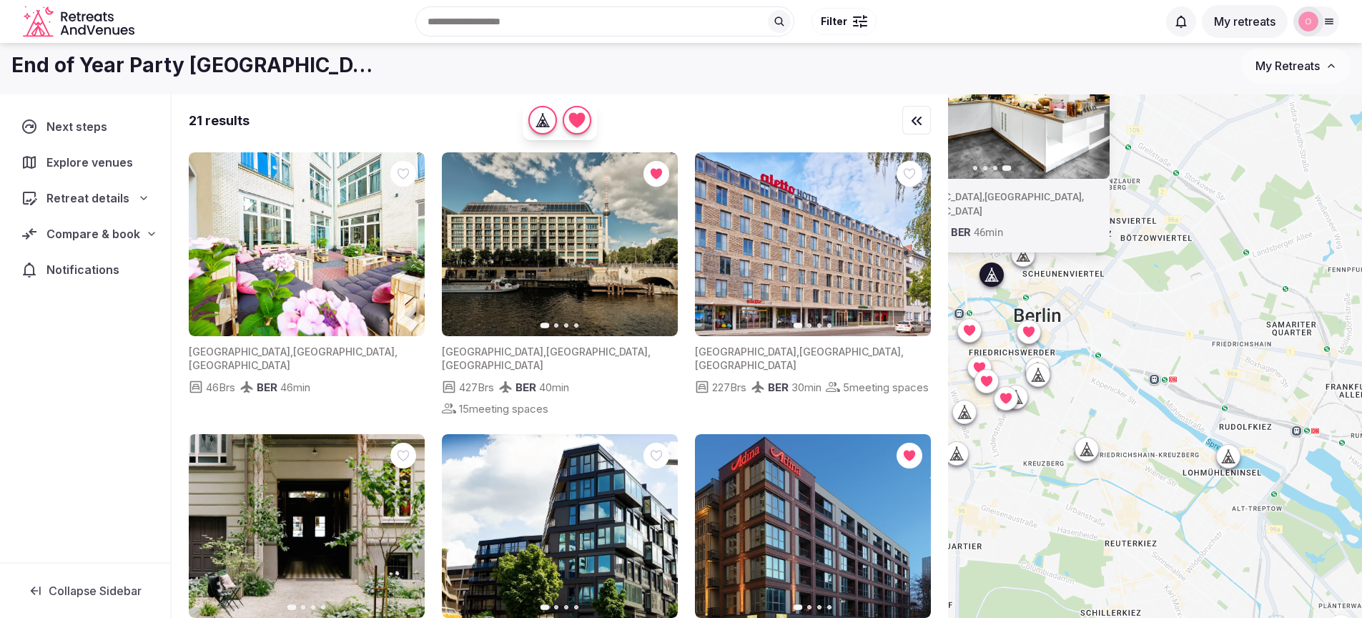
click at [1180, 269] on div "Previous slide Next slide Germany , Berlin , Berlin 46 Brs BER 46 min" at bounding box center [1155, 377] width 414 height 566
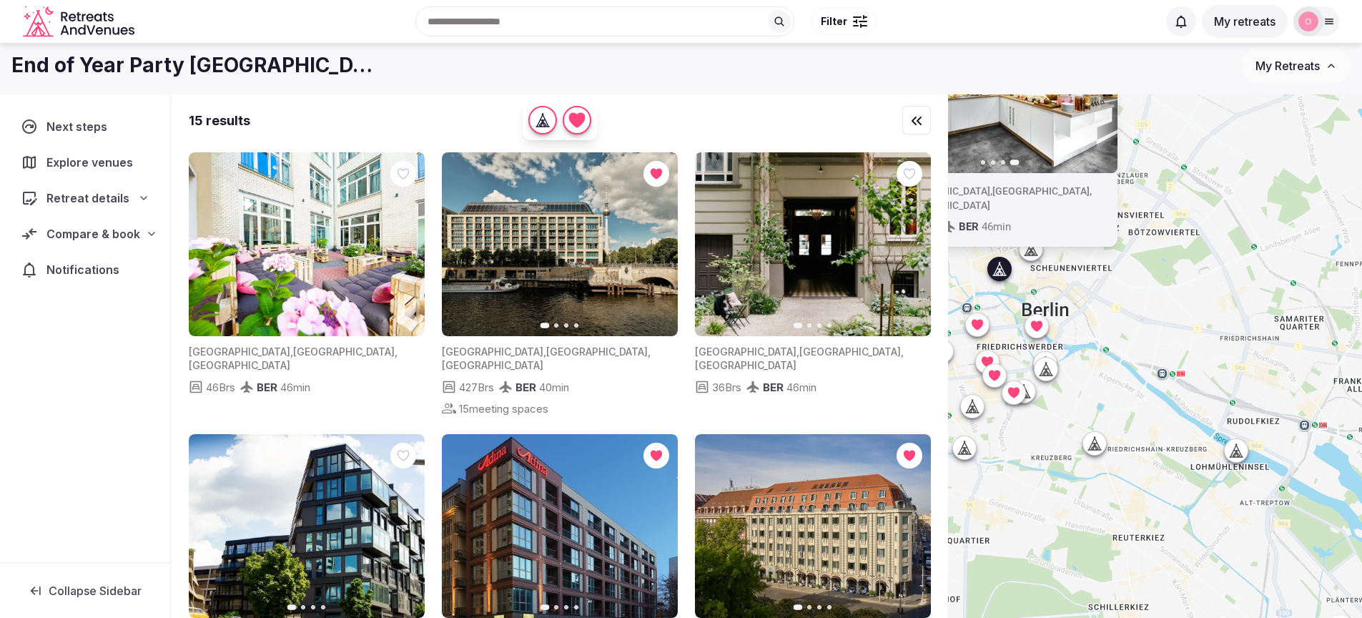
click at [1236, 454] on icon at bounding box center [1235, 454] width 4 height 5
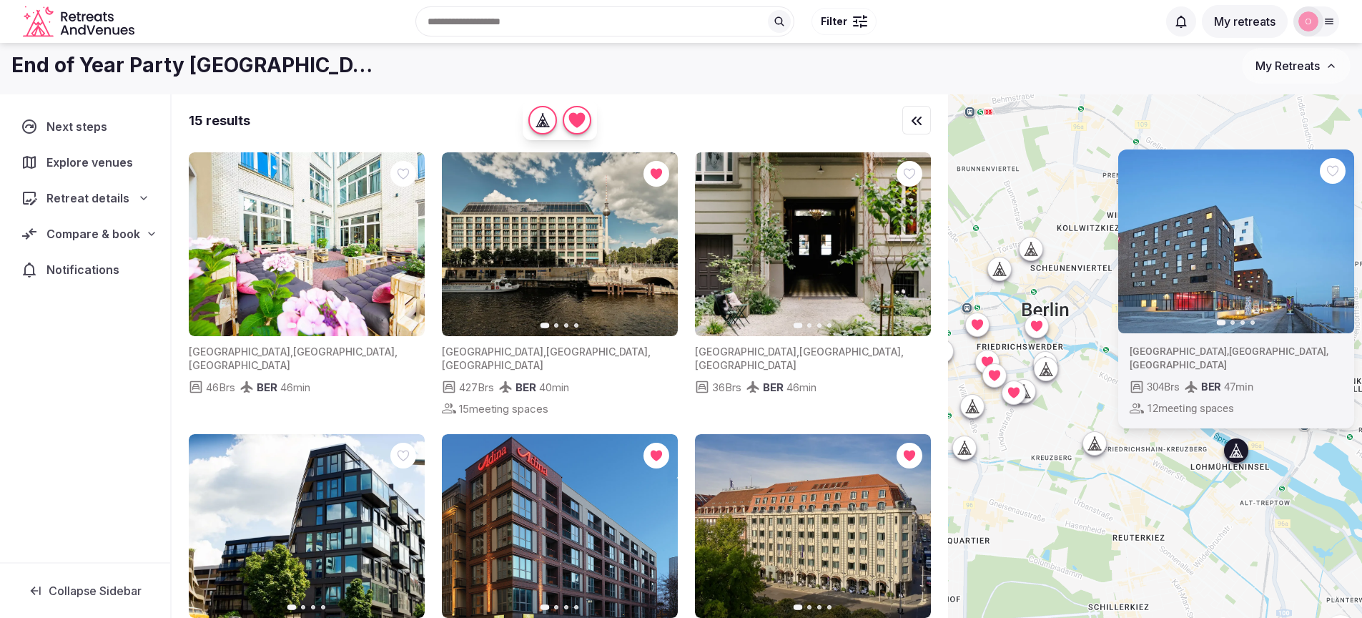
click at [1339, 247] on icon "button" at bounding box center [1333, 241] width 11 height 11
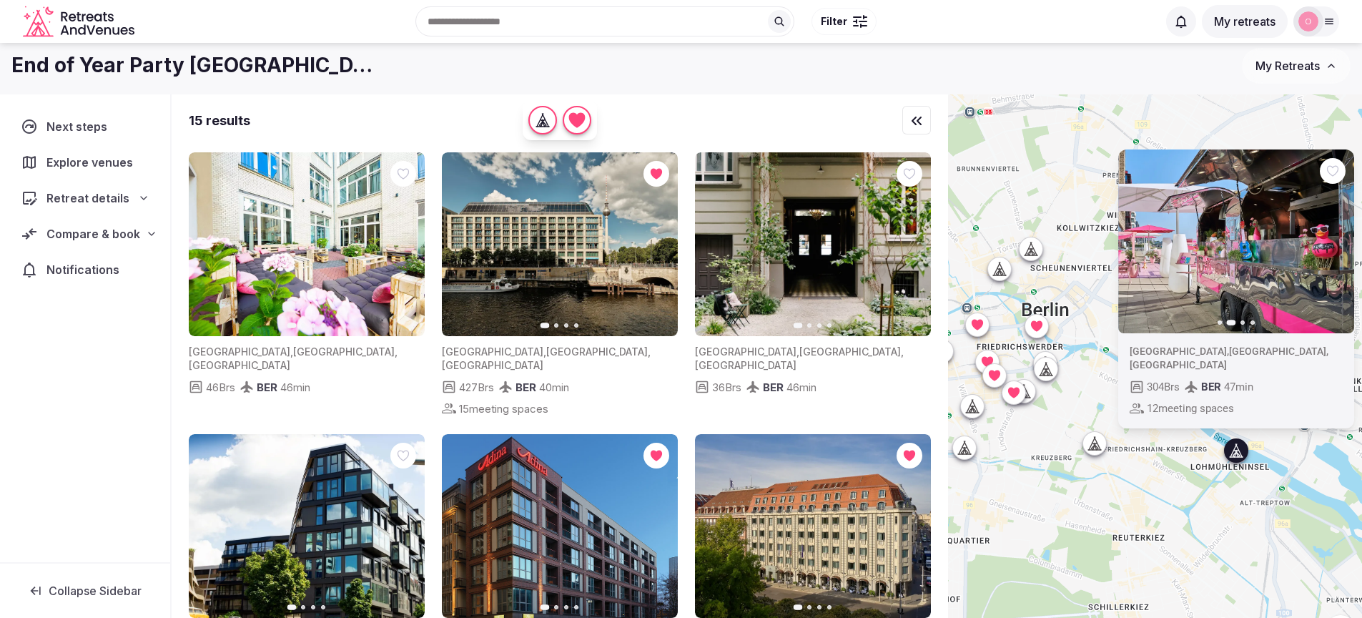
click at [1339, 247] on icon "button" at bounding box center [1333, 241] width 11 height 11
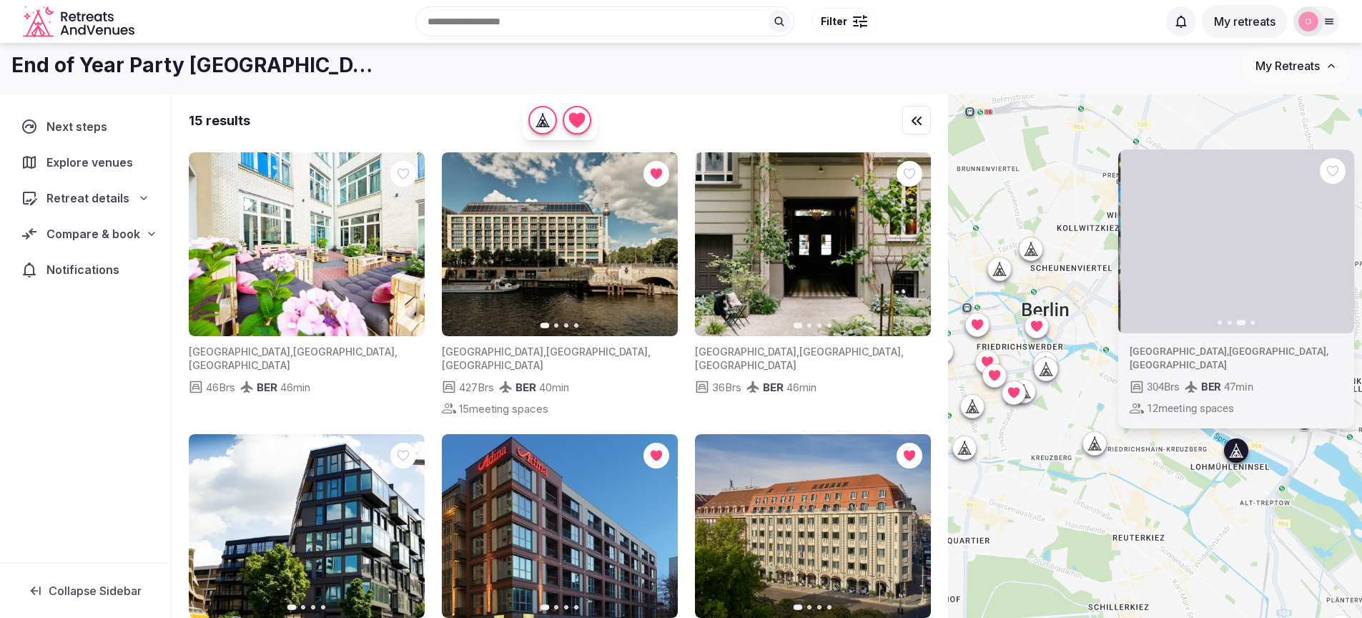
click at [1339, 247] on icon "button" at bounding box center [1333, 241] width 11 height 11
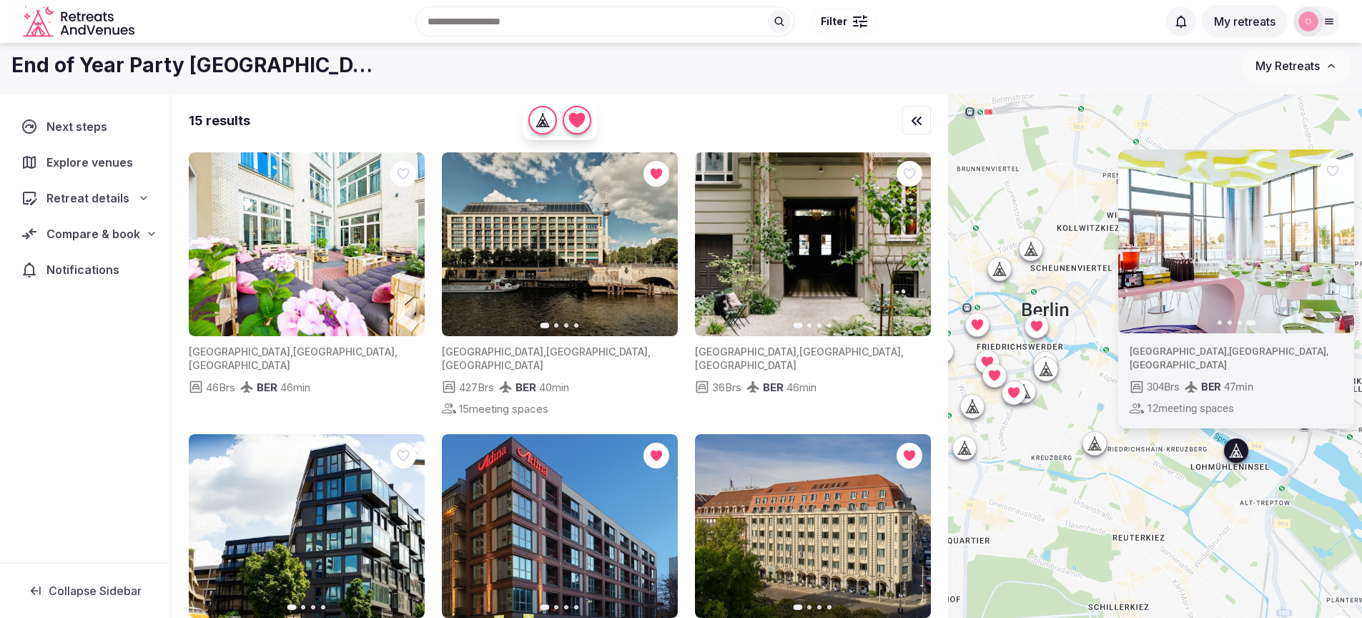
click at [1256, 538] on div "Previous slide Next slide Germany , Berlin , Berlin 304 Brs BER 47 min 12 meeti…" at bounding box center [1155, 377] width 414 height 566
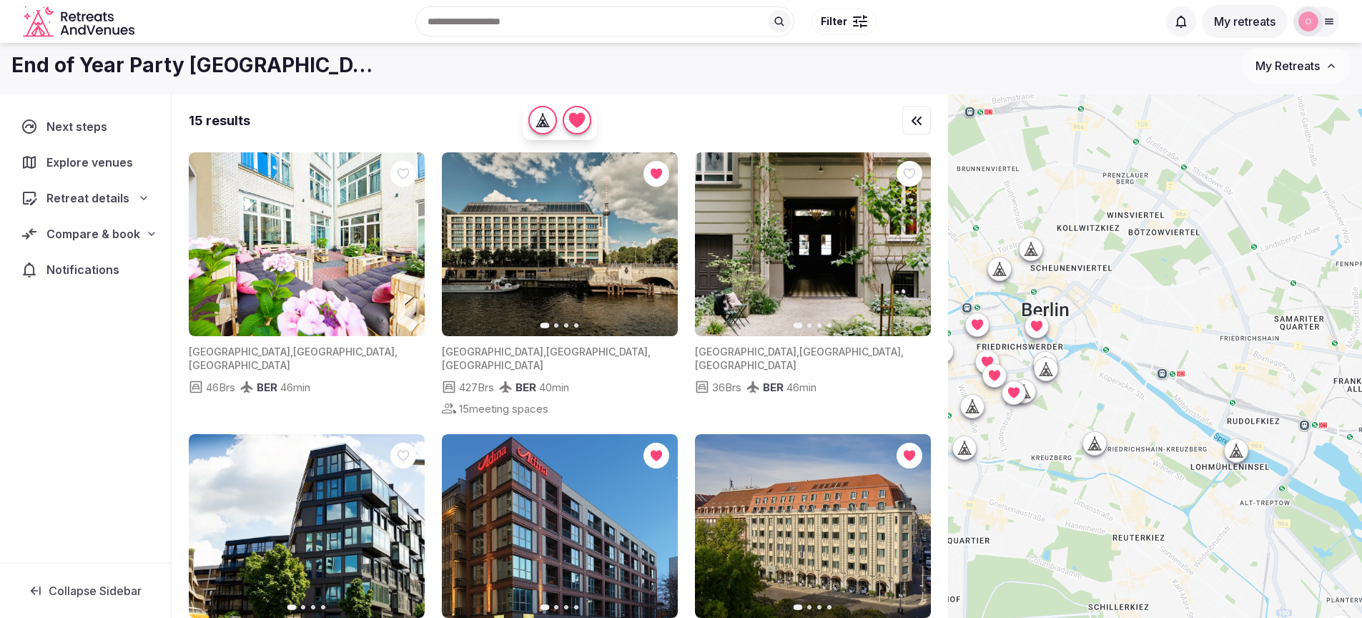
click at [1102, 447] on icon at bounding box center [1094, 443] width 14 height 14
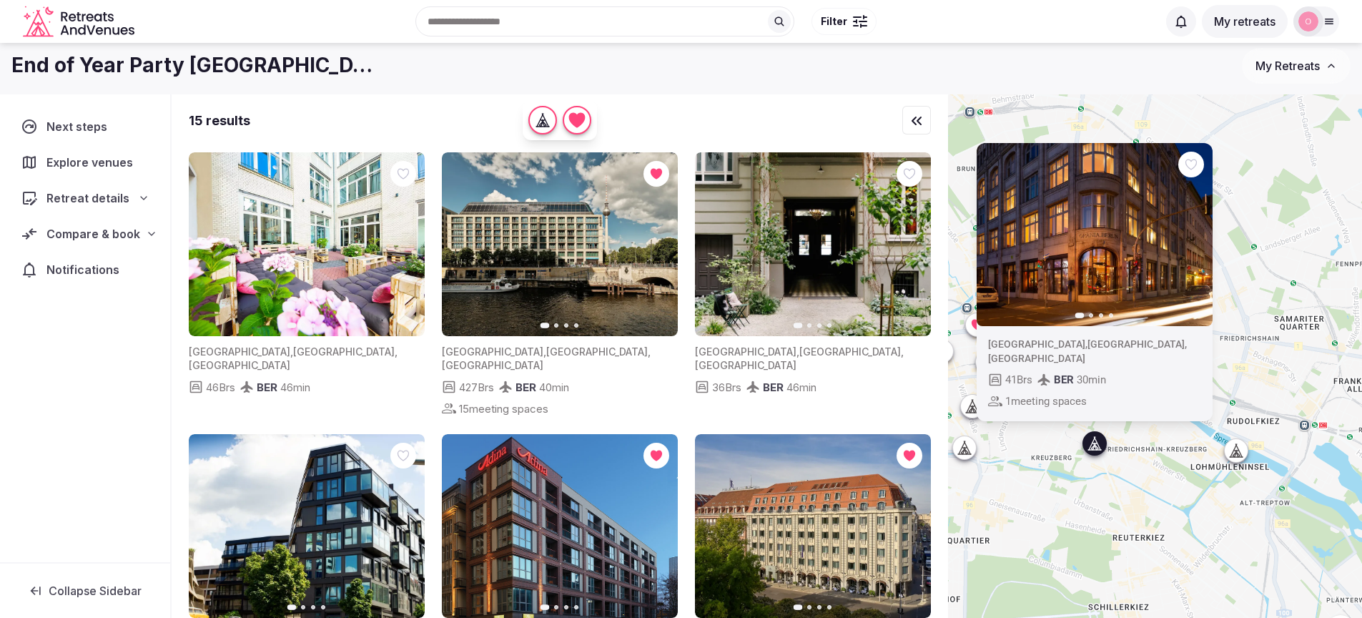
click at [1195, 240] on icon "button" at bounding box center [1192, 234] width 11 height 11
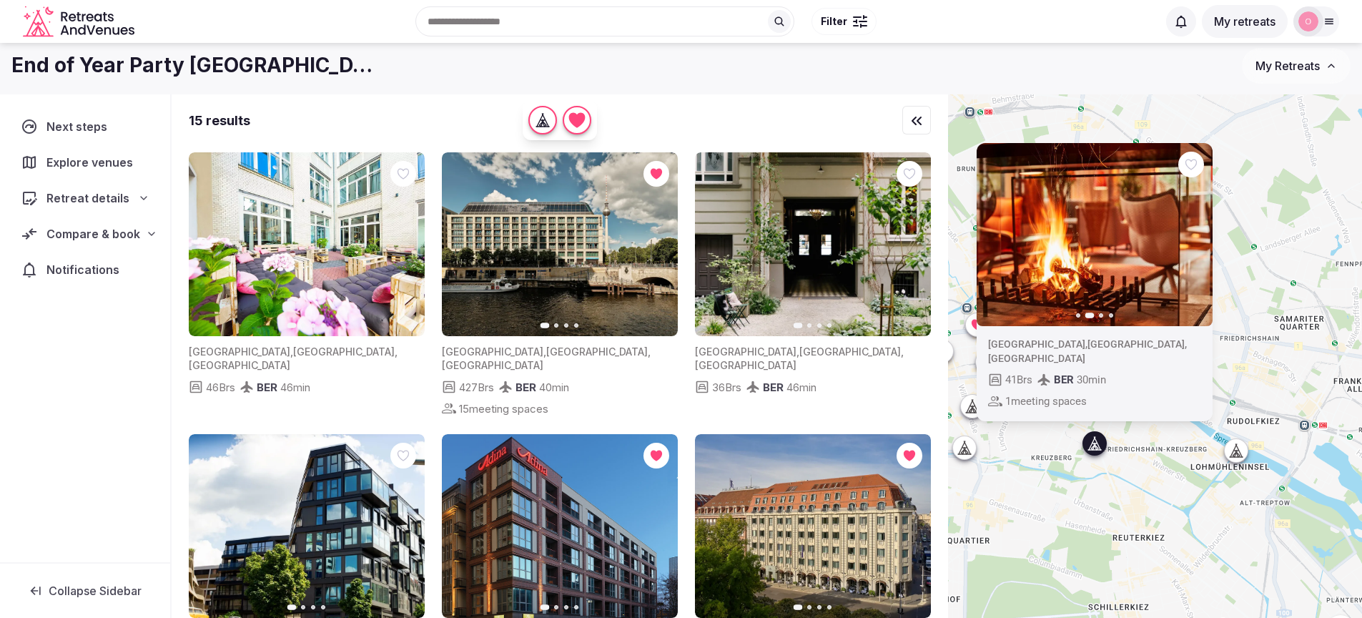
click at [1195, 240] on icon "button" at bounding box center [1192, 234] width 11 height 11
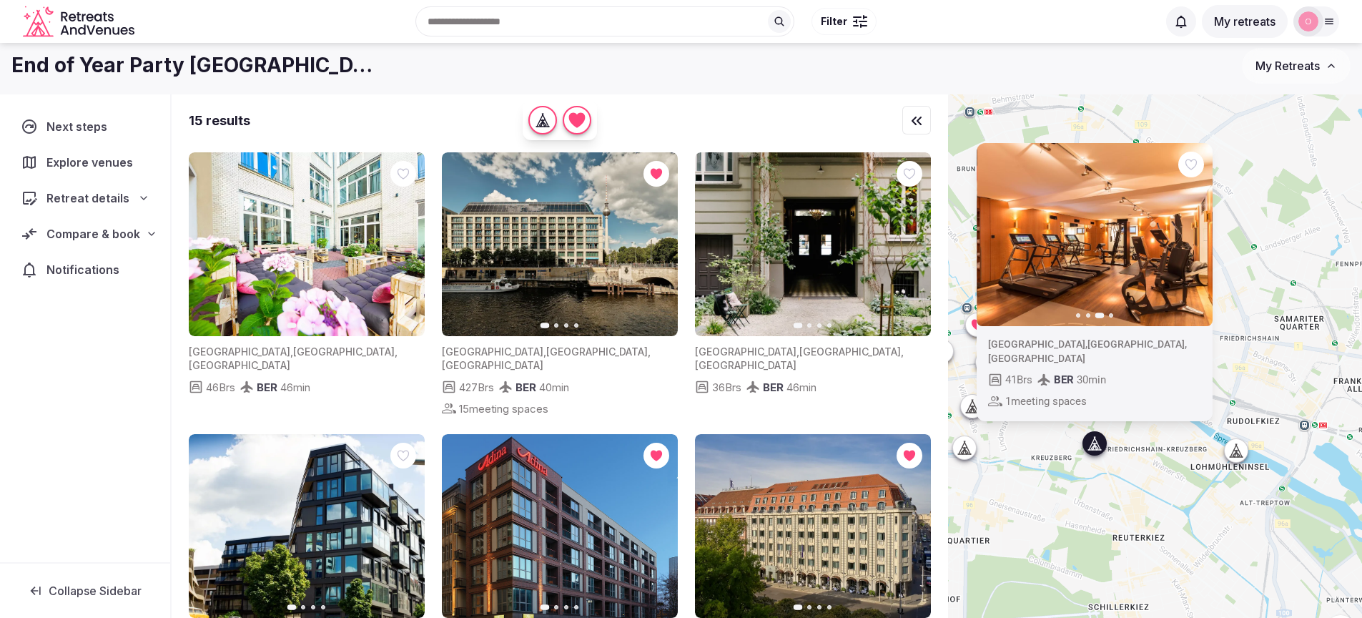
click at [1195, 240] on icon "button" at bounding box center [1192, 234] width 11 height 11
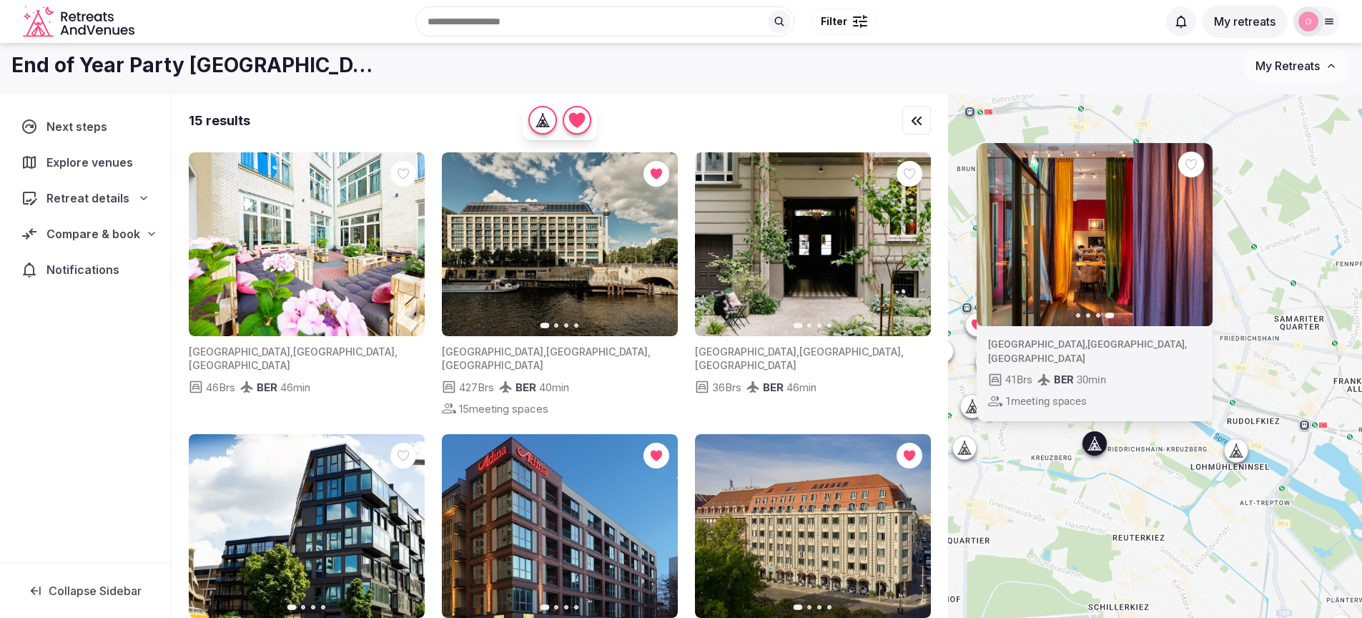
click at [1181, 450] on div "Previous slide Next slide Germany , Berlin , Berlin 41 Brs BER 30 min 1 meeting…" at bounding box center [1155, 377] width 414 height 566
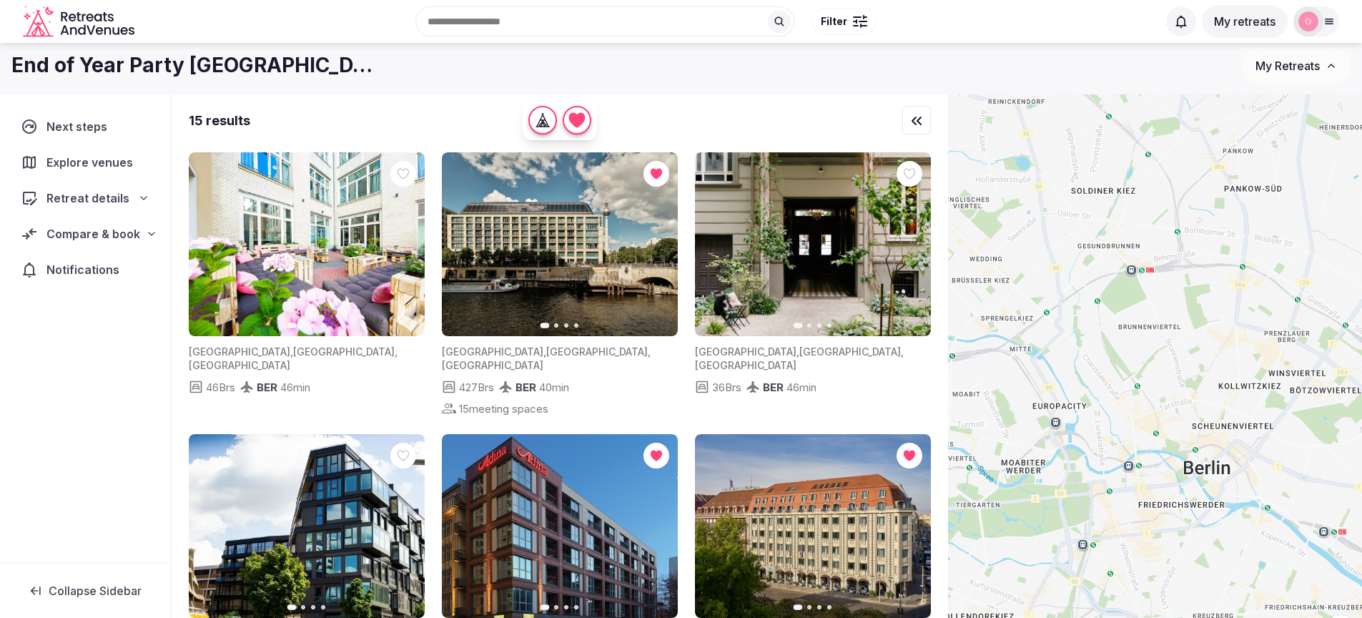
drag, startPoint x: 1183, startPoint y: 511, endPoint x: 1347, endPoint y: 667, distance: 226.1
click at [1347, 612] on html "Recent searches Berlin, Germany Search Popular Destinations Toscana, Italy Rivi…" at bounding box center [681, 303] width 1362 height 618
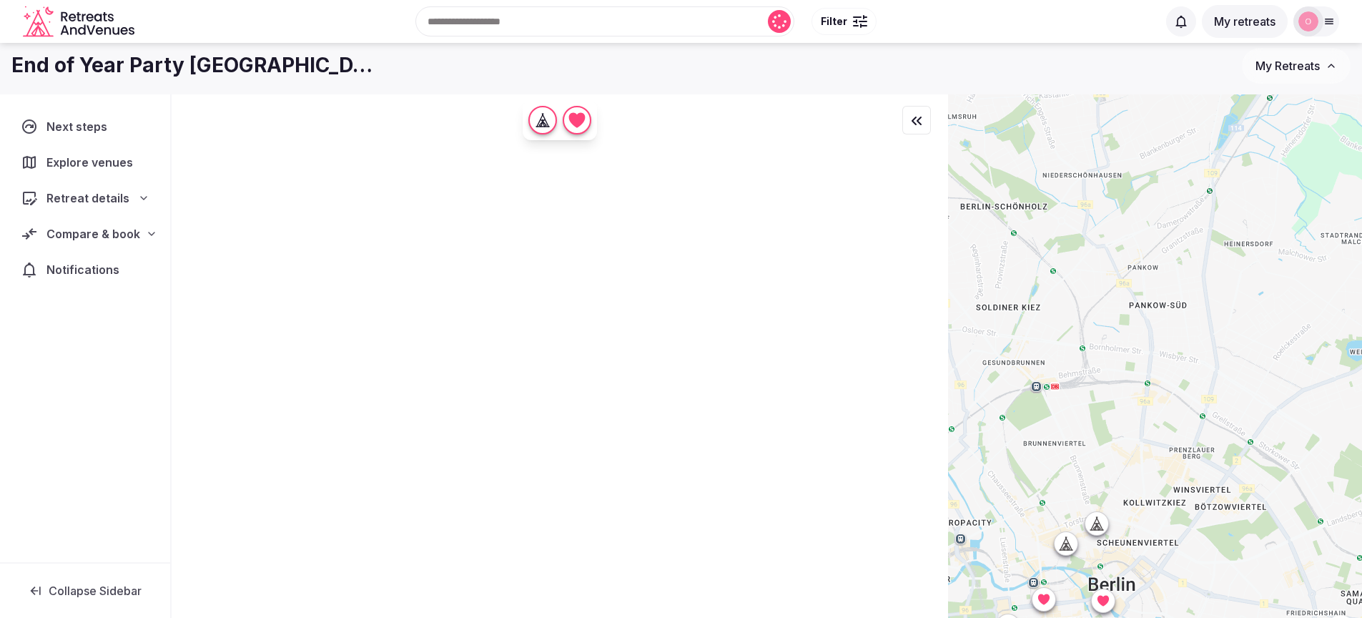
drag, startPoint x: 1311, startPoint y: 372, endPoint x: 1218, endPoint y: 473, distance: 137.1
click at [1218, 473] on div at bounding box center [1155, 377] width 414 height 566
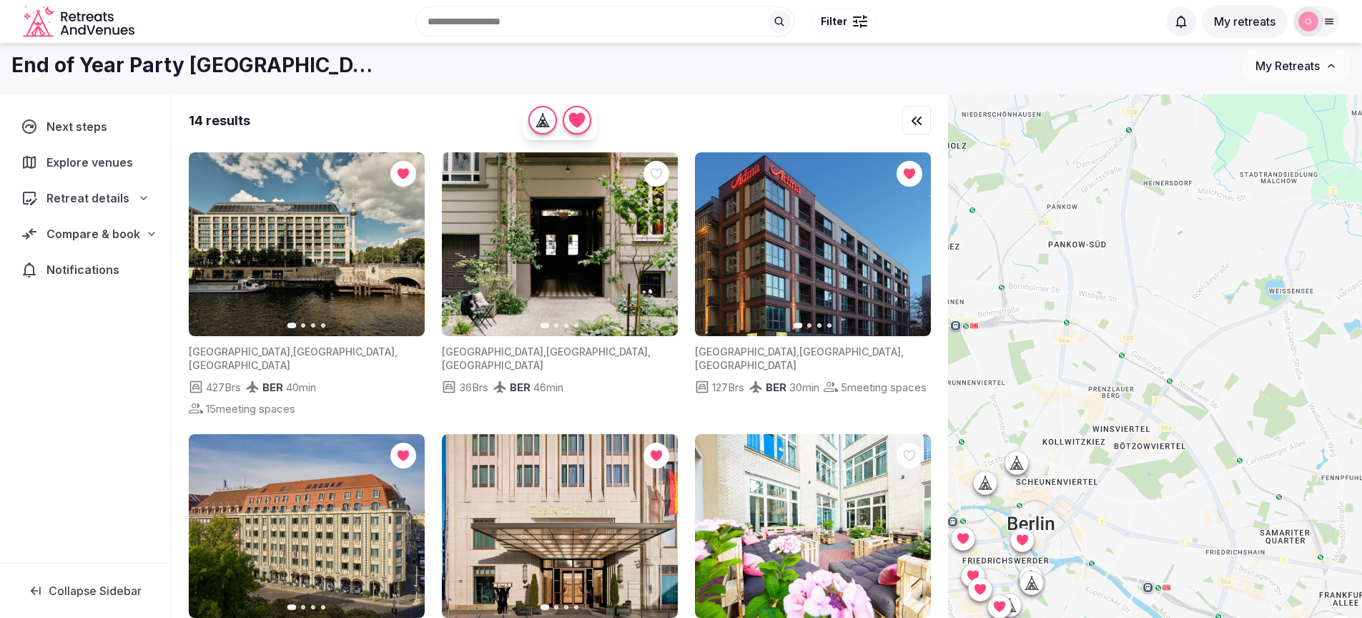
drag, startPoint x: 1190, startPoint y: 428, endPoint x: 1108, endPoint y: 365, distance: 103.5
click at [1108, 365] on div at bounding box center [1155, 377] width 414 height 566
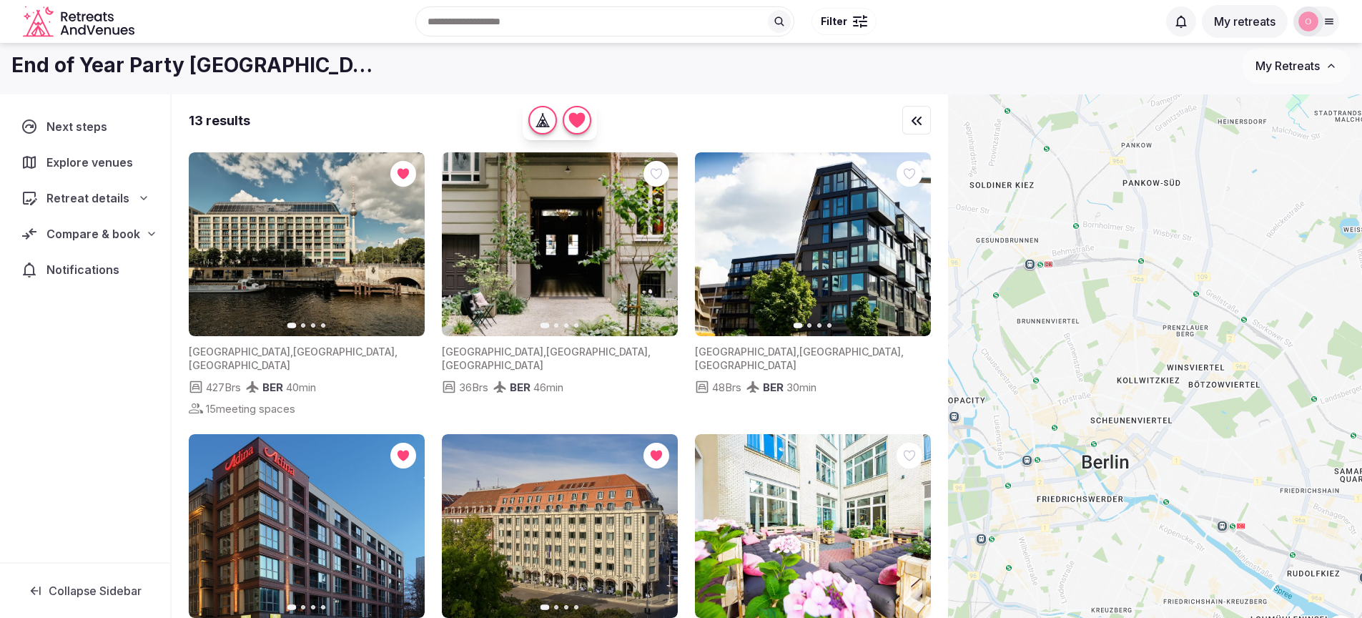
drag, startPoint x: 1143, startPoint y: 489, endPoint x: 1173, endPoint y: 399, distance: 95.0
click at [1173, 399] on div at bounding box center [1155, 377] width 414 height 566
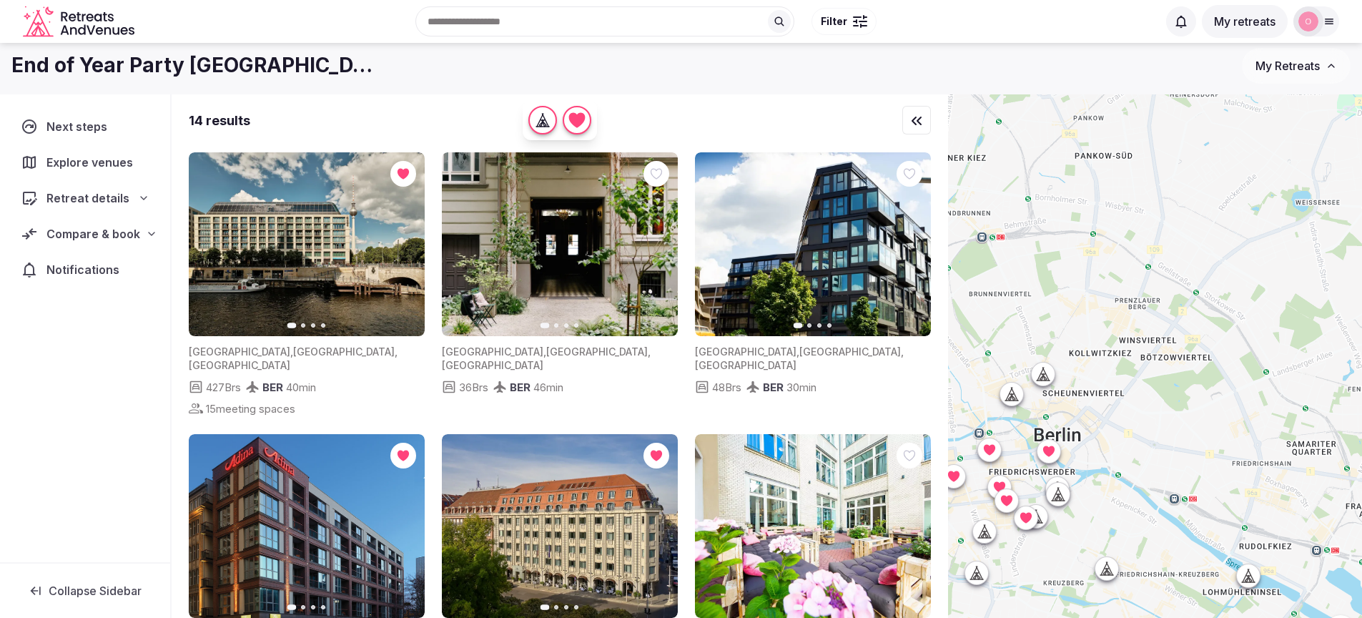
scroll to position [9, 0]
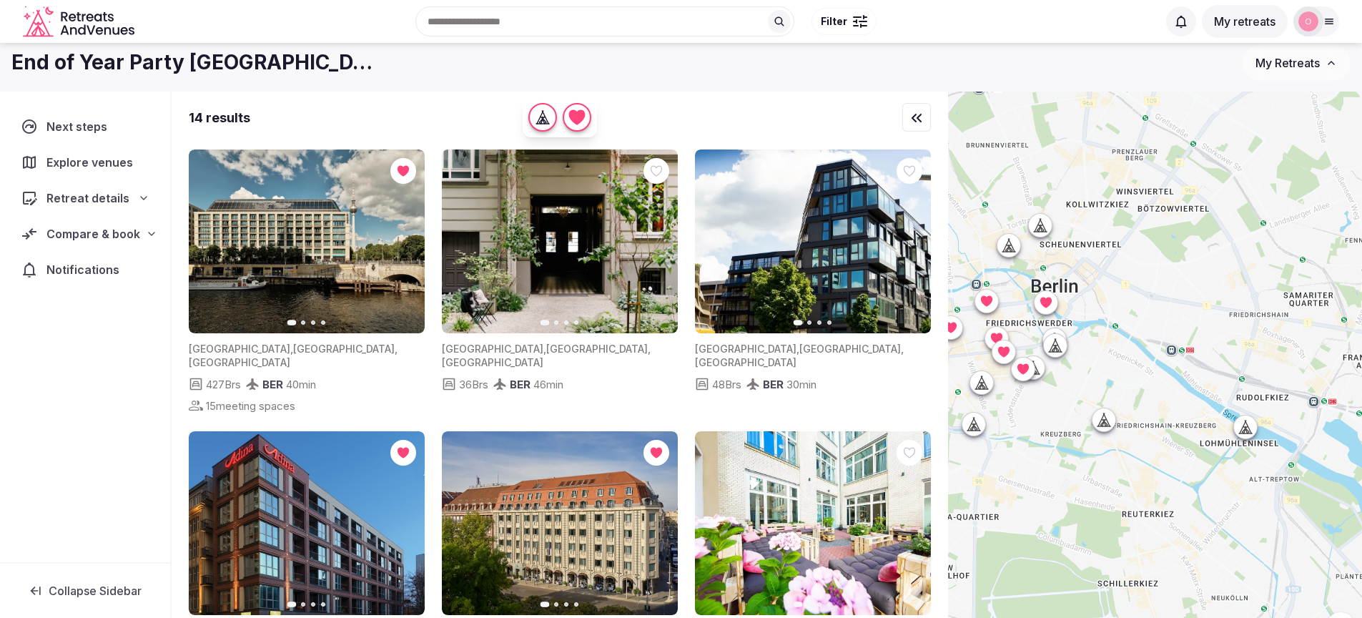
drag, startPoint x: 1259, startPoint y: 451, endPoint x: 1256, endPoint y: 304, distance: 147.3
click at [1256, 304] on div at bounding box center [1155, 375] width 414 height 566
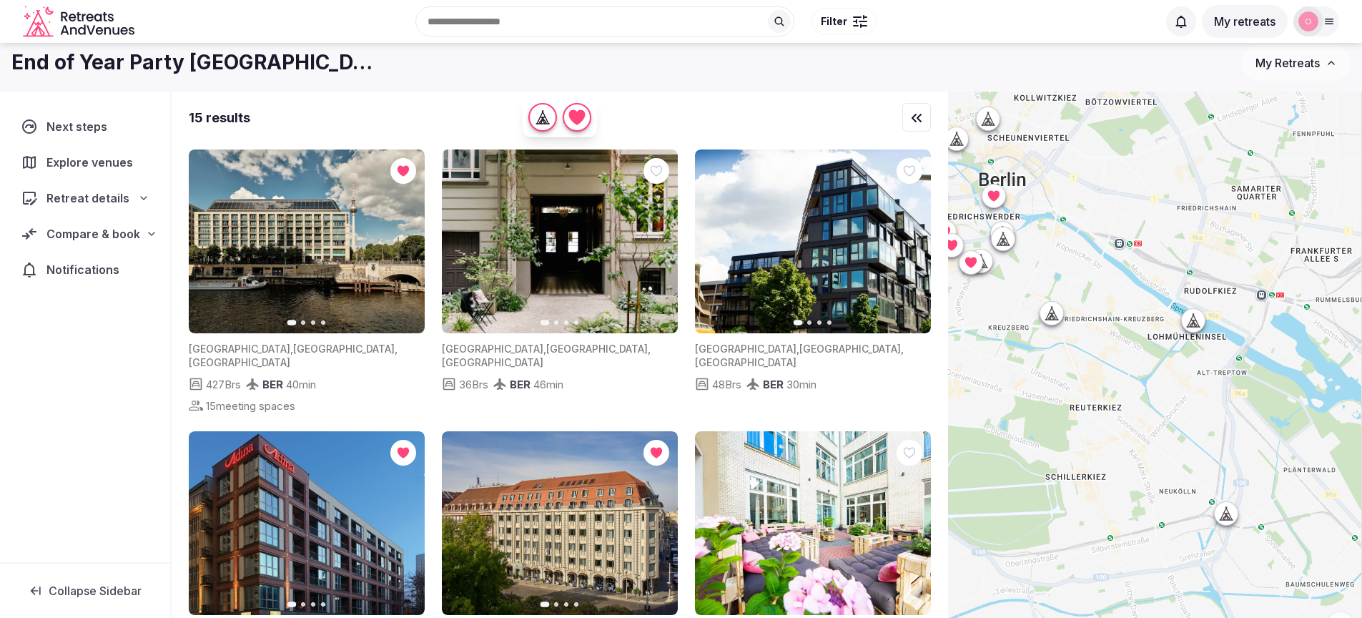
drag, startPoint x: 1230, startPoint y: 551, endPoint x: 1178, endPoint y: 441, distance: 121.2
click at [1178, 441] on div at bounding box center [1155, 375] width 414 height 566
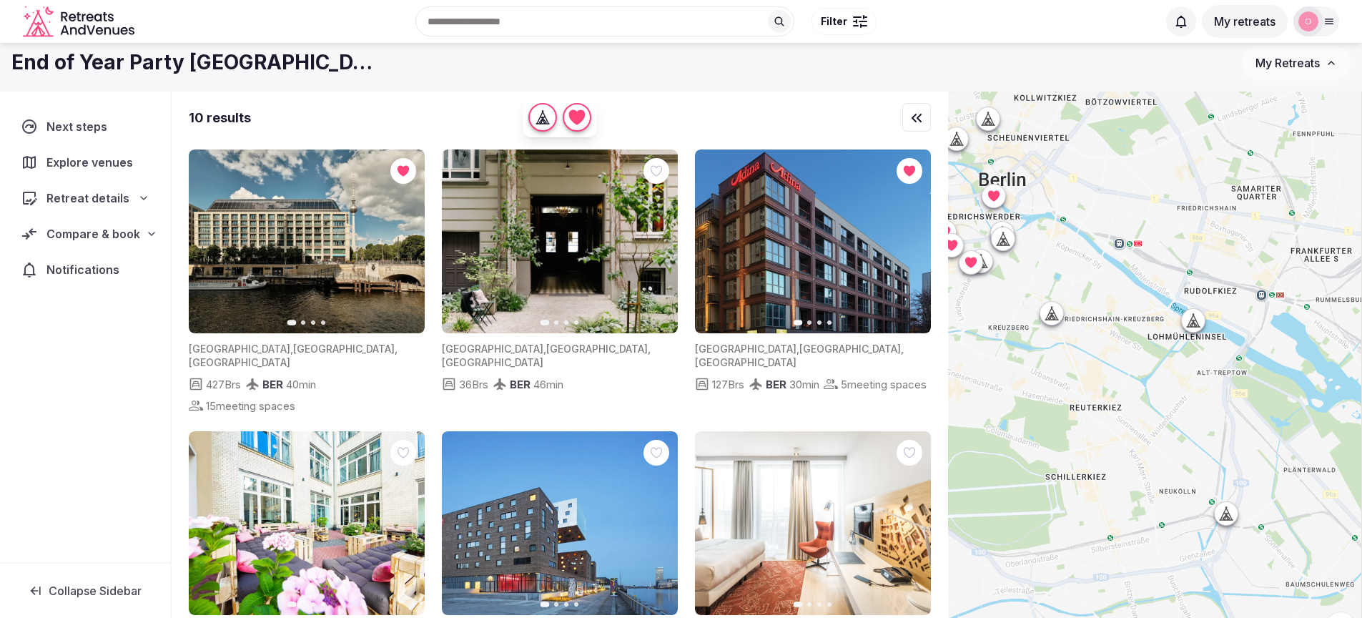
click at [1229, 518] on icon at bounding box center [1227, 517] width 4 height 5
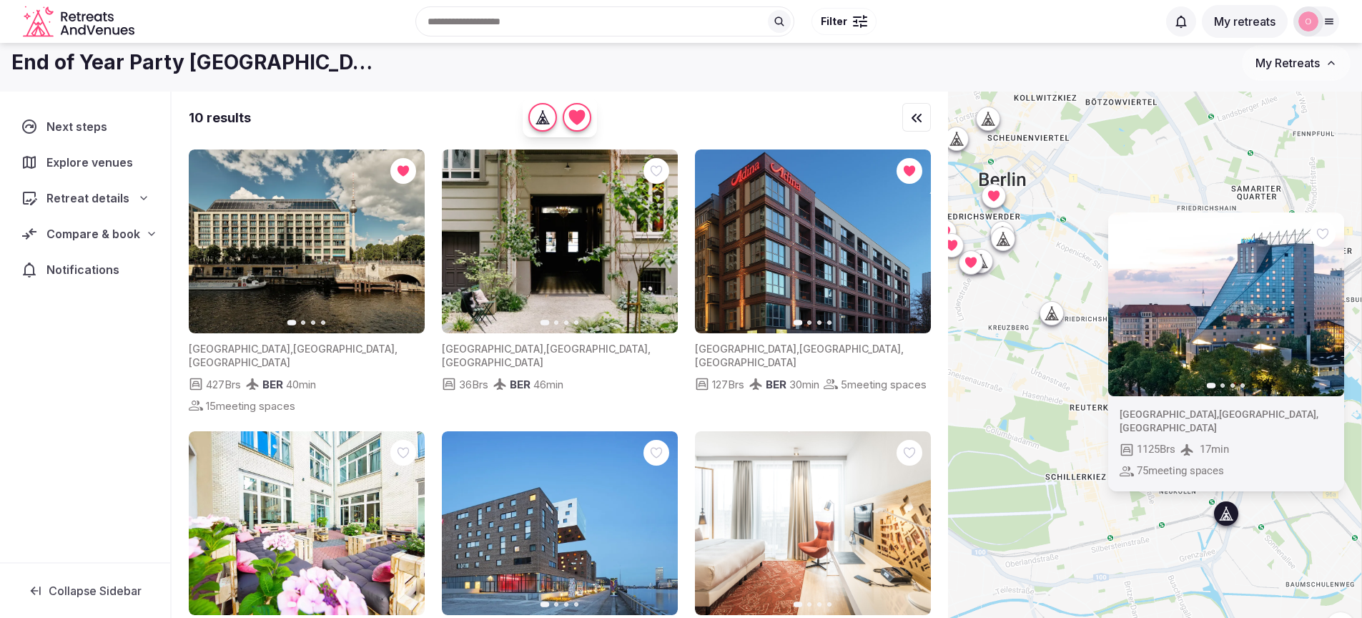
click at [1329, 310] on icon "button" at bounding box center [1323, 303] width 11 height 11
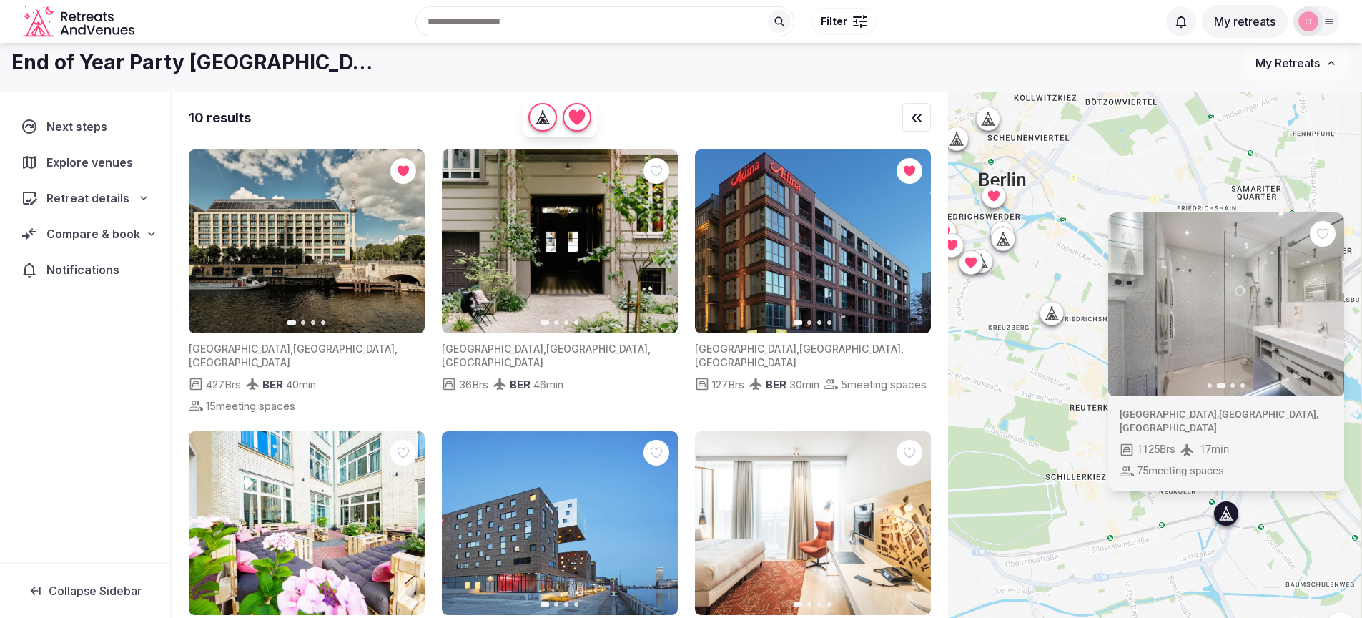
click at [1329, 310] on icon "button" at bounding box center [1323, 303] width 11 height 11
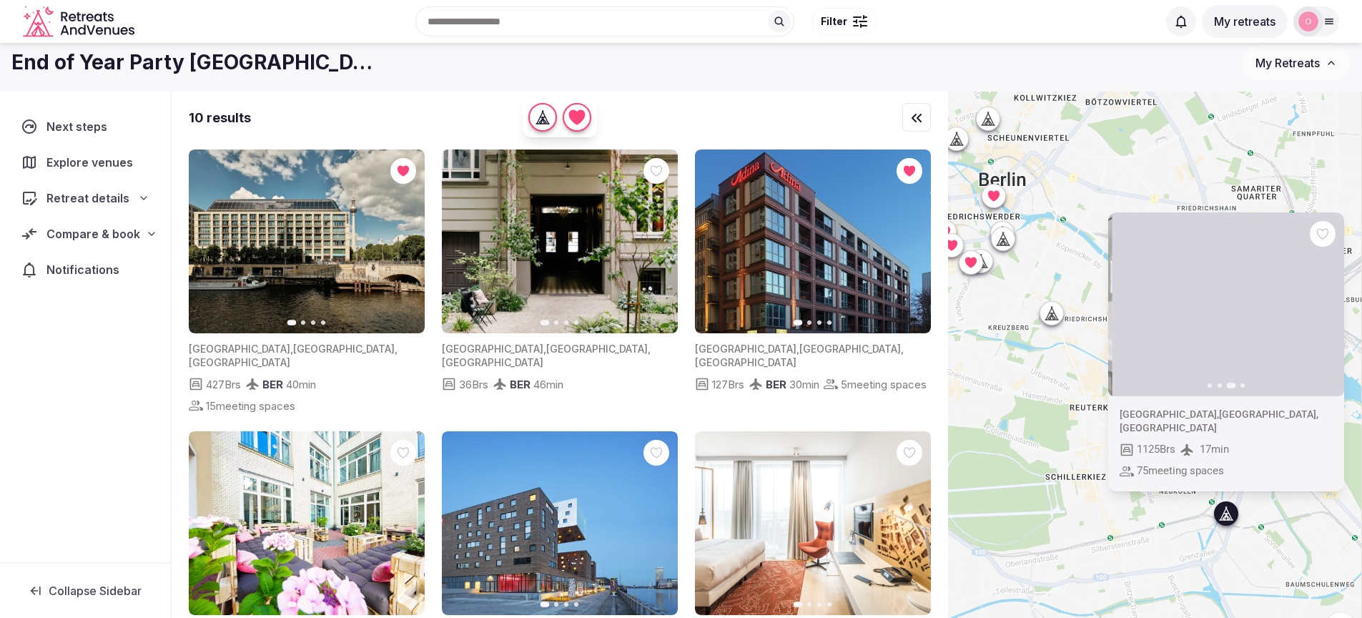
click at [1329, 310] on icon "button" at bounding box center [1323, 303] width 11 height 11
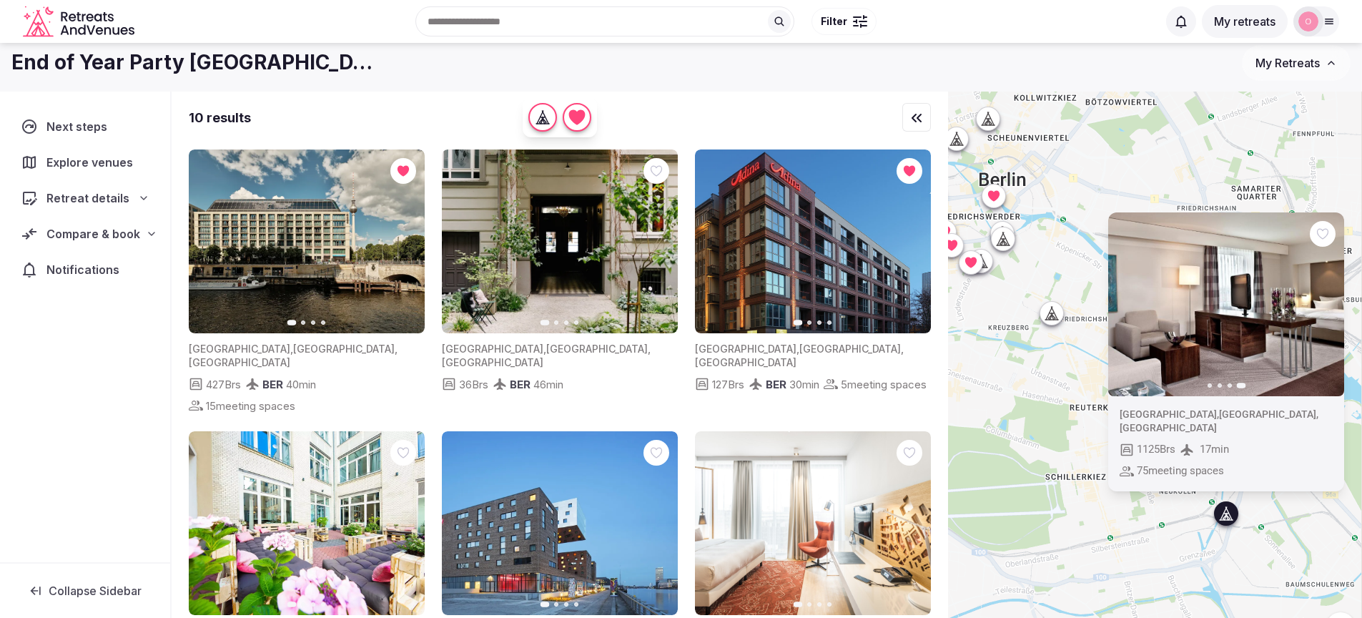
click at [1206, 523] on div "Previous slide Next slide Germany , Berlin , Berlin 1125 Brs 17 min 75 meeting …" at bounding box center [1155, 375] width 414 height 566
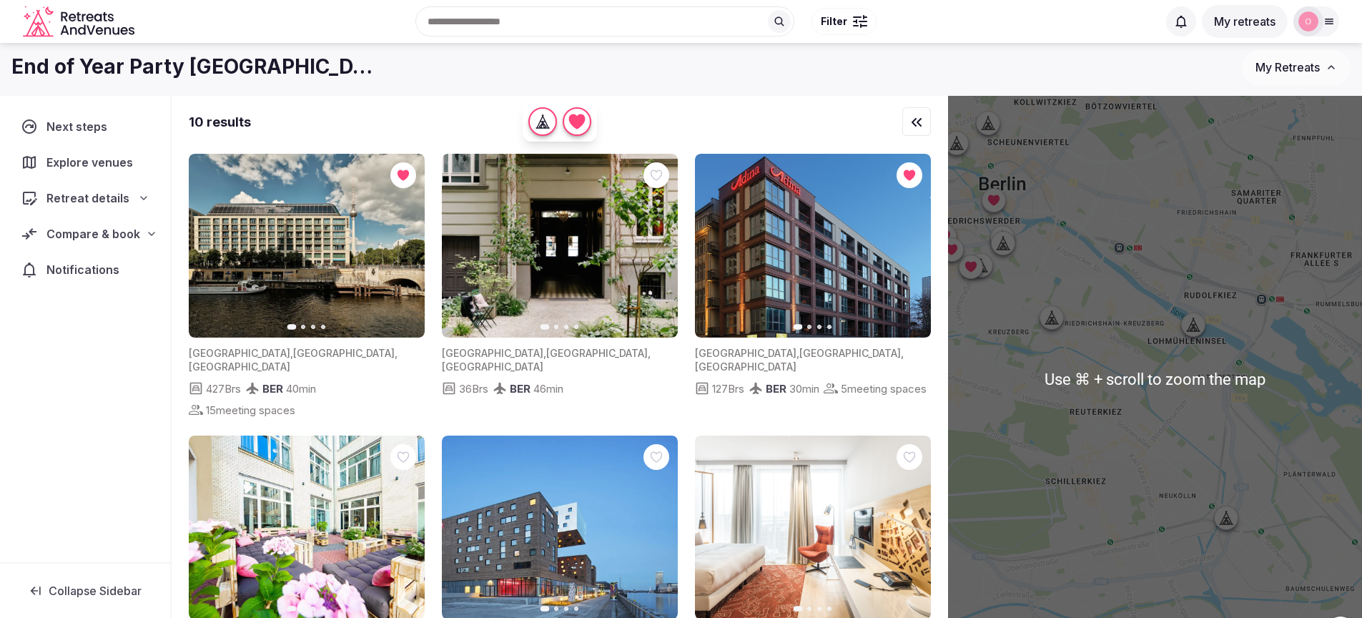
scroll to position [0, 0]
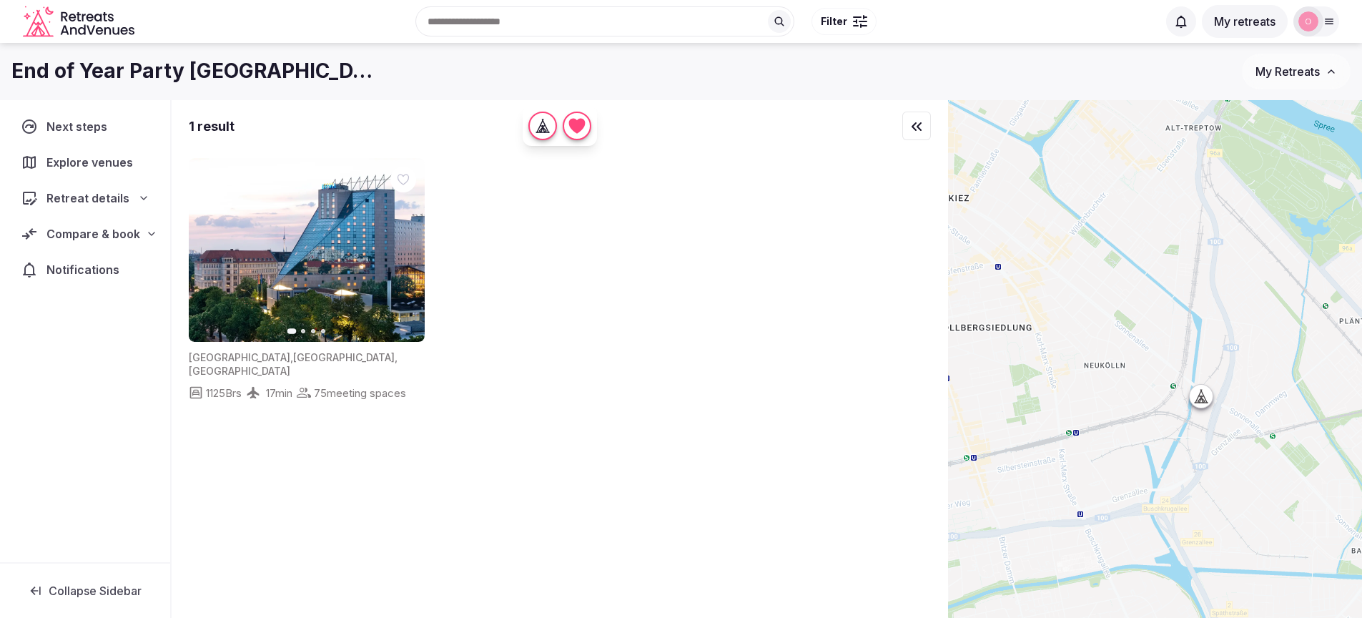
click at [1208, 398] on icon at bounding box center [1201, 396] width 14 height 14
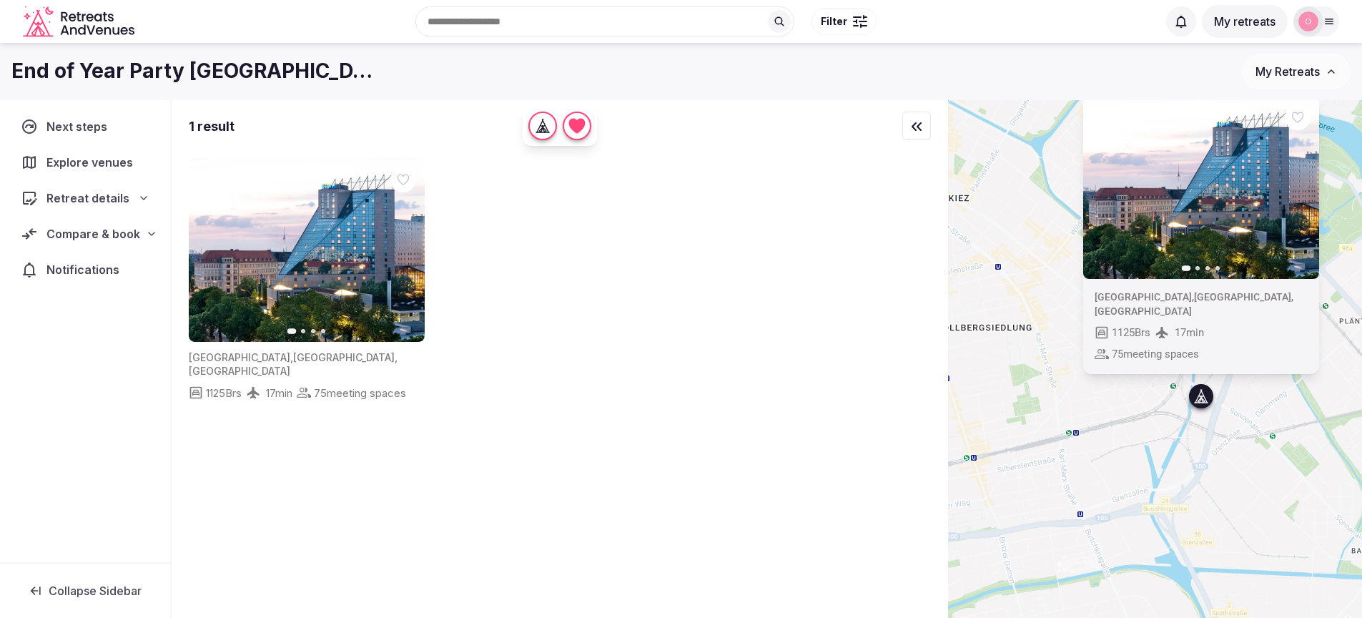
click at [0, 0] on icon at bounding box center [0, 0] width 0 height 0
click at [87, 233] on span "Compare & book" at bounding box center [93, 233] width 92 height 17
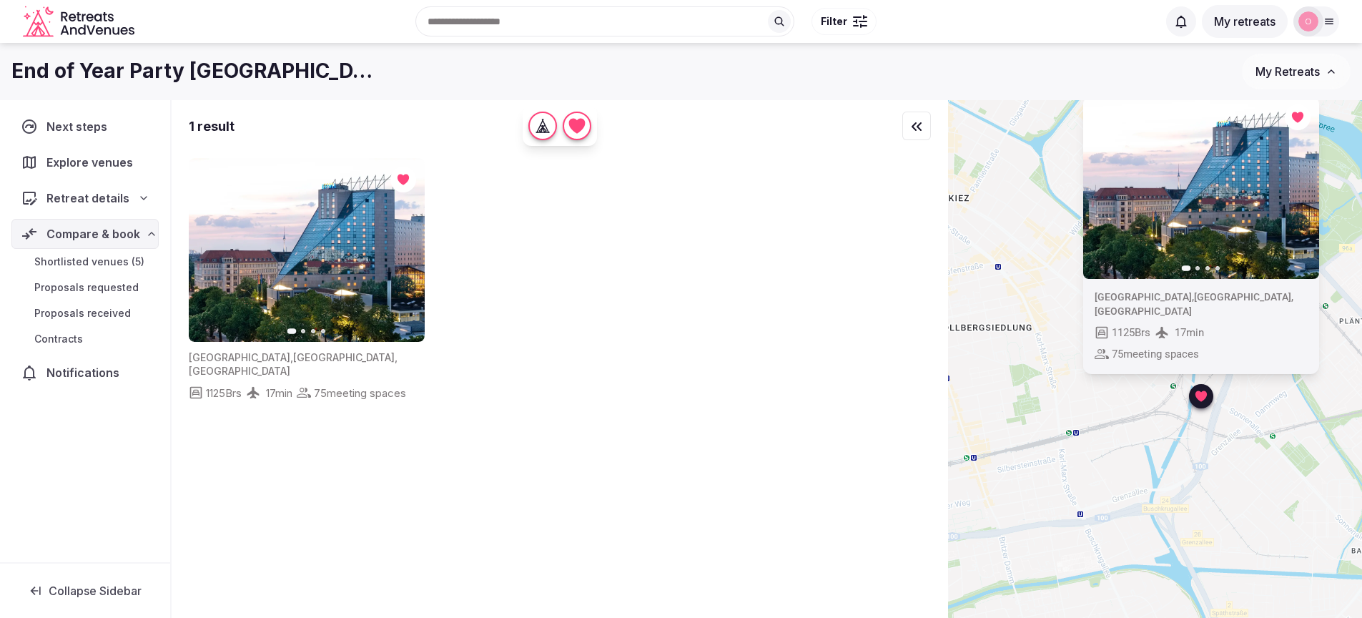
click at [69, 265] on span "Shortlisted venues (5)" at bounding box center [89, 262] width 110 height 14
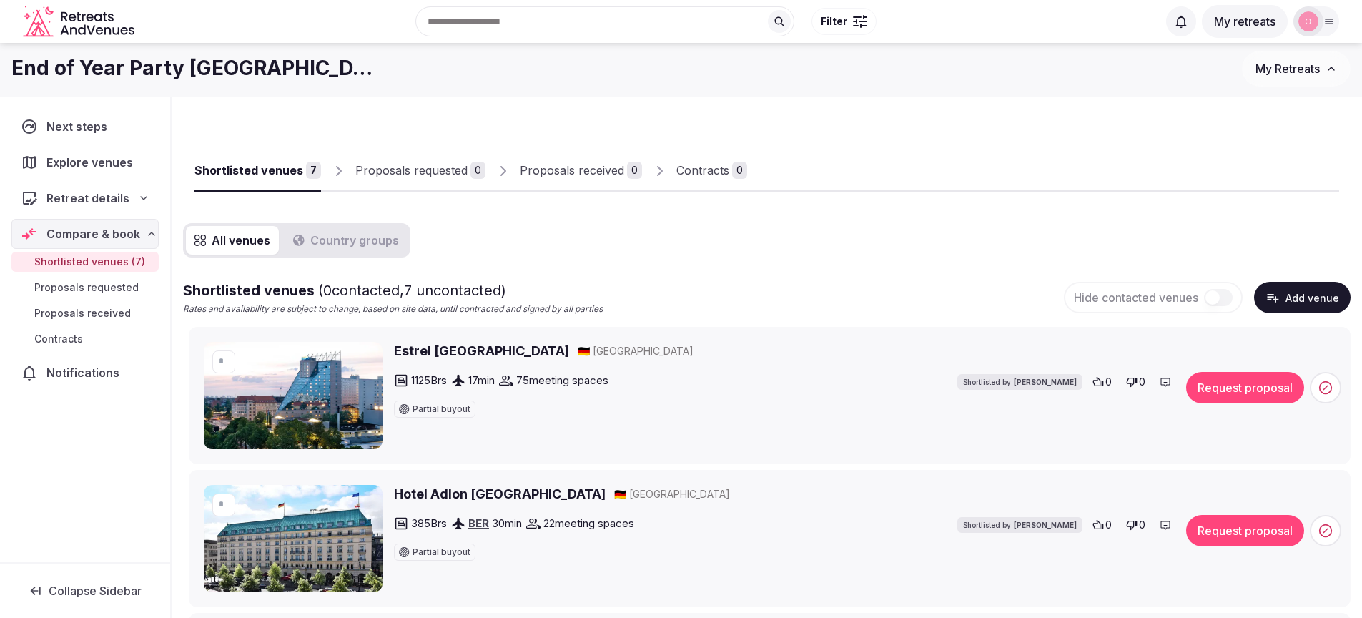
scroll to position [17, 0]
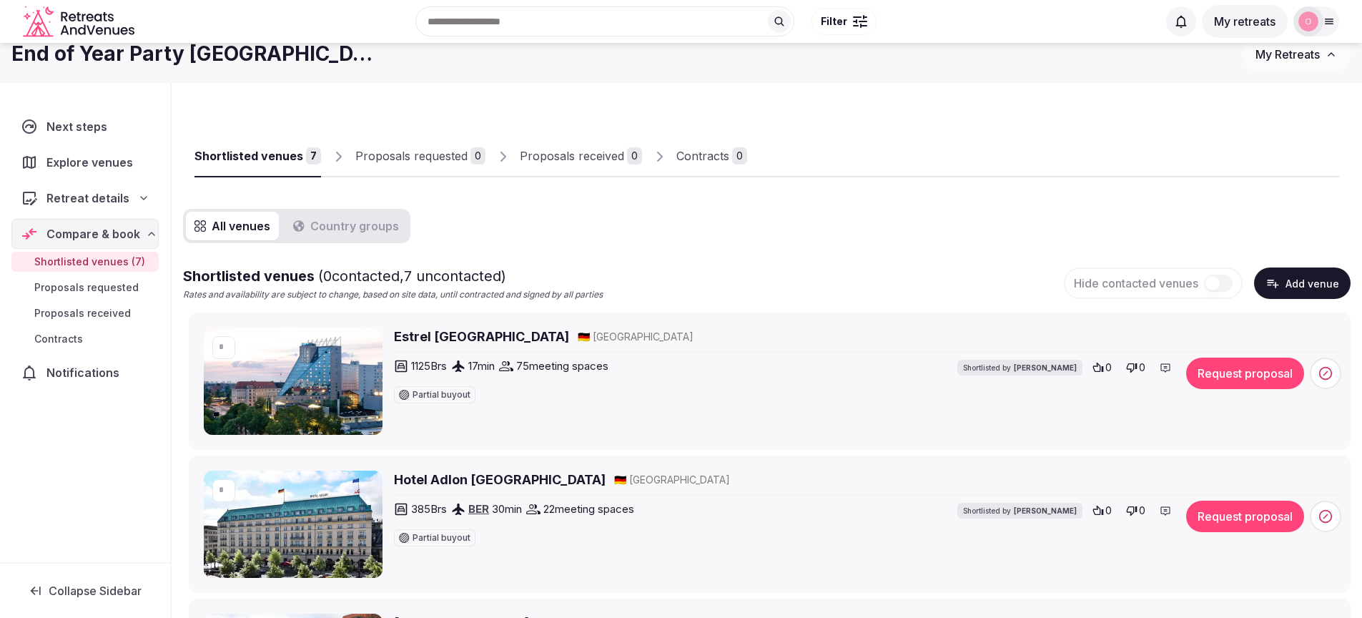
click at [716, 399] on div "1125 Brs 17 min 75 meeting spaces Partial buyout Shortlisted by Oksana Dushar" at bounding box center [738, 380] width 689 height 46
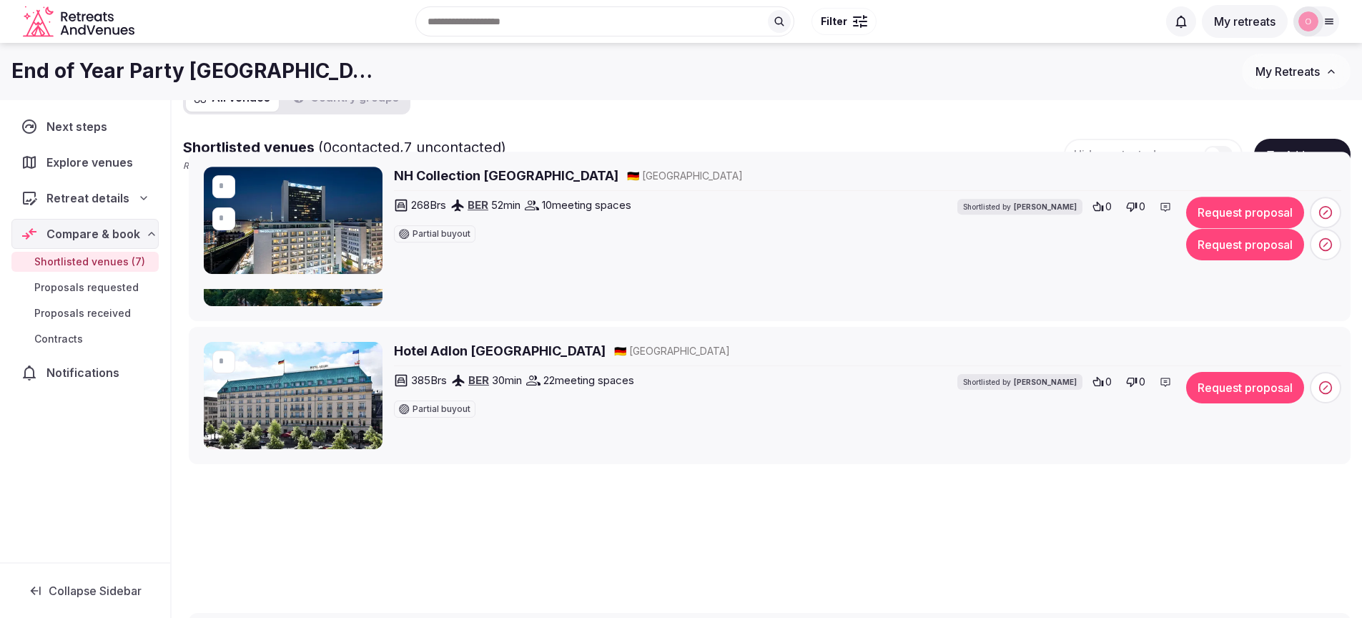
scroll to position [102, 0]
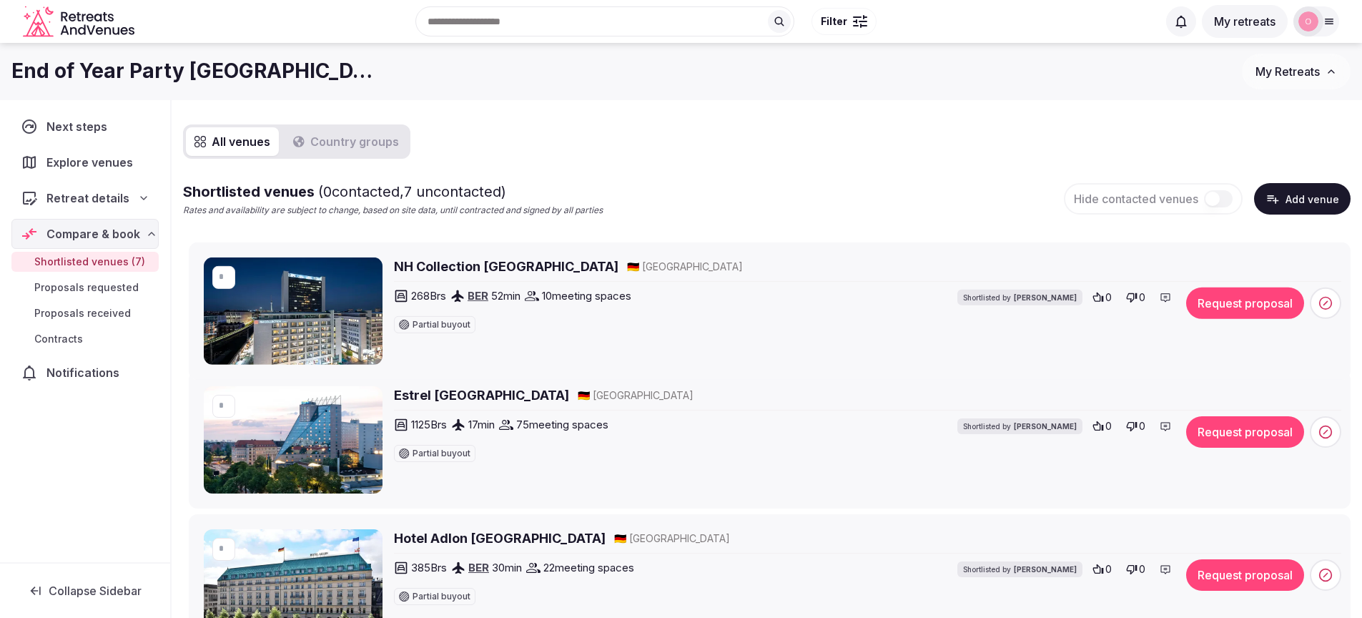
drag, startPoint x: 183, startPoint y: 168, endPoint x: 255, endPoint y: 253, distance: 111.1
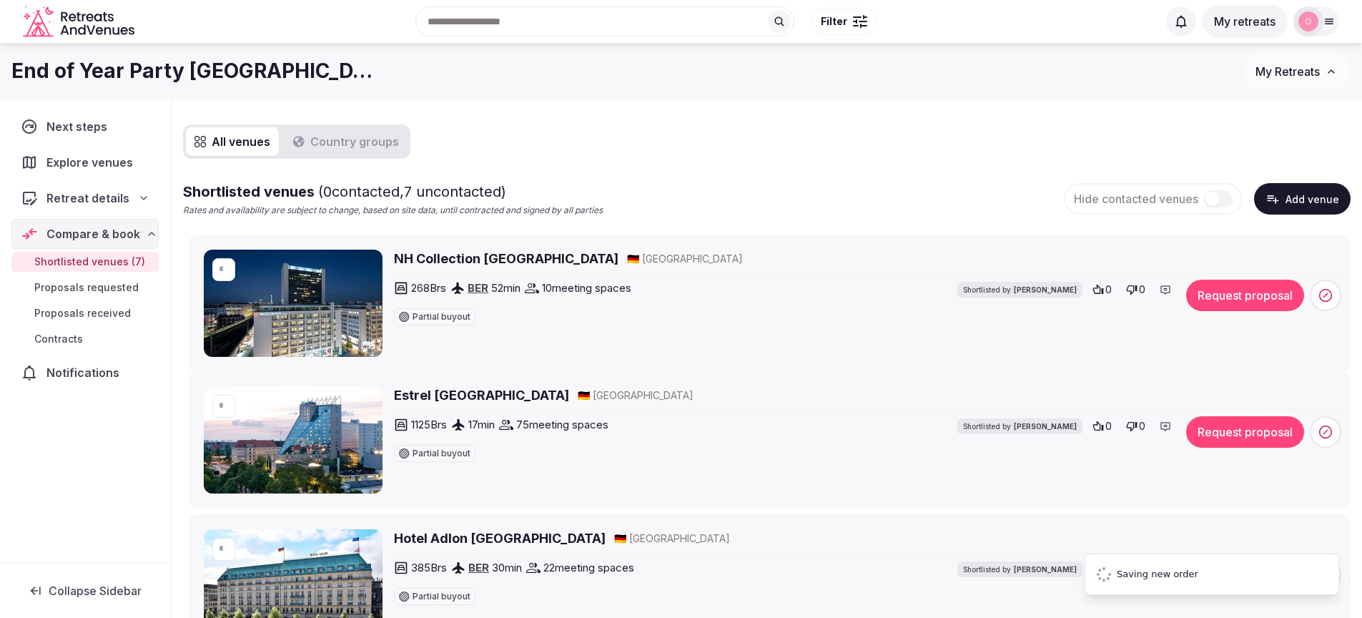
type input "*"
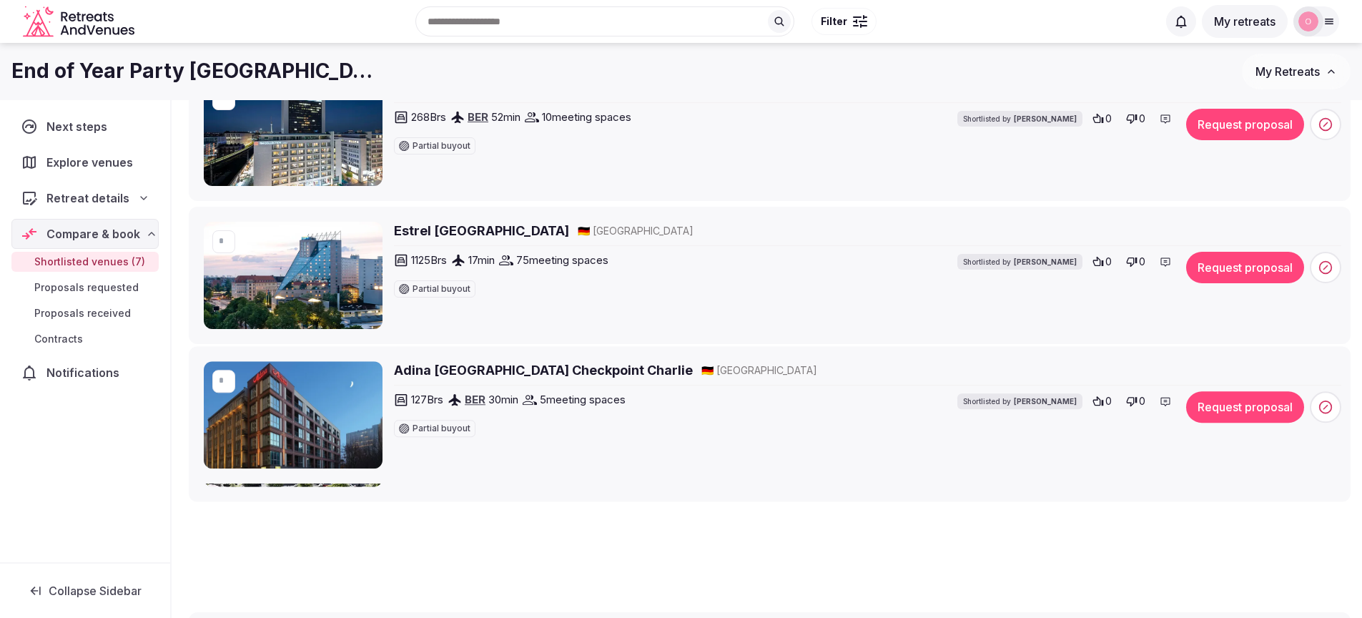
scroll to position [263, 0]
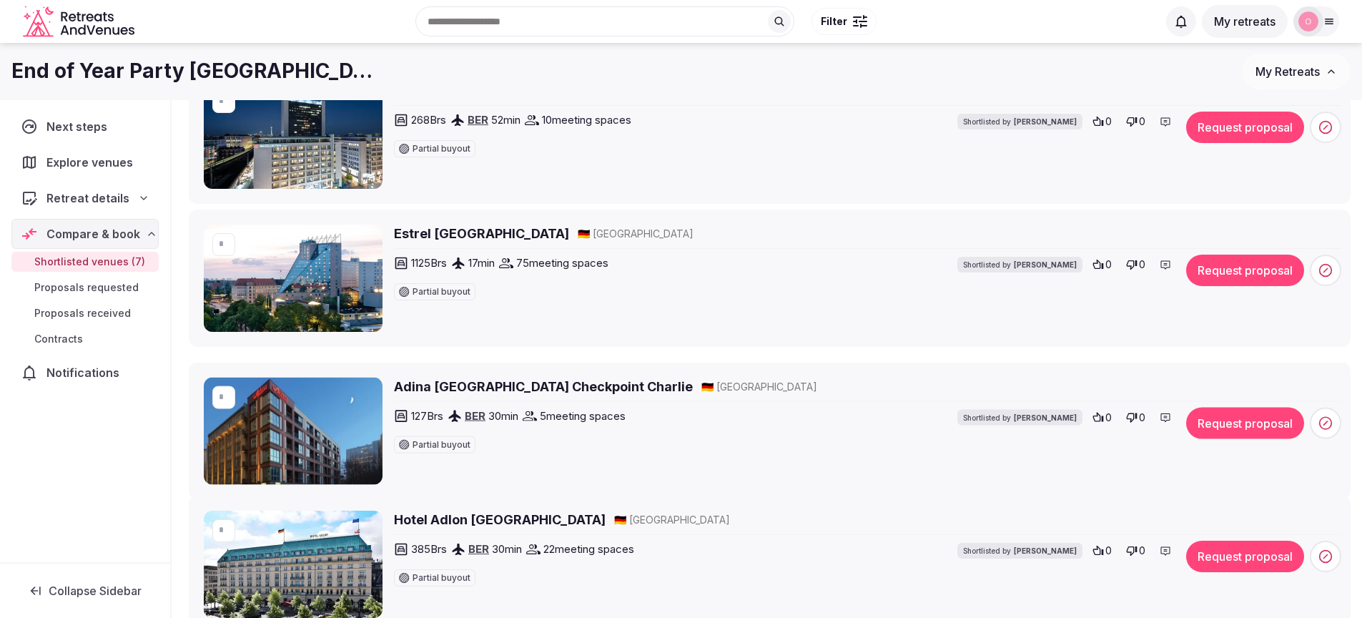
drag, startPoint x: 179, startPoint y: 397, endPoint x: 198, endPoint y: 376, distance: 28.3
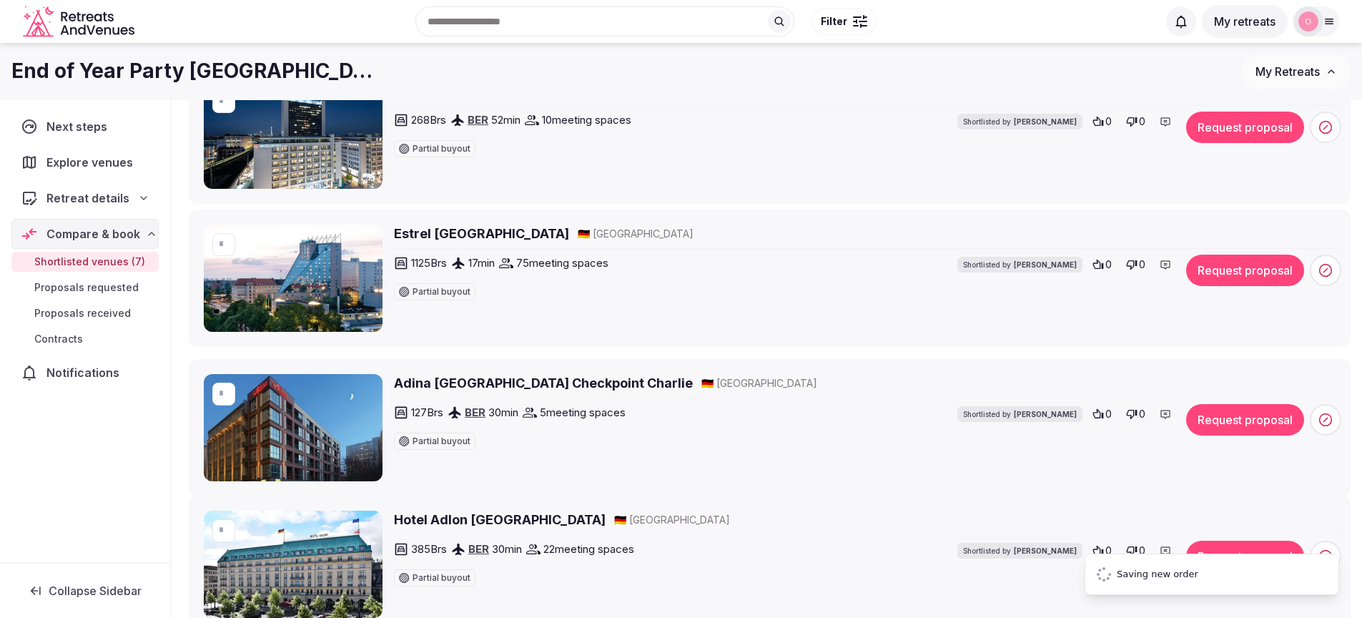
type input "*"
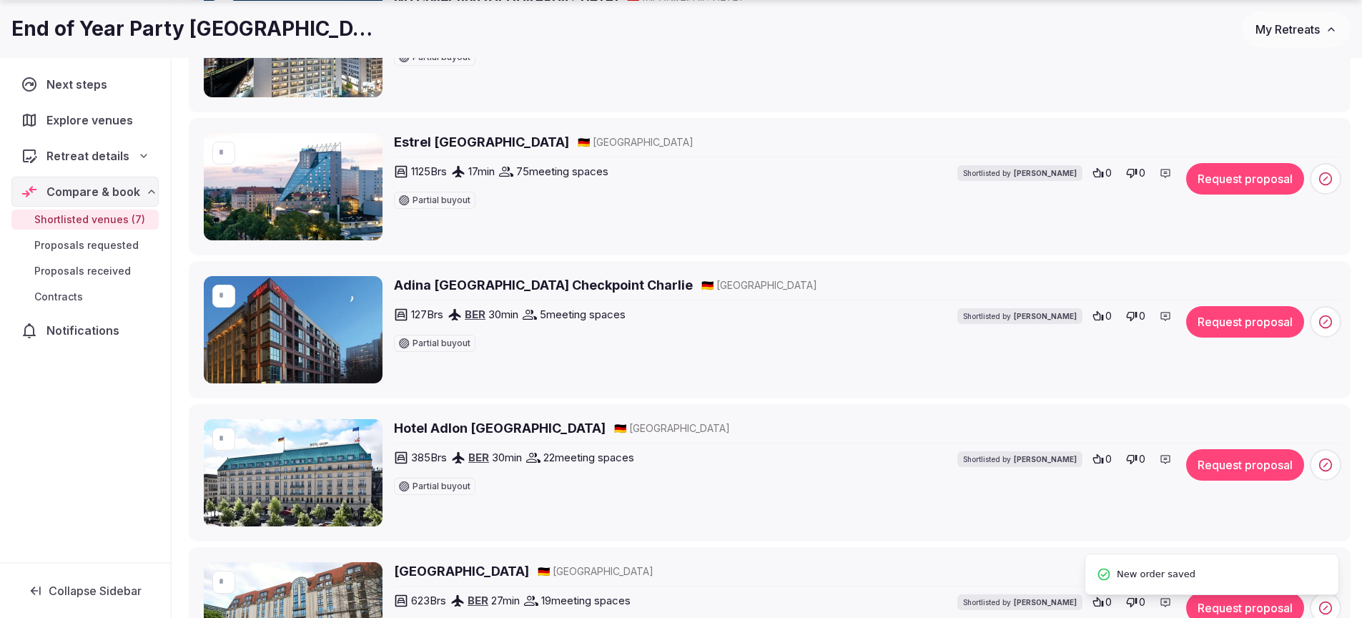
scroll to position [408, 0]
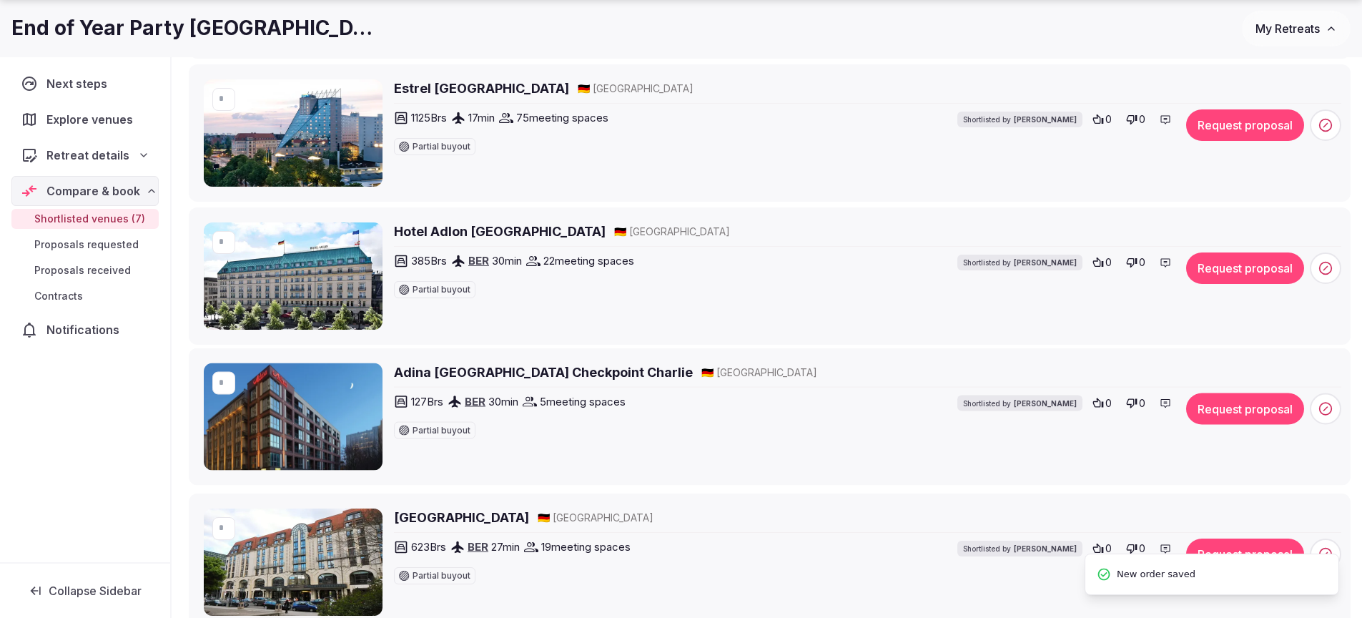
drag, startPoint x: 177, startPoint y: 222, endPoint x: 203, endPoint y: 362, distance: 142.5
type input "*"
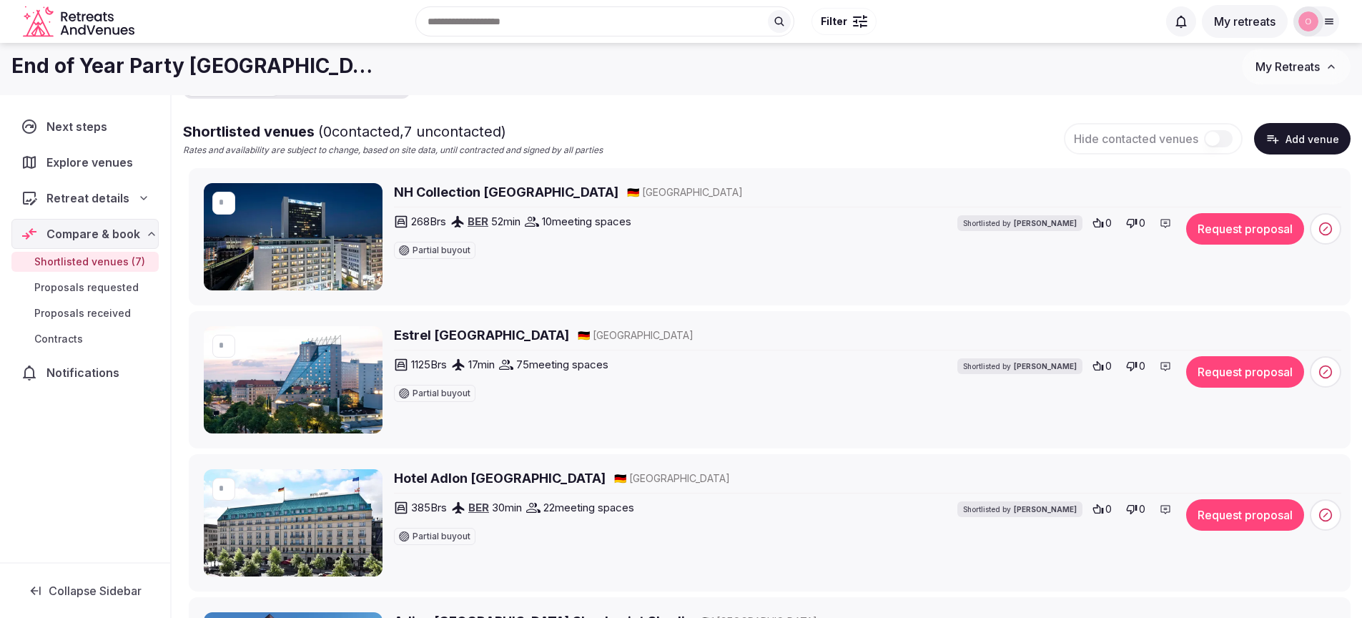
scroll to position [37, 0]
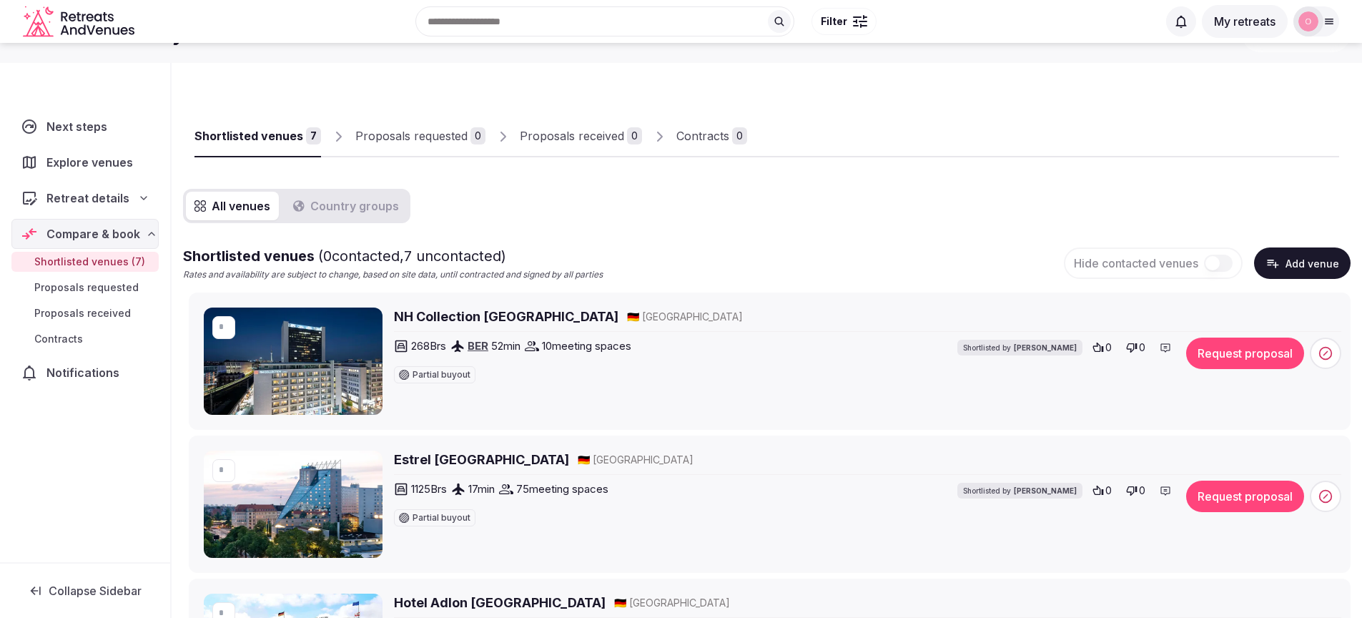
click at [403, 456] on h2 "Estrel Berlin" at bounding box center [481, 459] width 175 height 18
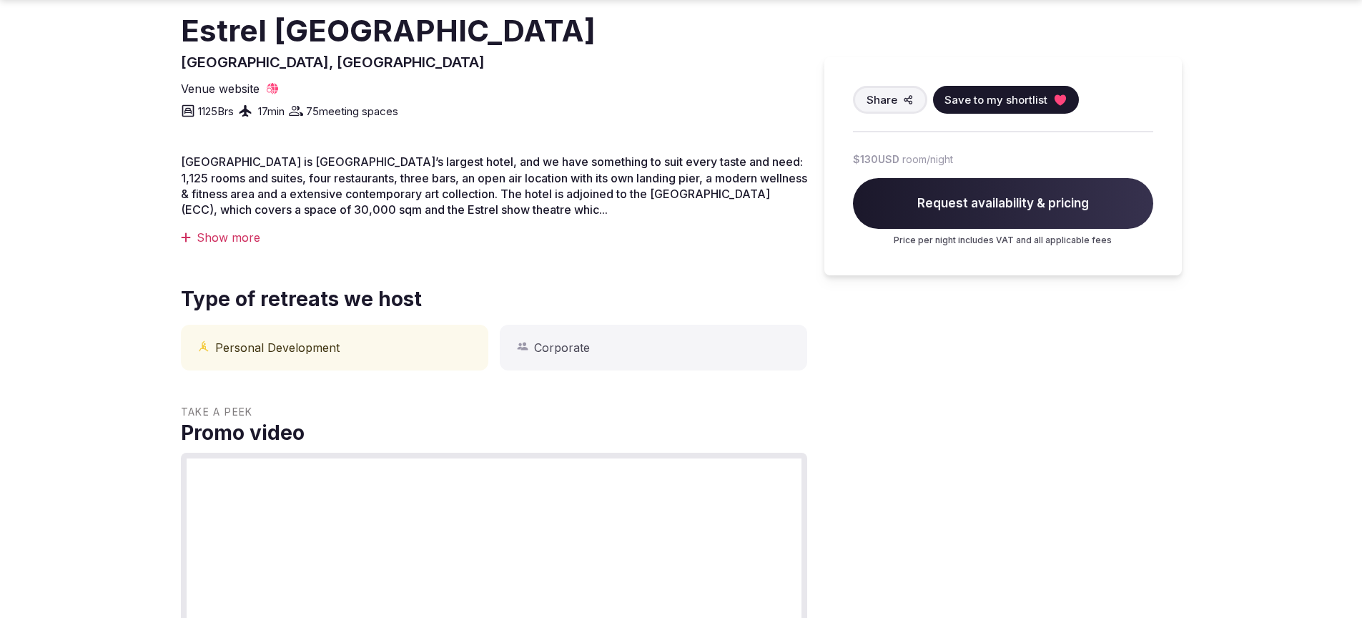
scroll to position [445, 0]
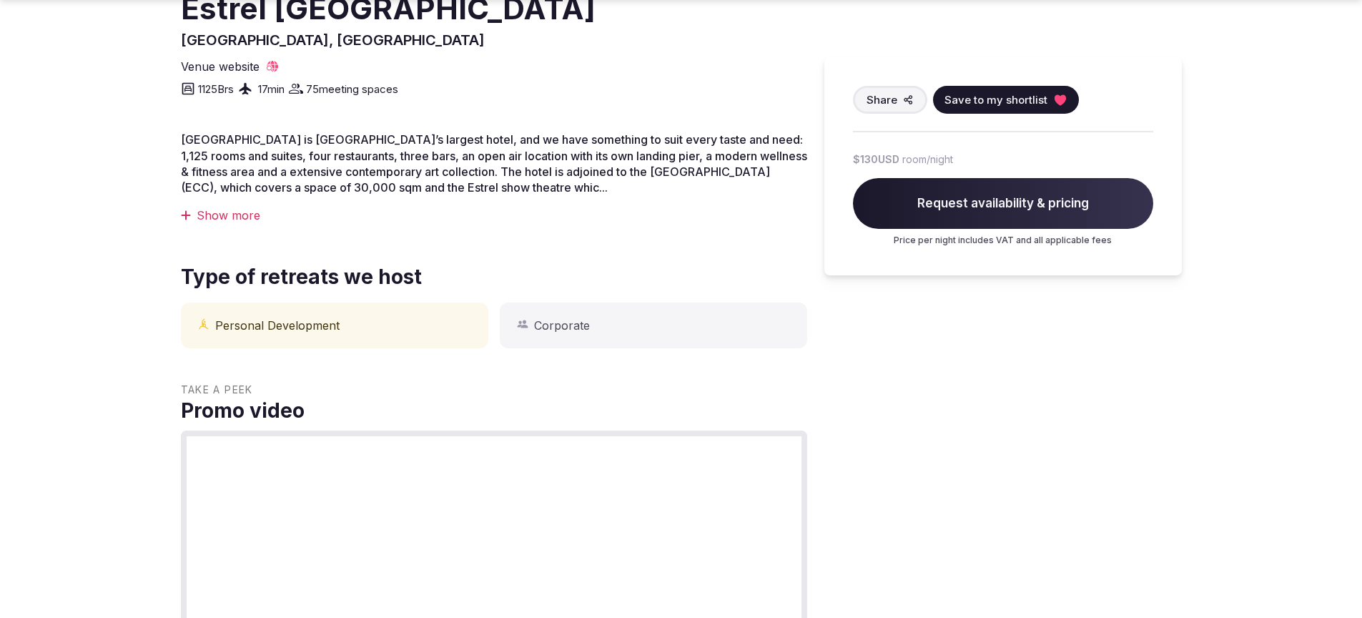
click at [222, 222] on div "Show more" at bounding box center [494, 215] width 626 height 16
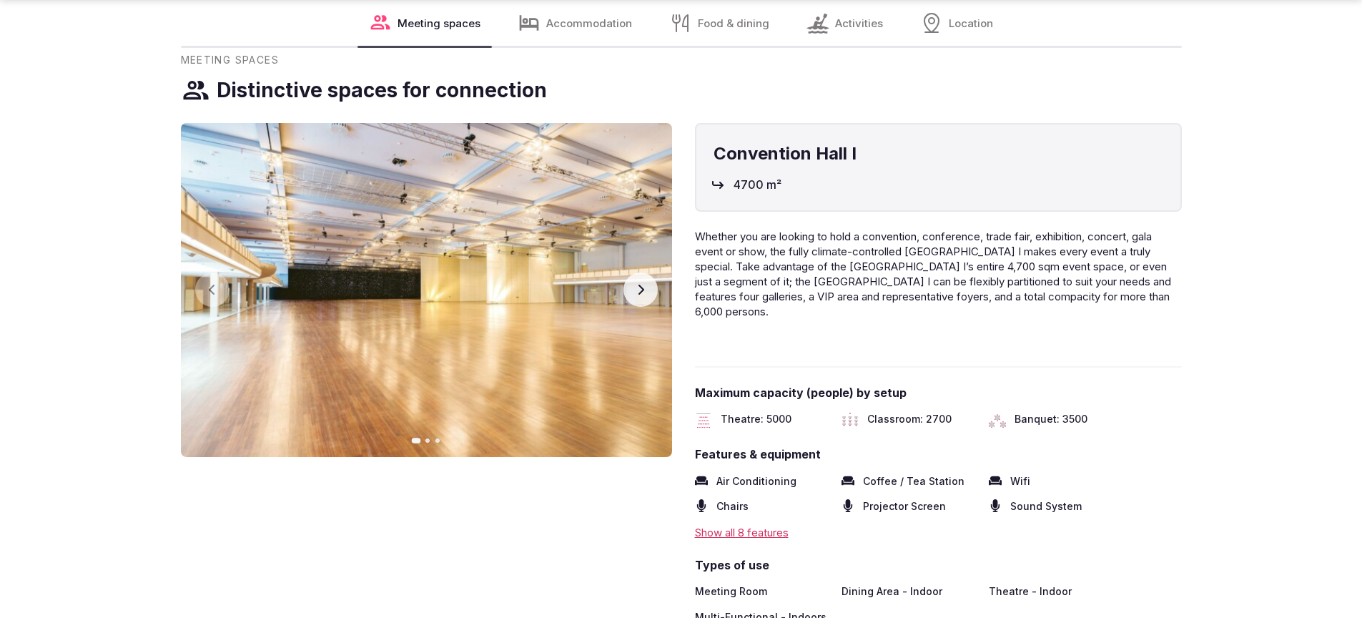
scroll to position [1938, 0]
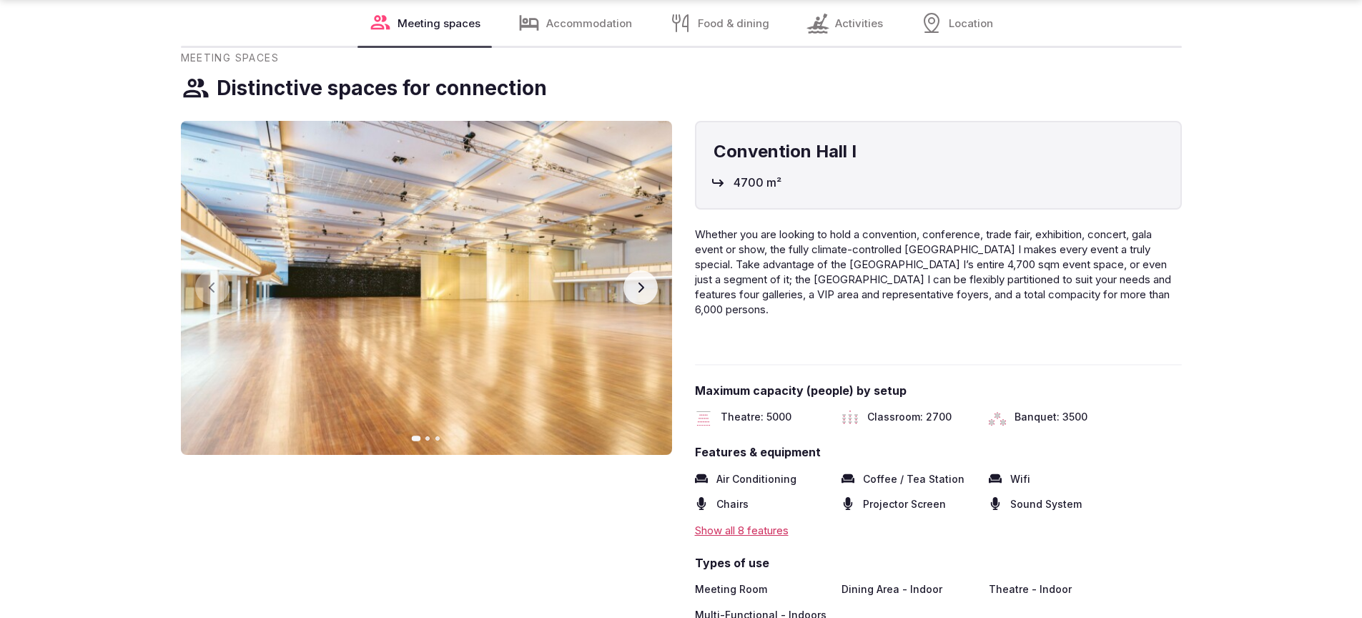
click at [647, 290] on button "Next slide" at bounding box center [640, 287] width 34 height 34
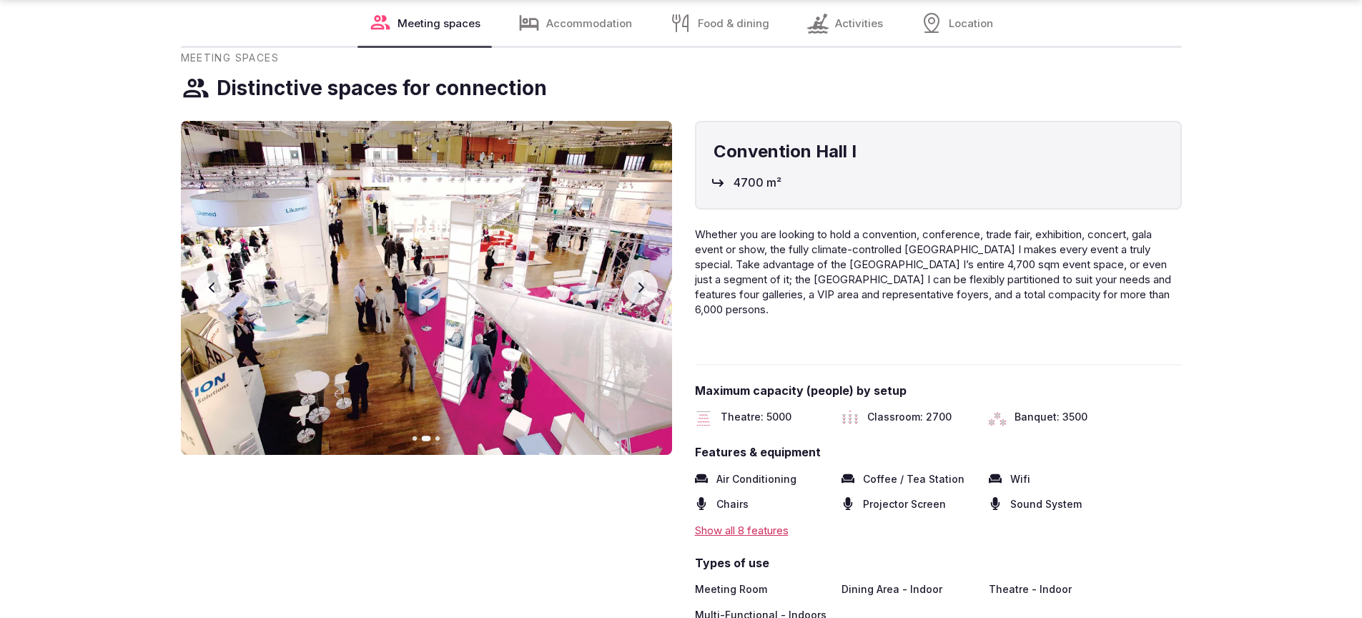
click at [647, 290] on button "Next slide" at bounding box center [640, 287] width 34 height 34
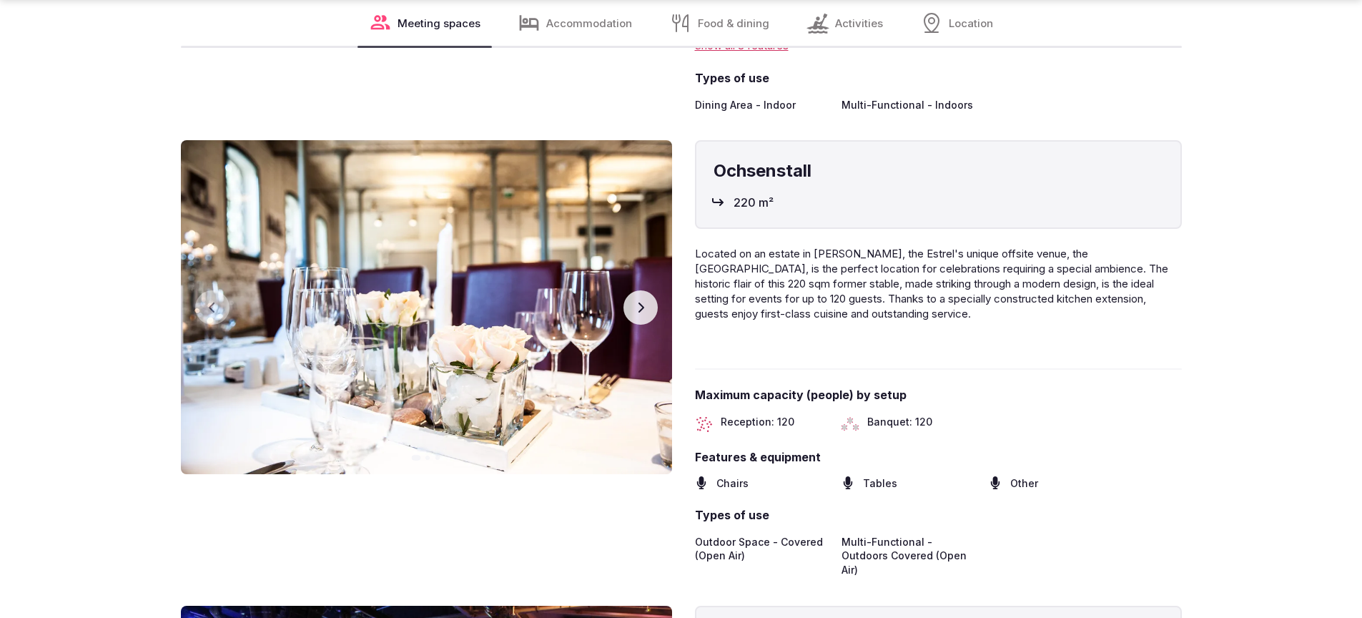
scroll to position [5743, 0]
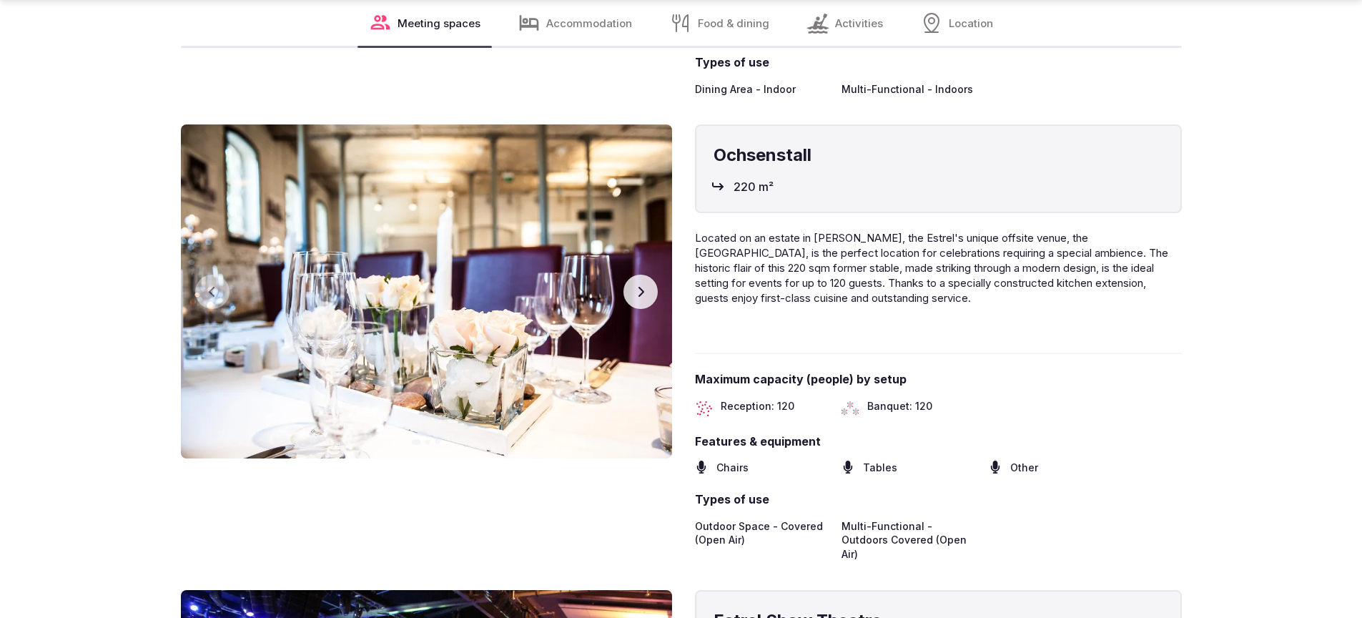
click at [643, 297] on icon "button" at bounding box center [640, 291] width 11 height 11
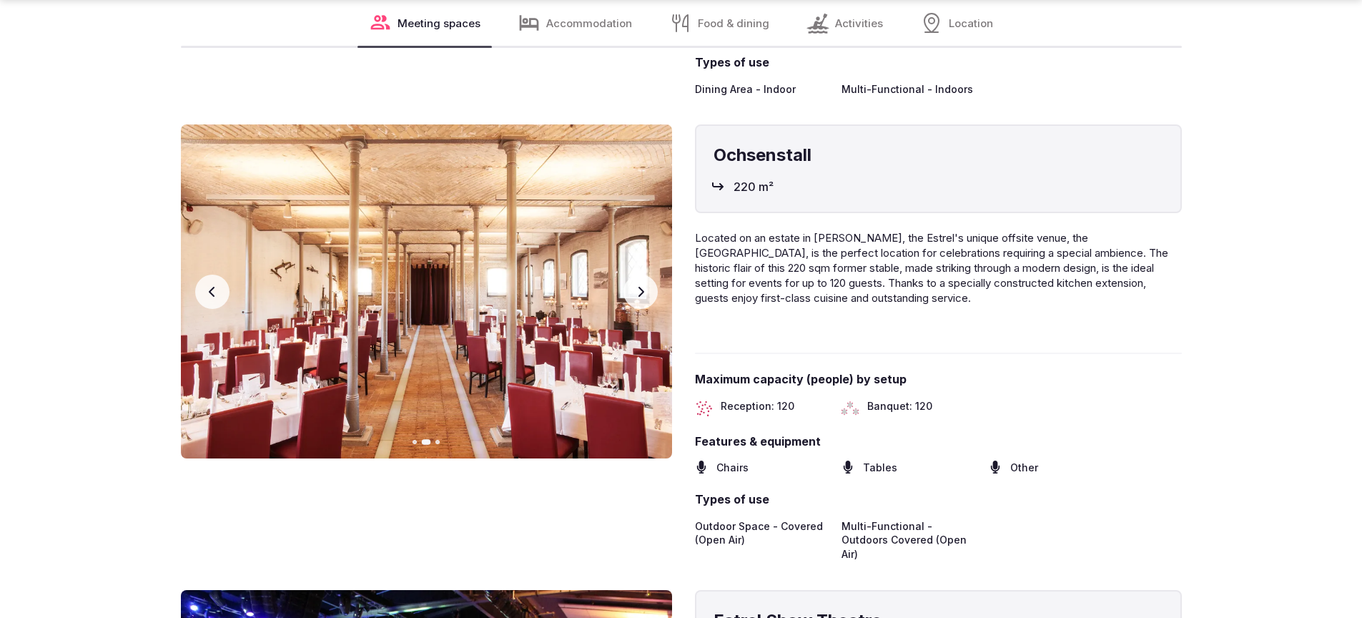
click at [642, 297] on icon "button" at bounding box center [640, 291] width 11 height 11
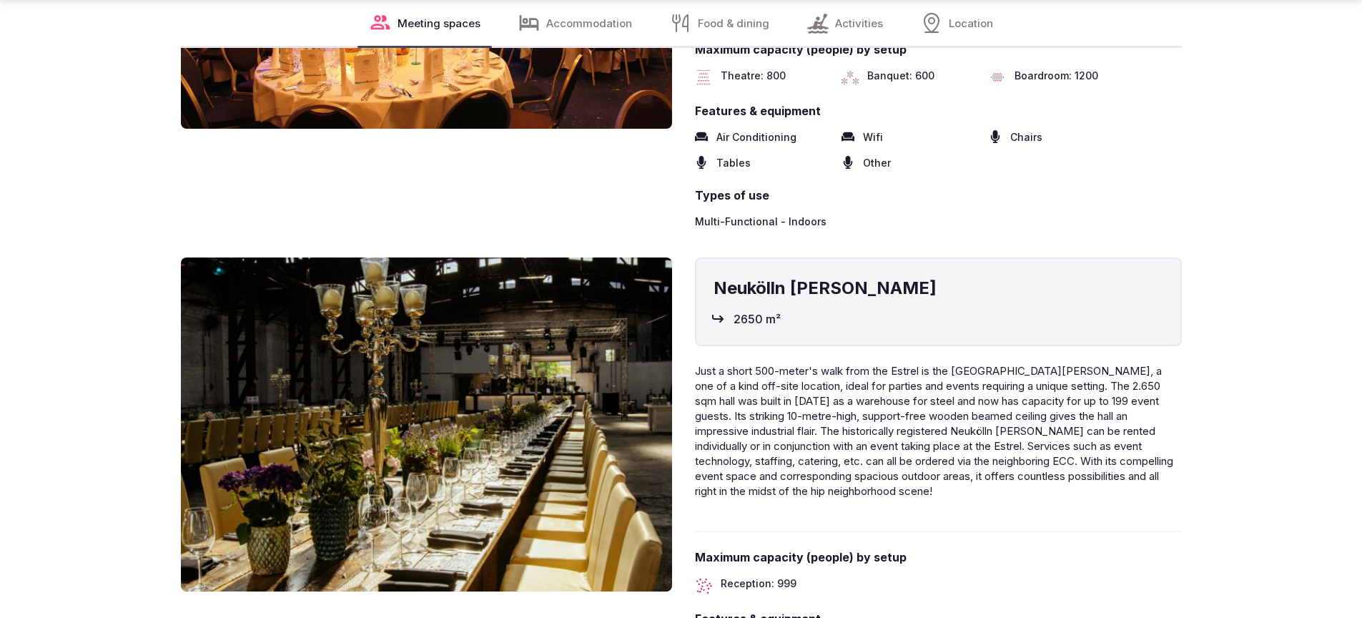
scroll to position [6710, 0]
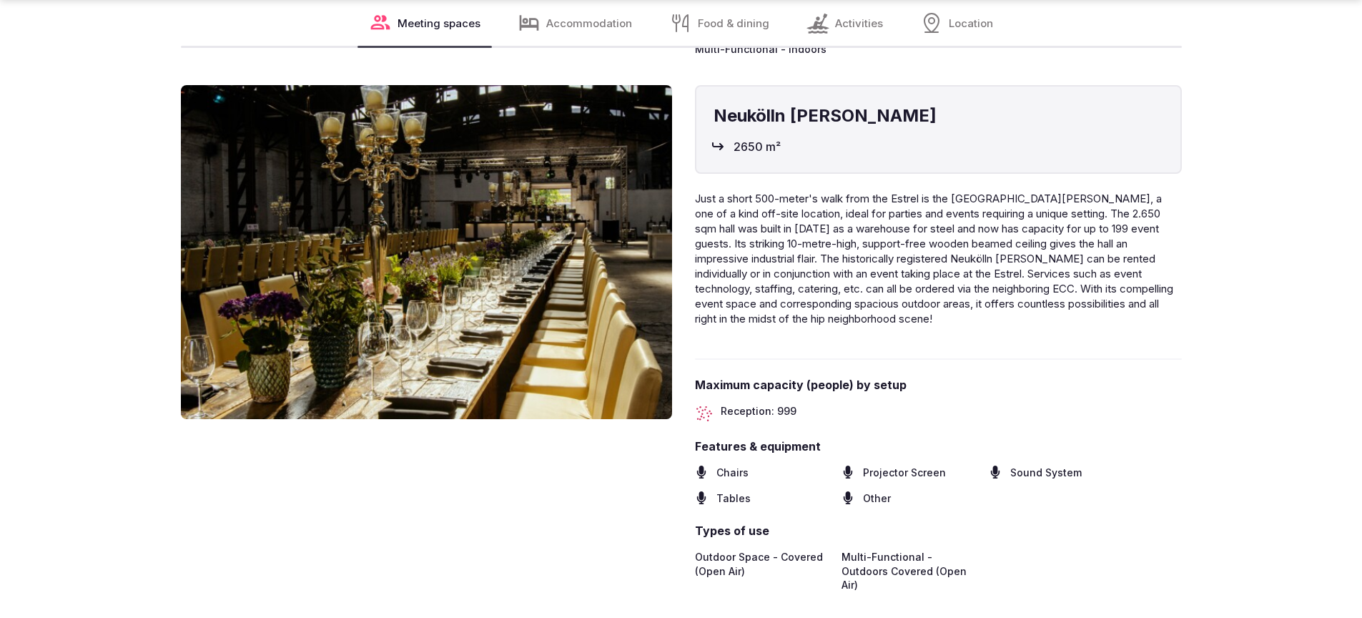
click at [644, 242] on img at bounding box center [426, 252] width 491 height 334
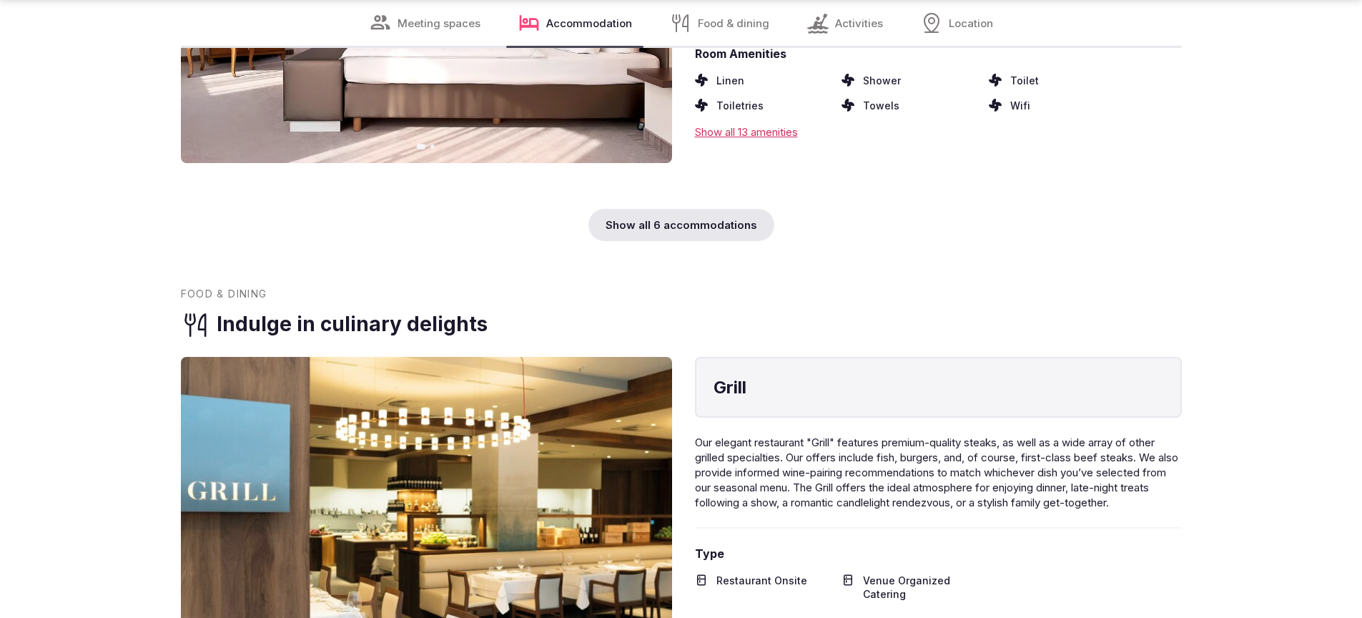
scroll to position [8405, 0]
click at [693, 208] on div "Show all 6 accommodations" at bounding box center [681, 224] width 186 height 32
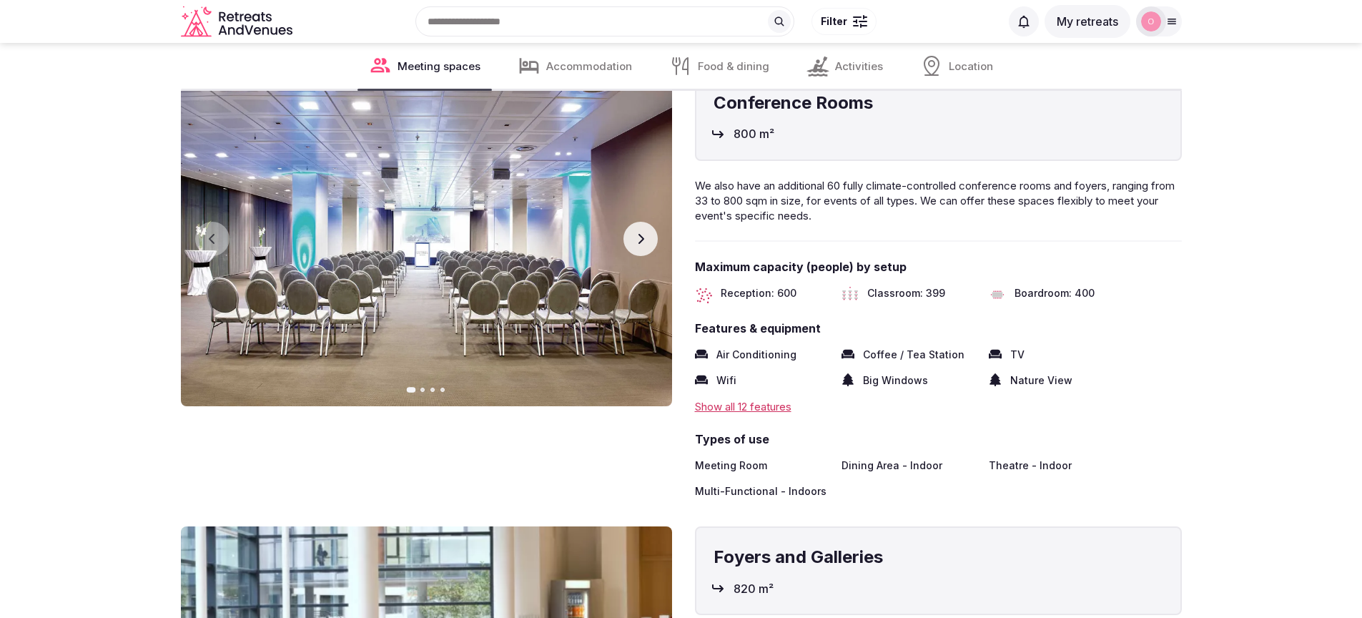
scroll to position [4405, 0]
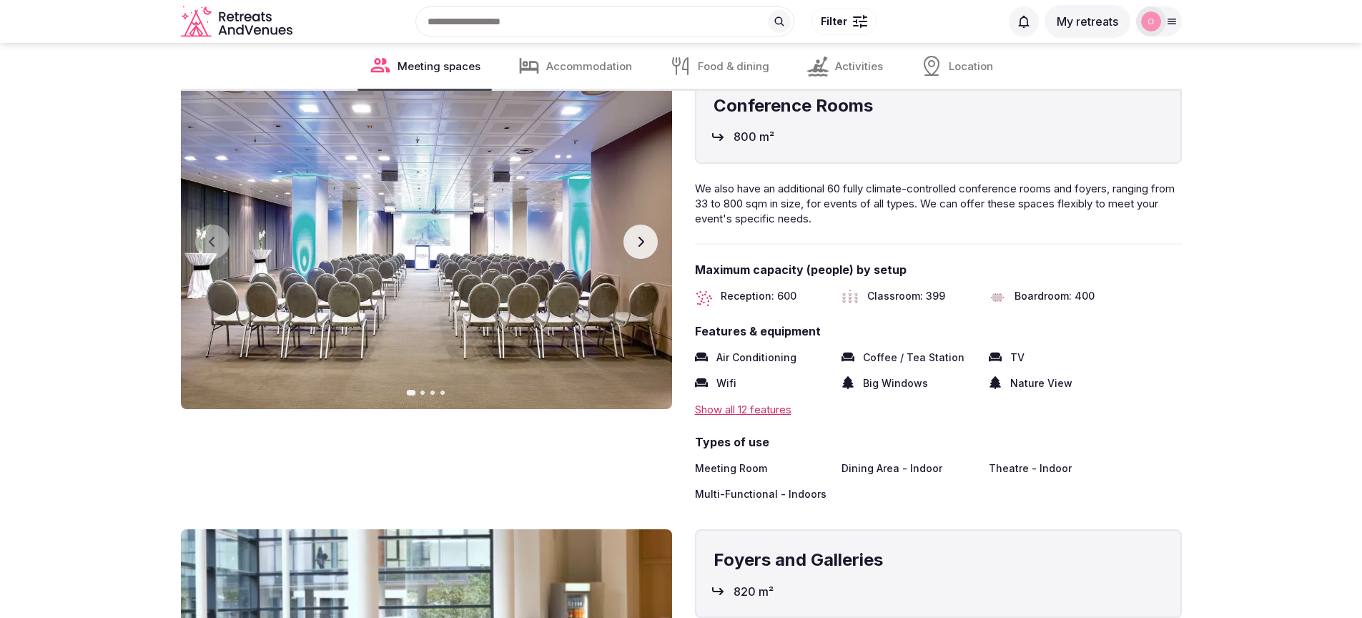
click at [646, 246] on button "Next slide" at bounding box center [640, 241] width 34 height 34
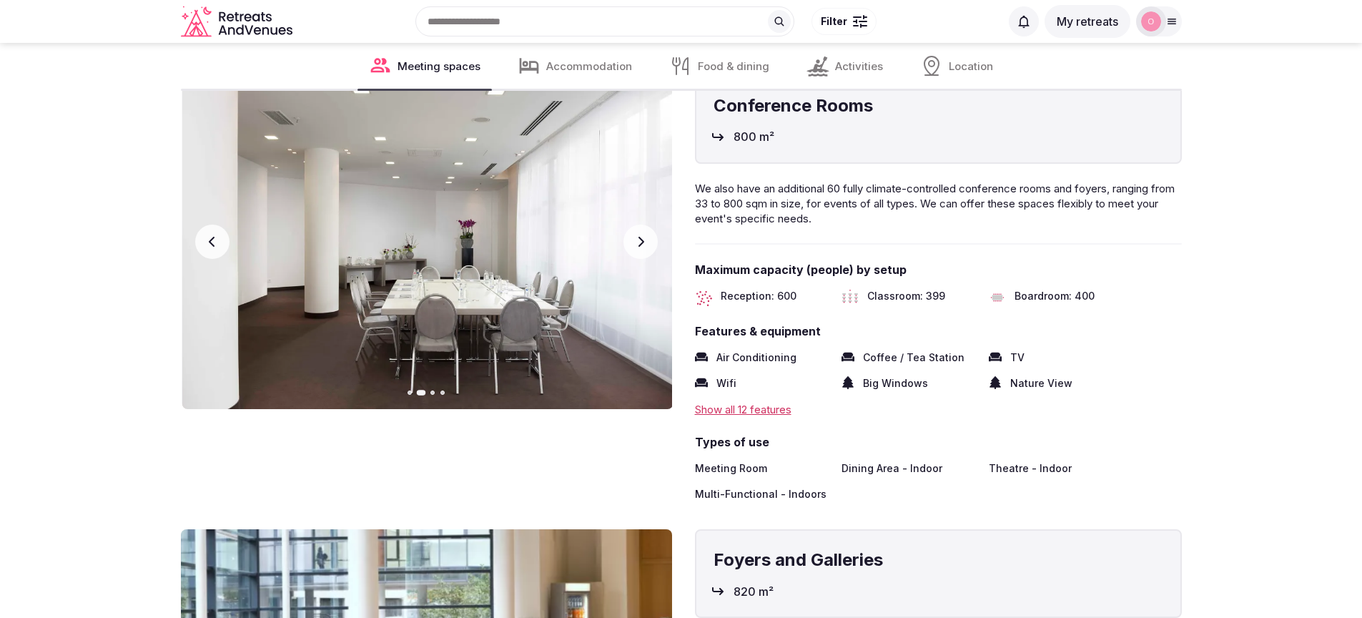
click at [646, 252] on button "Next slide" at bounding box center [640, 241] width 34 height 34
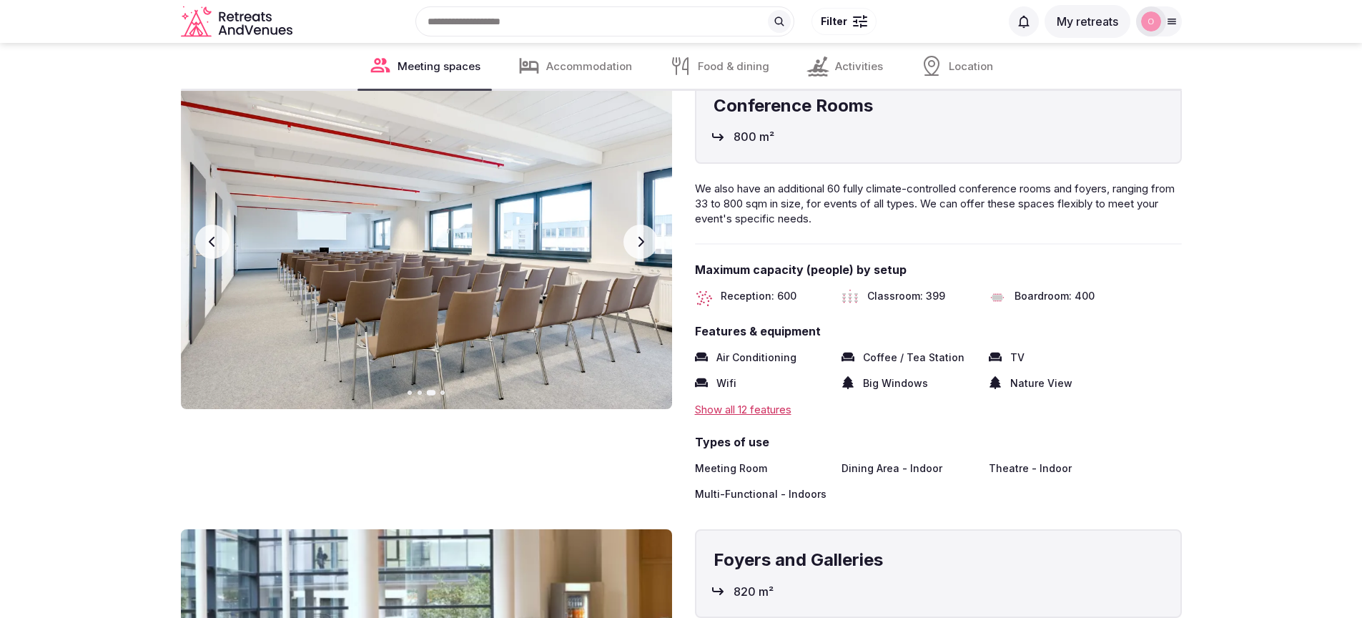
click at [646, 252] on button "Next slide" at bounding box center [640, 241] width 34 height 34
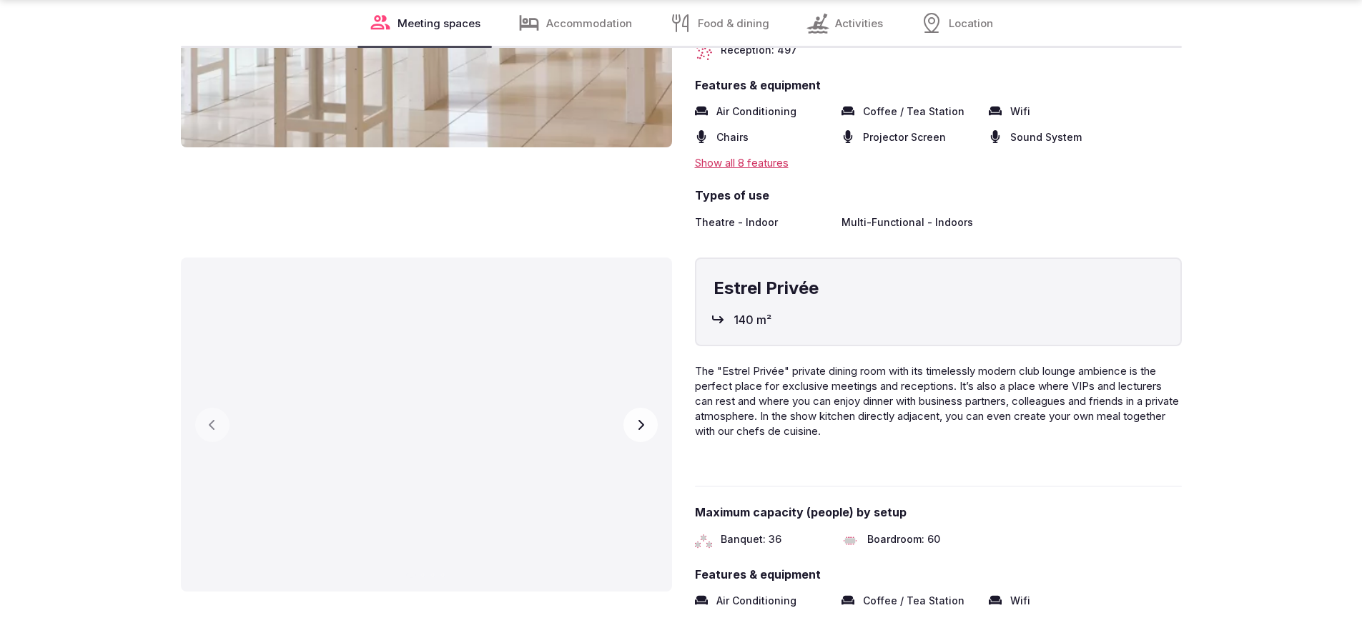
scroll to position [5213, 0]
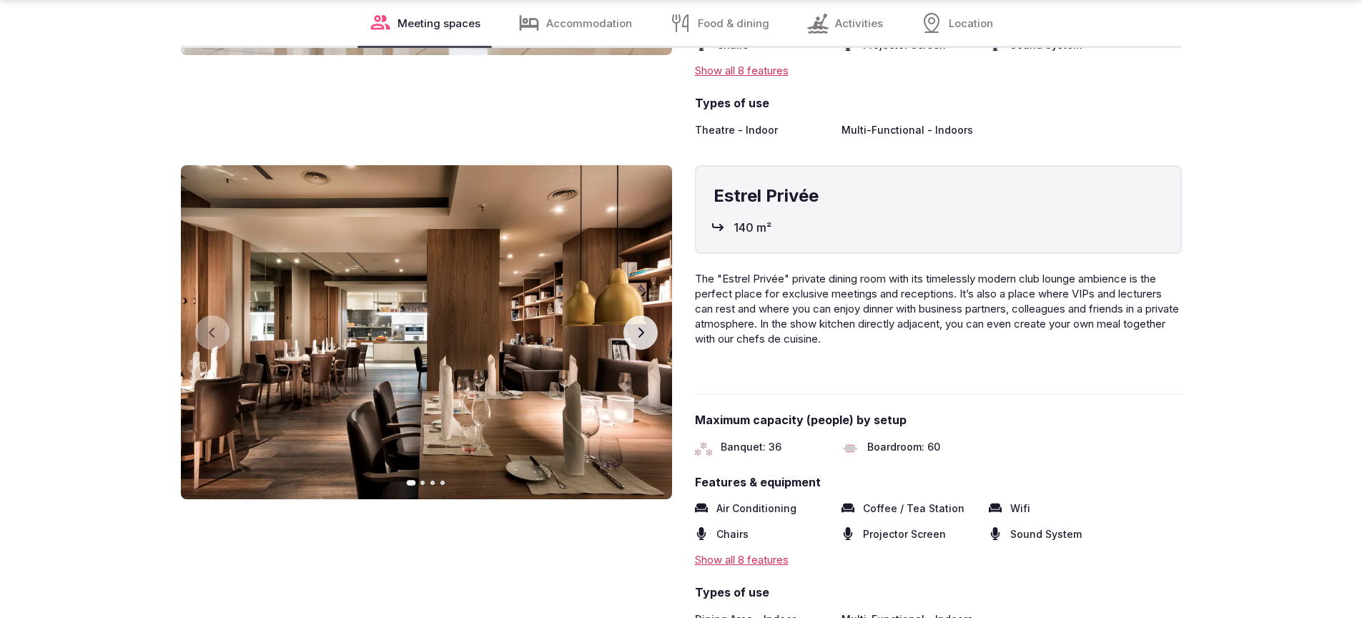
click at [646, 343] on button "Next slide" at bounding box center [640, 332] width 34 height 34
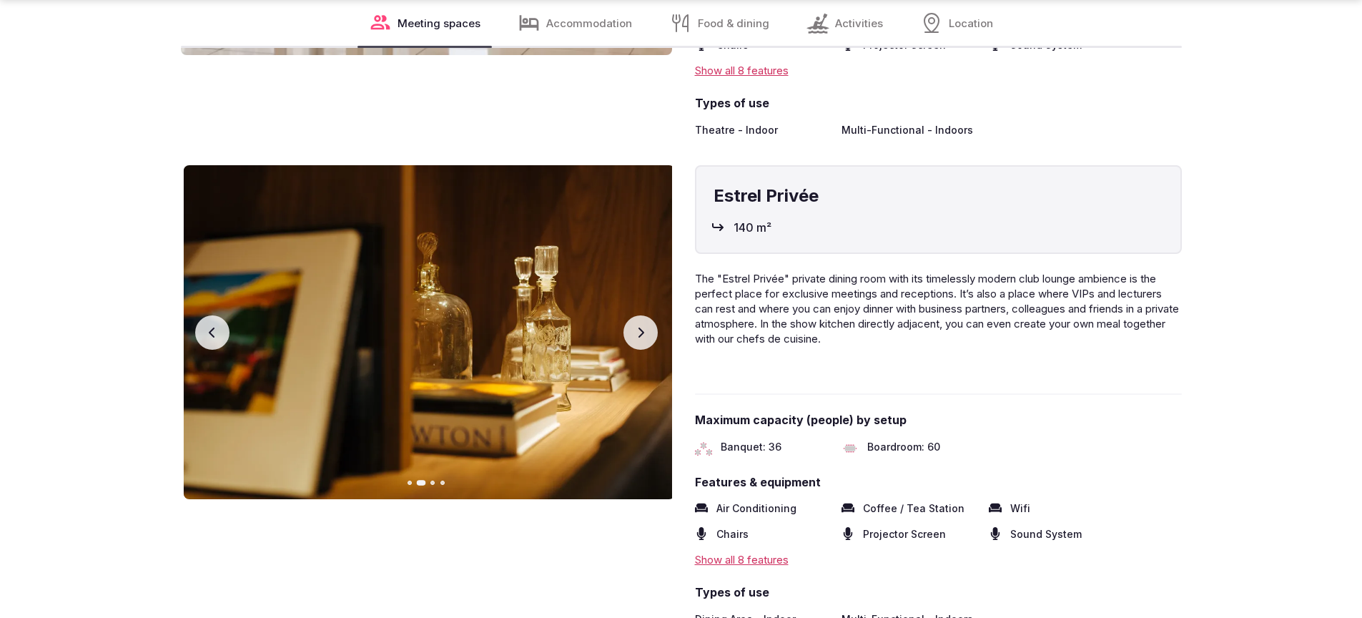
click at [646, 343] on button "Next slide" at bounding box center [640, 332] width 34 height 34
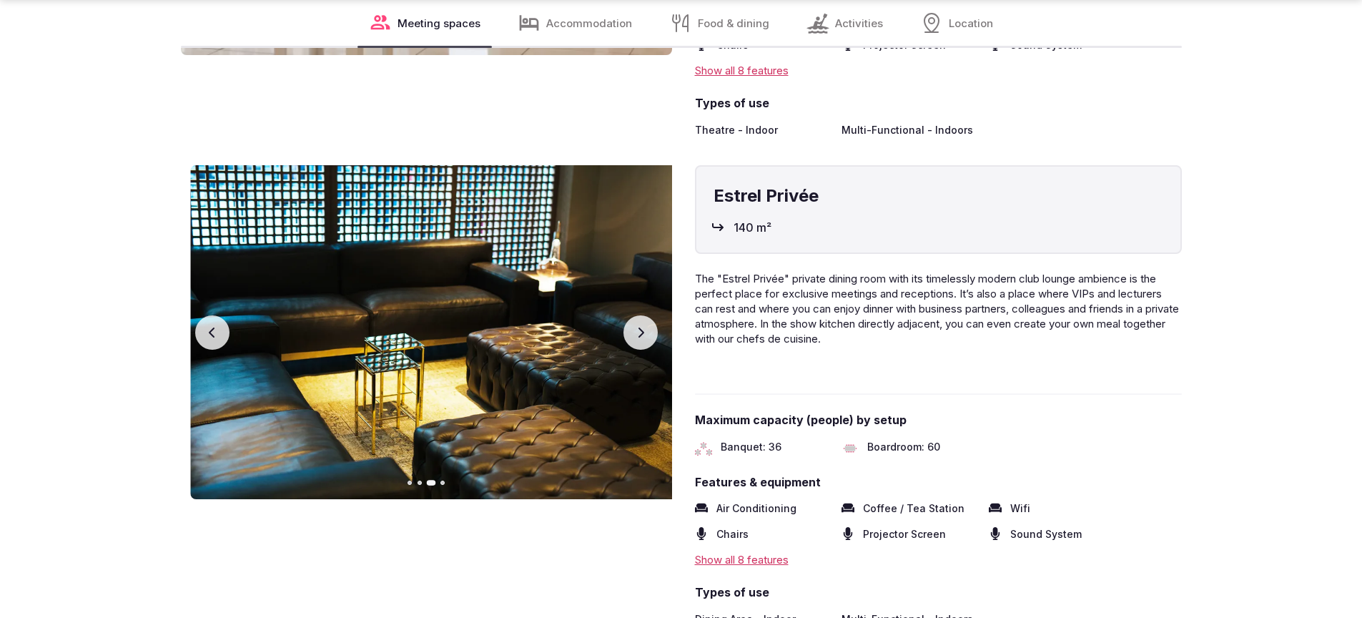
click at [646, 343] on button "Next slide" at bounding box center [640, 332] width 34 height 34
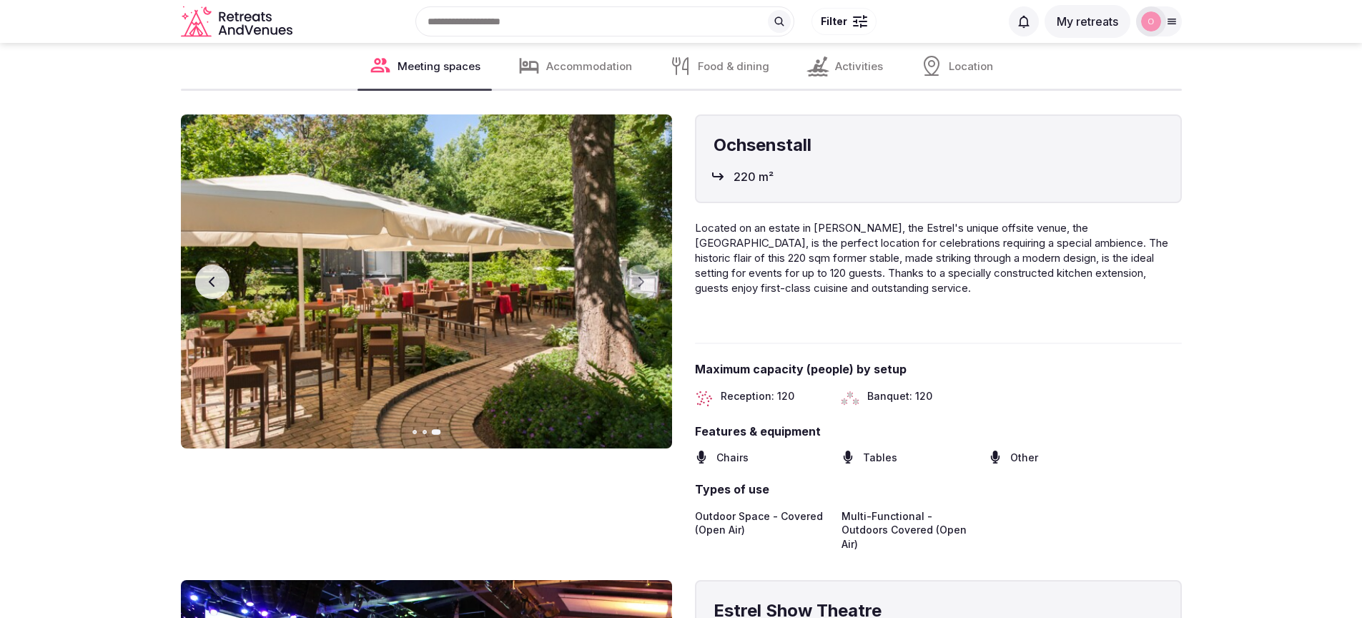
scroll to position [5693, 0]
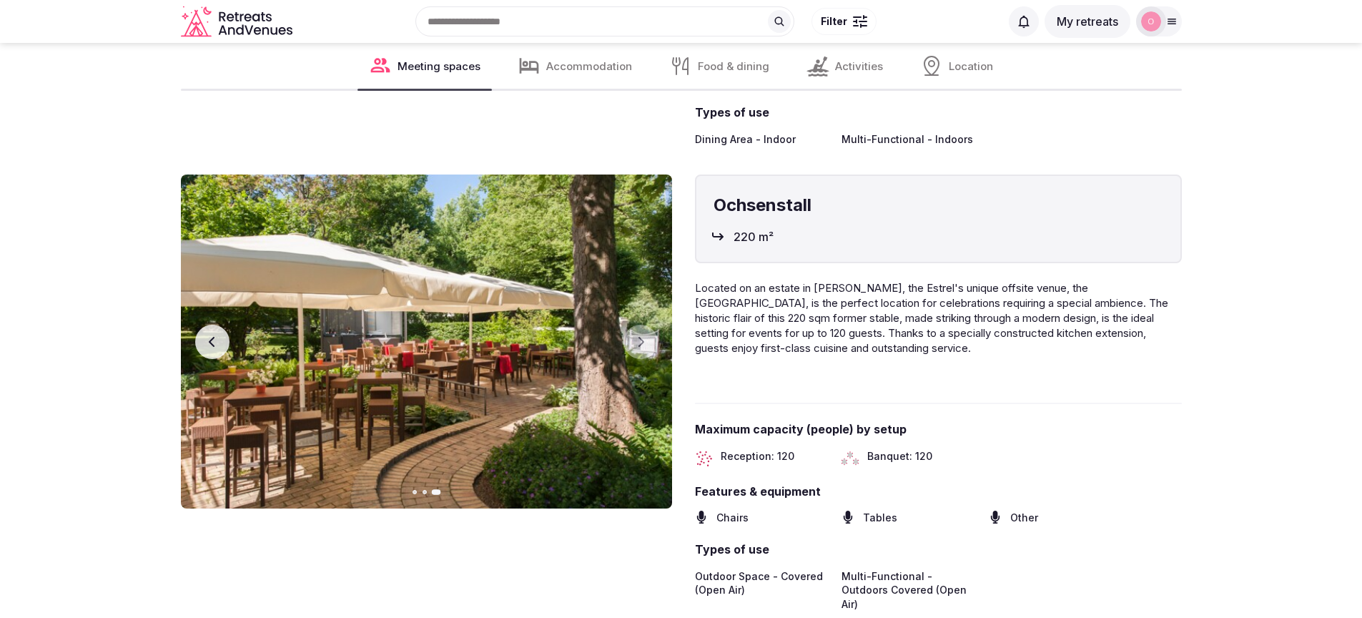
click at [207, 359] on button "Previous slide" at bounding box center [212, 342] width 34 height 34
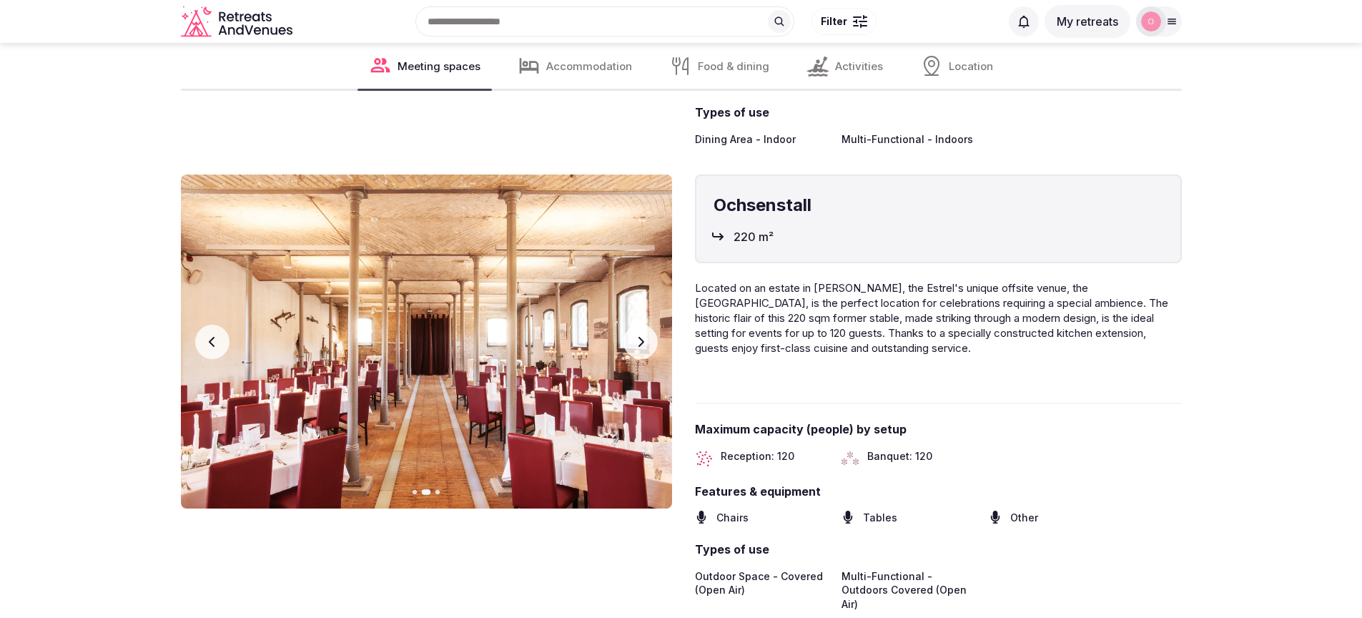
click at [207, 347] on icon "button" at bounding box center [212, 341] width 11 height 11
